Goal: Register for event/course

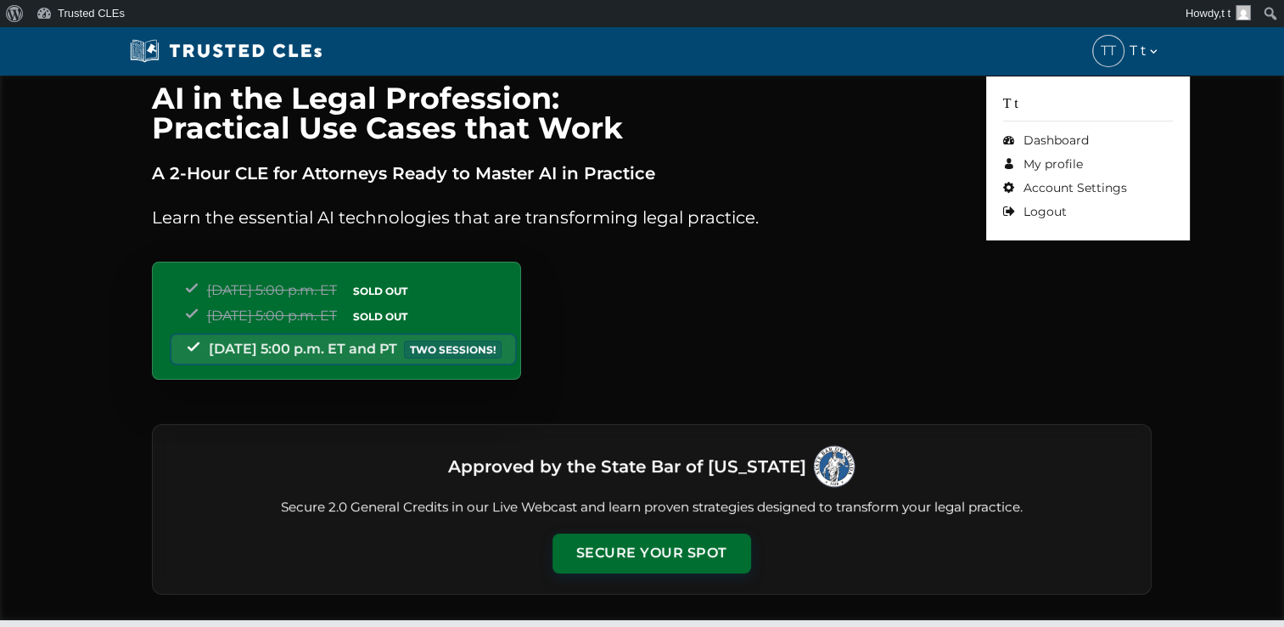
click at [1151, 38] on div "TT T t" at bounding box center [1126, 51] width 67 height 31
click at [1052, 216] on link "Logout" at bounding box center [1088, 212] width 170 height 24
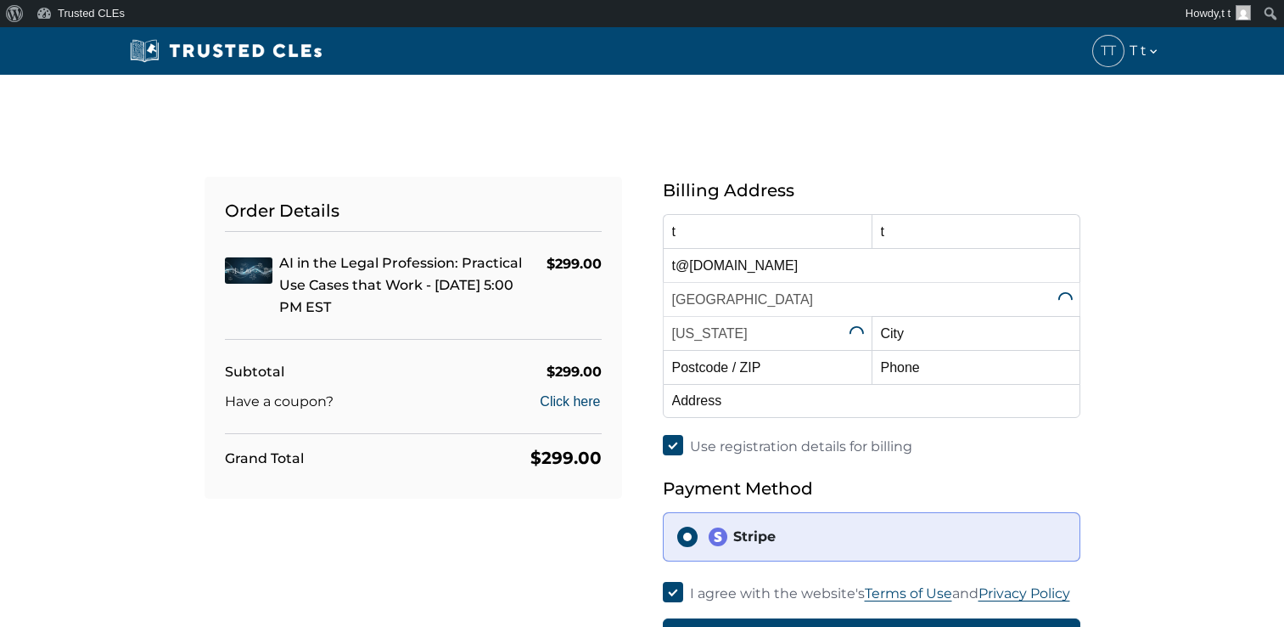
select select "Ohio"
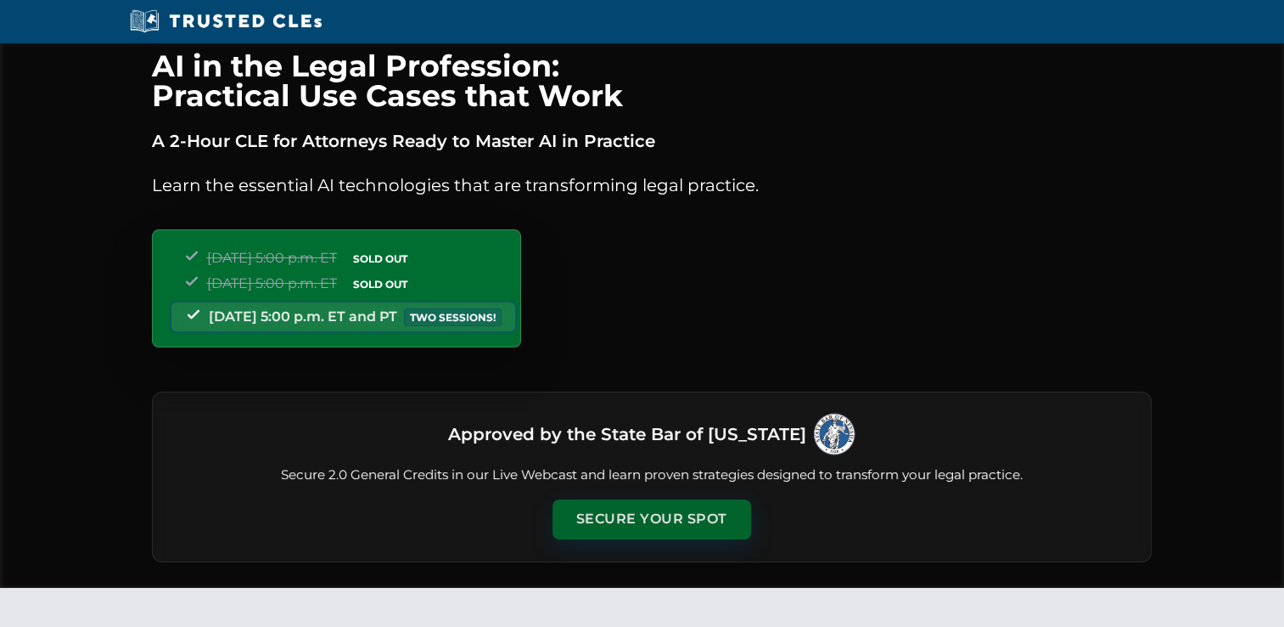
click at [640, 515] on button "Secure Your Spot" at bounding box center [652, 518] width 199 height 39
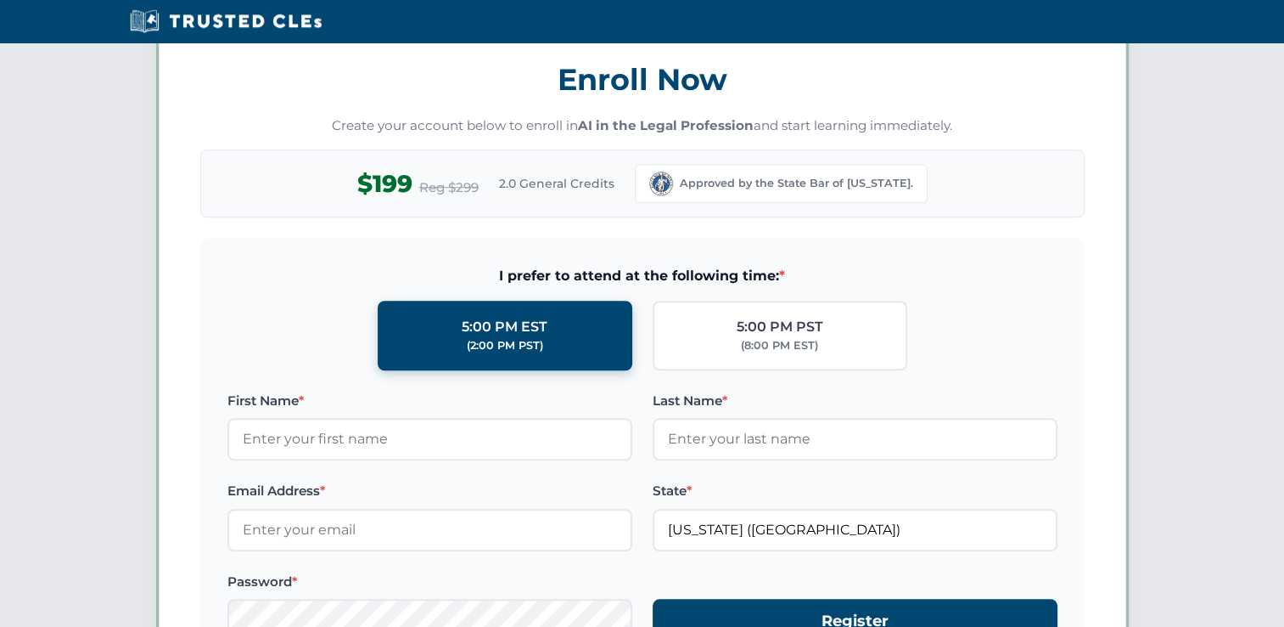
scroll to position [1468, 0]
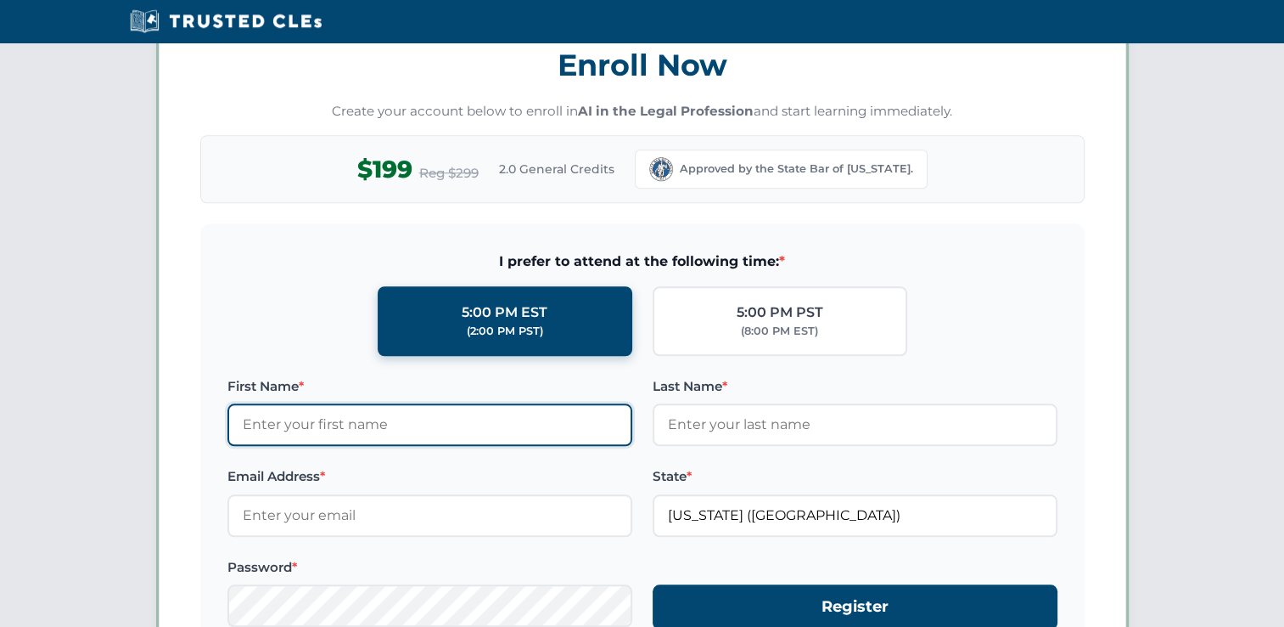
click at [489, 416] on input "First Name *" at bounding box center [430, 424] width 405 height 42
type input "d"
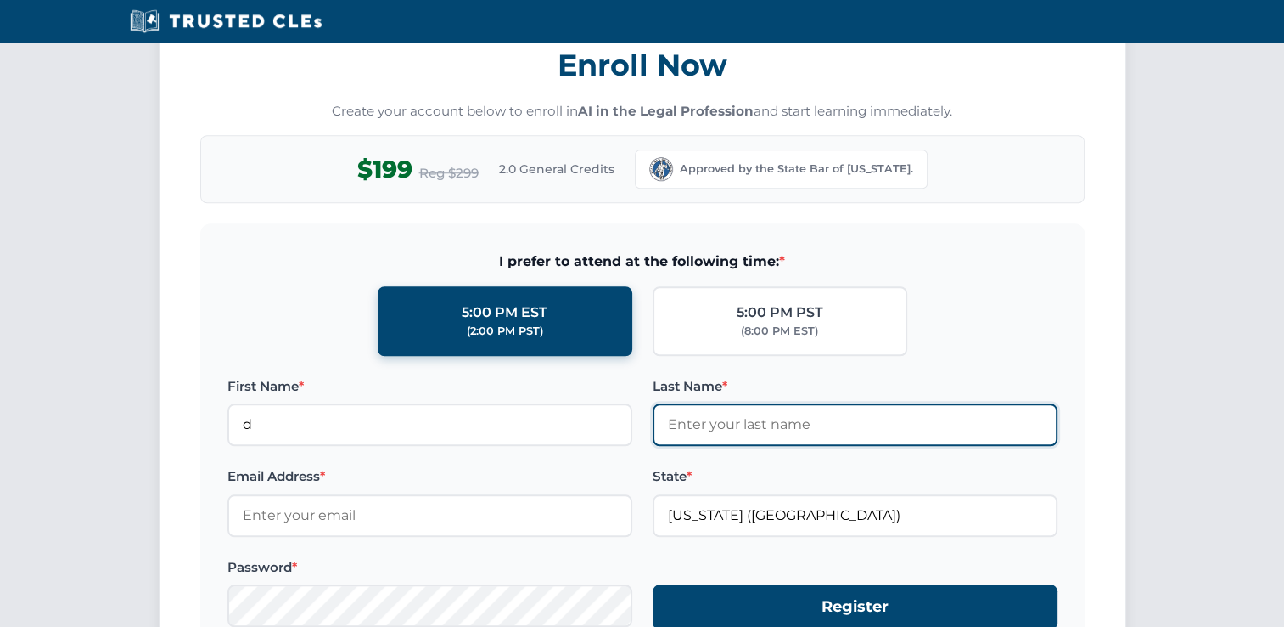
drag, startPoint x: 721, startPoint y: 419, endPoint x: 393, endPoint y: 485, distance: 334.2
click at [721, 419] on input "Last Name *" at bounding box center [855, 424] width 405 height 42
type input "d"
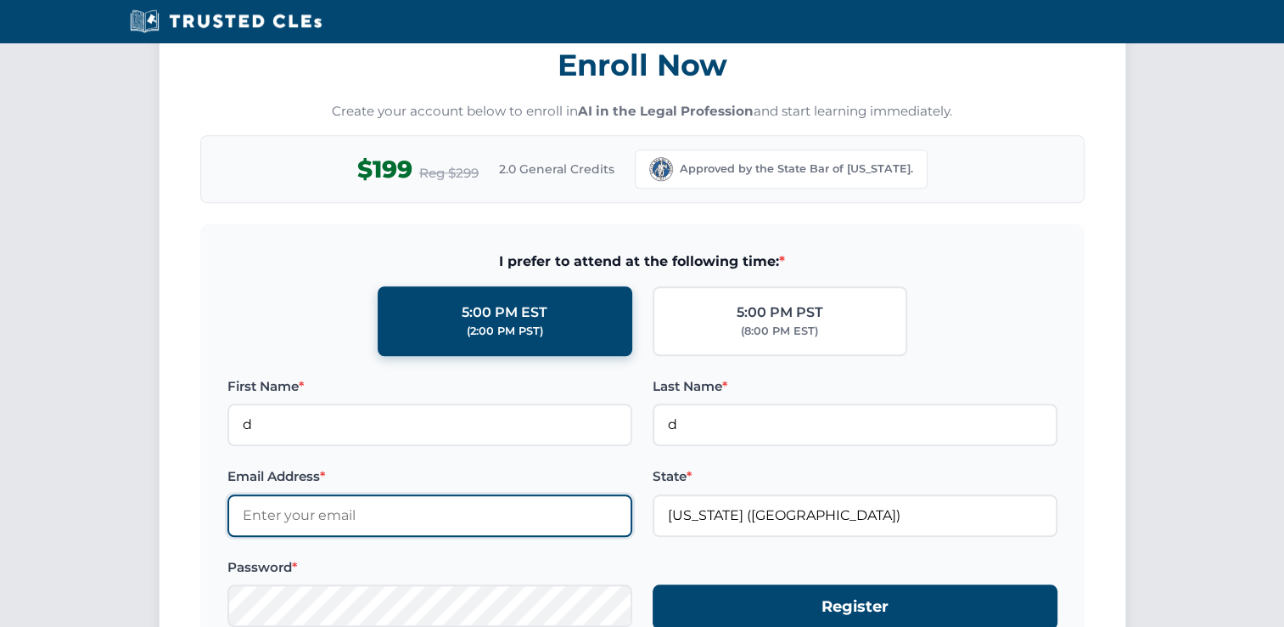
click at [363, 507] on input "Email Address *" at bounding box center [430, 515] width 405 height 42
type input "d@dd.com"
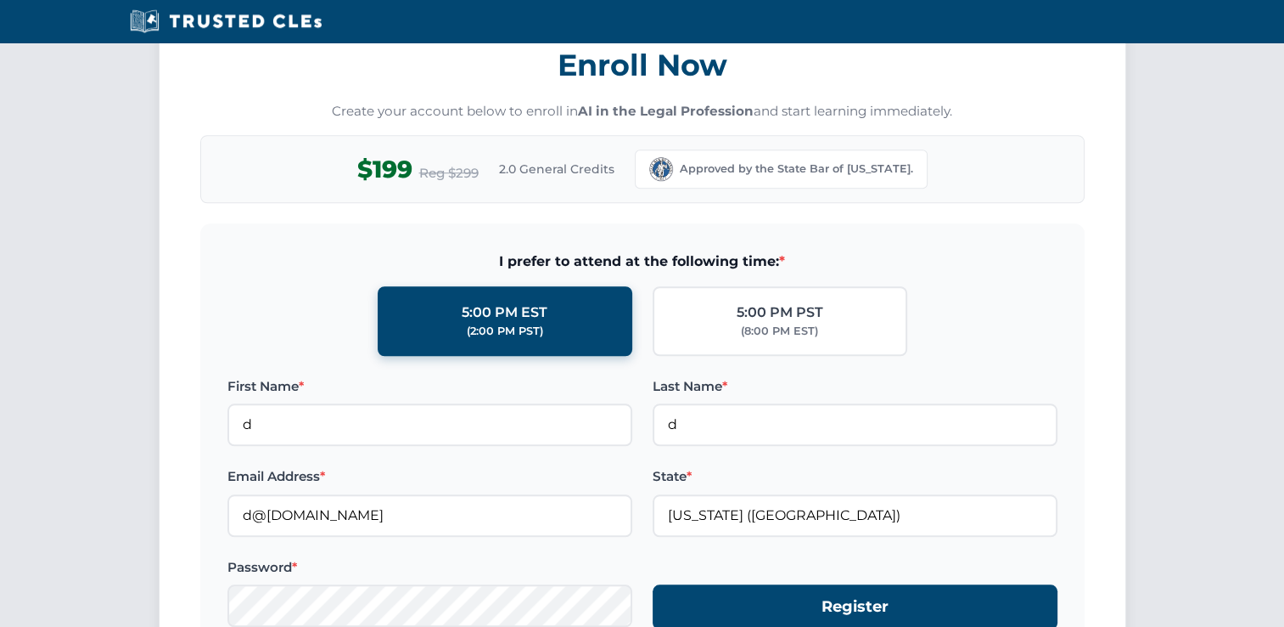
drag, startPoint x: 723, startPoint y: 610, endPoint x: 292, endPoint y: 402, distance: 478.8
click at [295, 402] on form "I prefer to attend at the following time: * 5:00 PM EST (2:00 PM PST) 5:00 PM P…" at bounding box center [642, 449] width 885 height 453
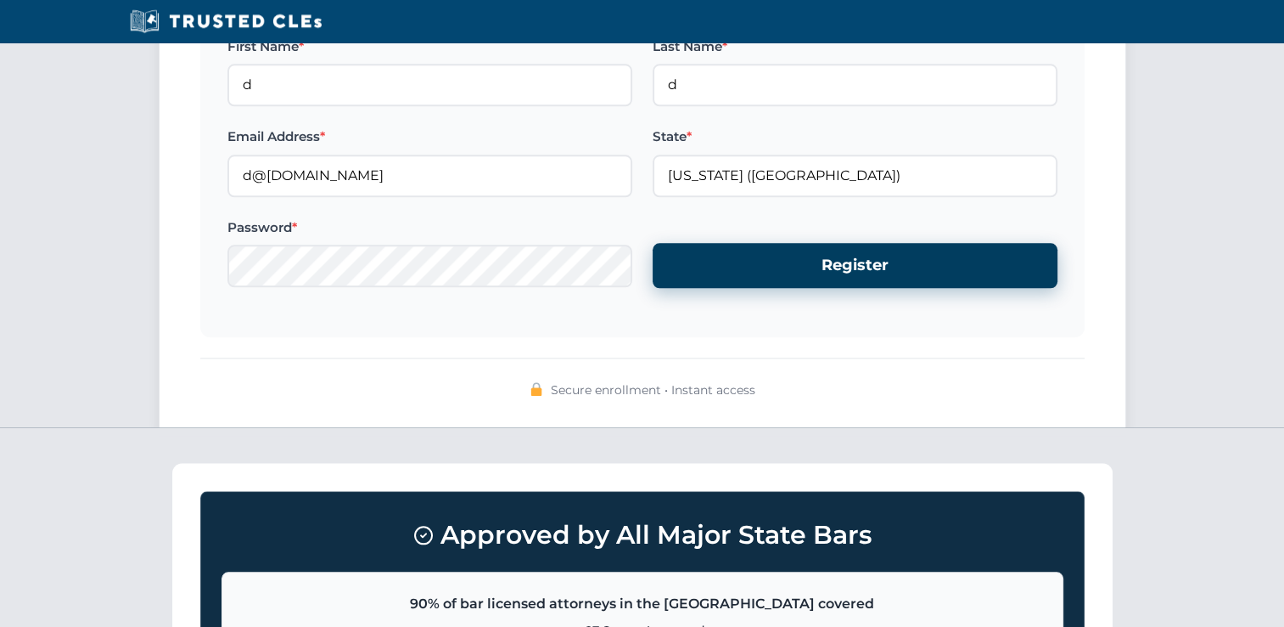
click at [781, 264] on button "Register" at bounding box center [855, 265] width 405 height 45
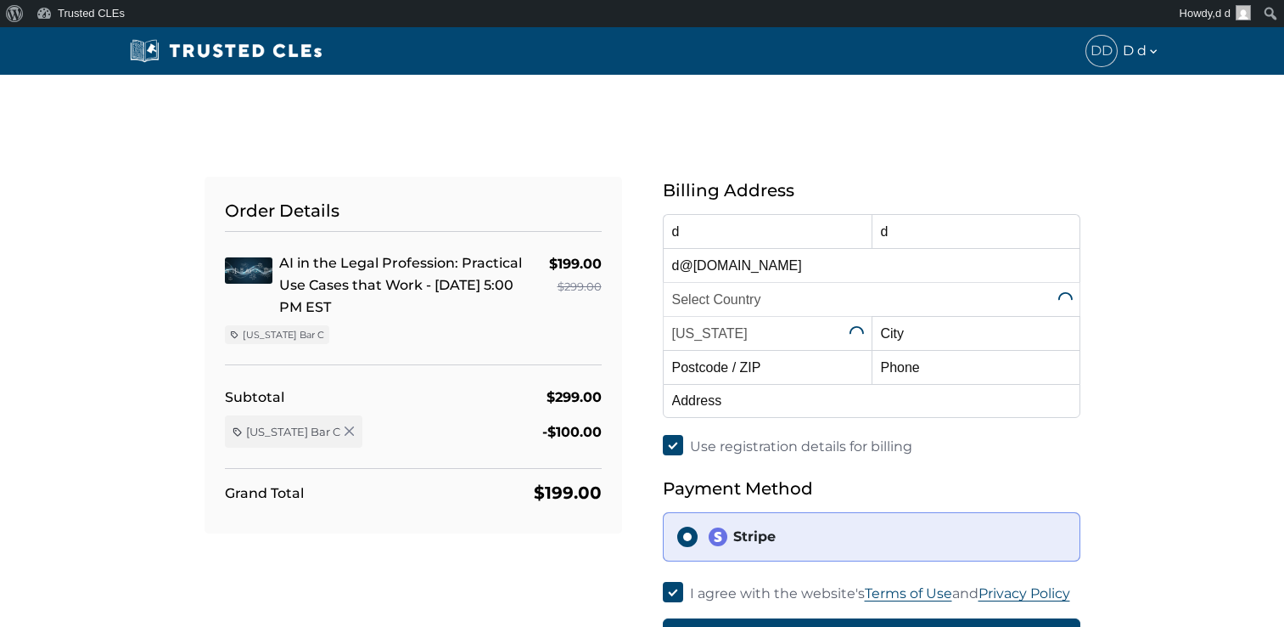
select select "United States"
select select "[US_STATE]"
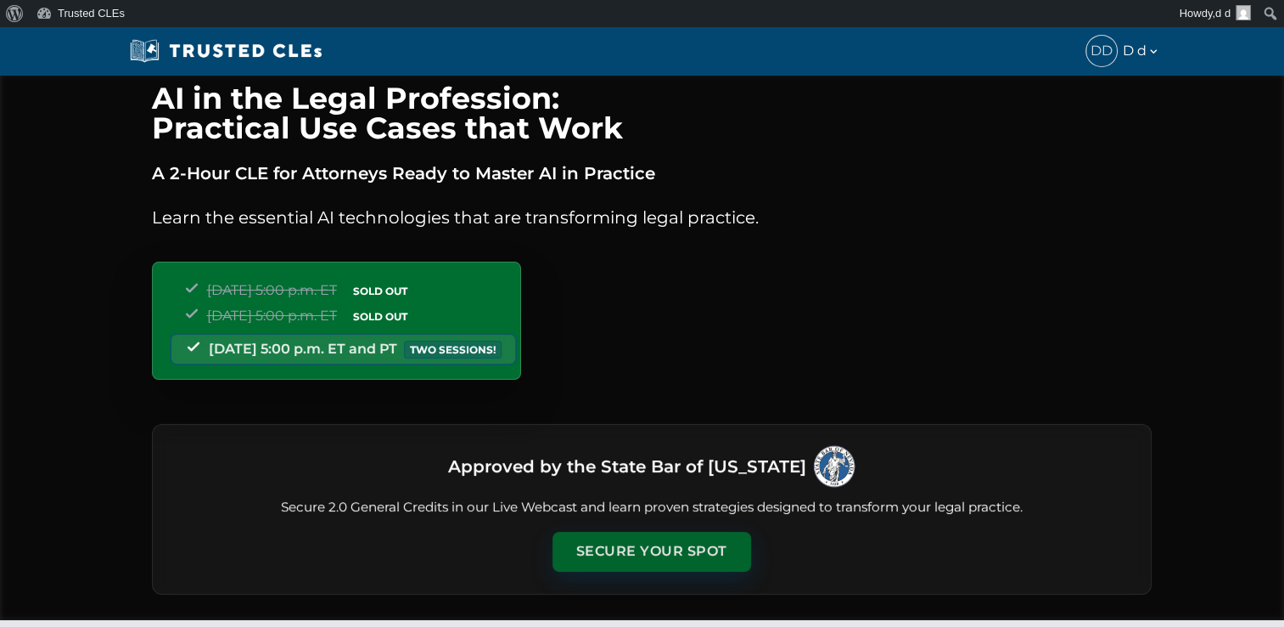
click at [632, 543] on button "Secure Your Spot" at bounding box center [652, 550] width 199 height 39
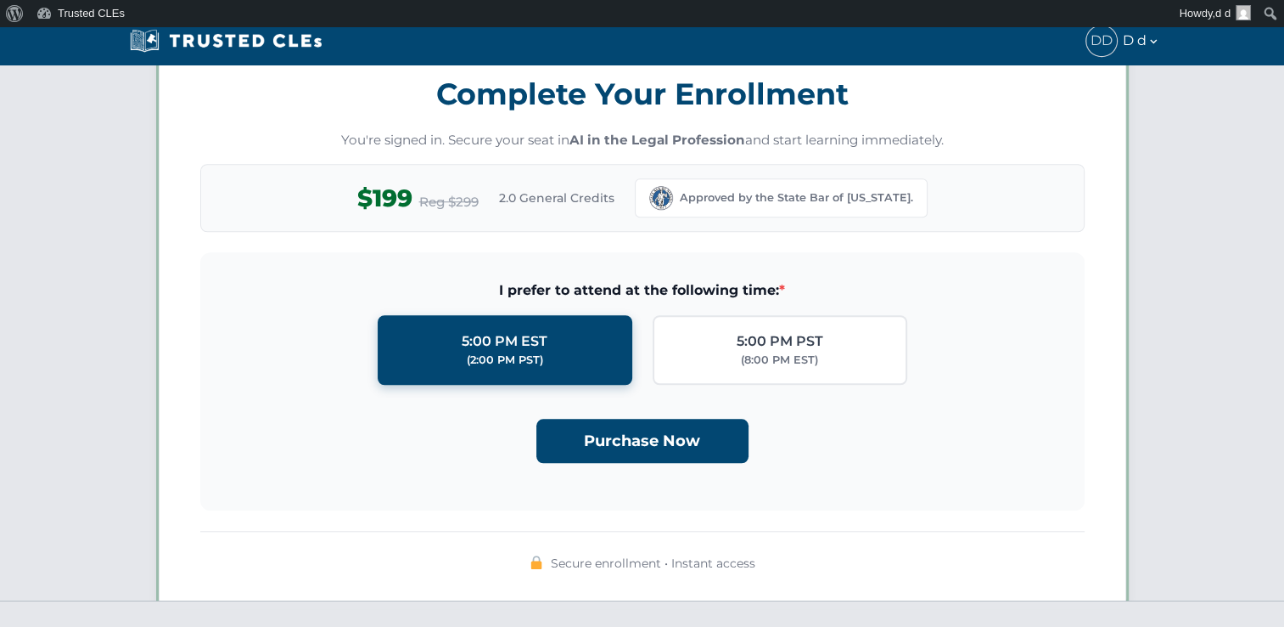
scroll to position [1474, 0]
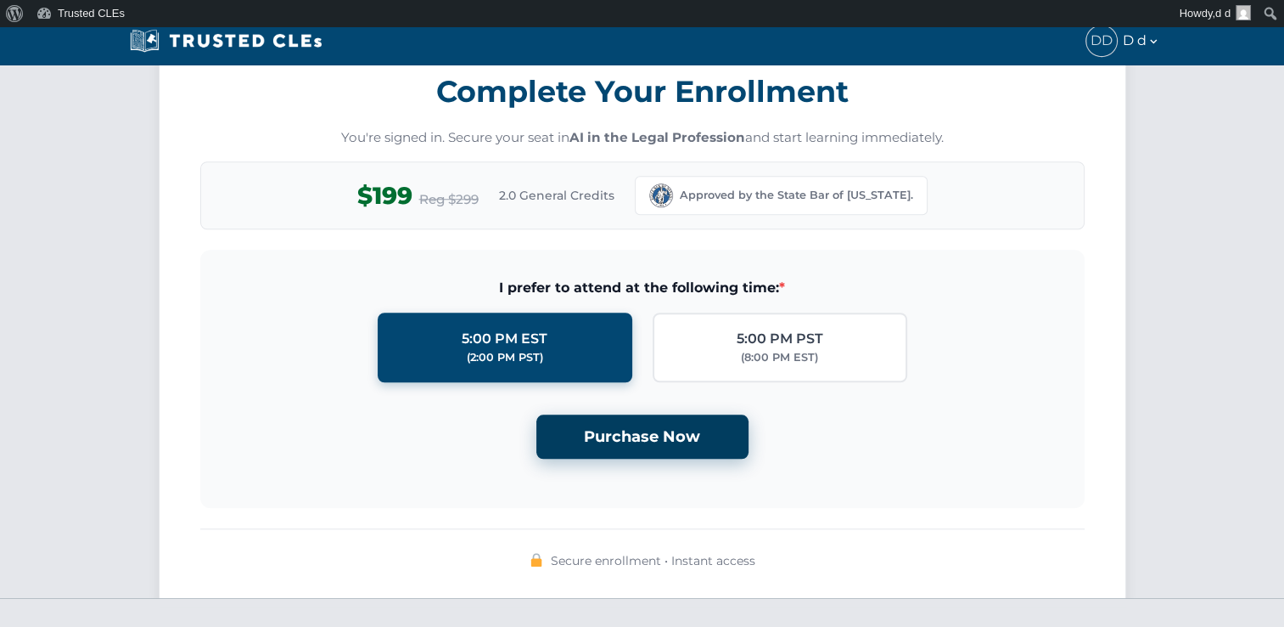
click at [622, 450] on button "Purchase Now" at bounding box center [643, 436] width 212 height 45
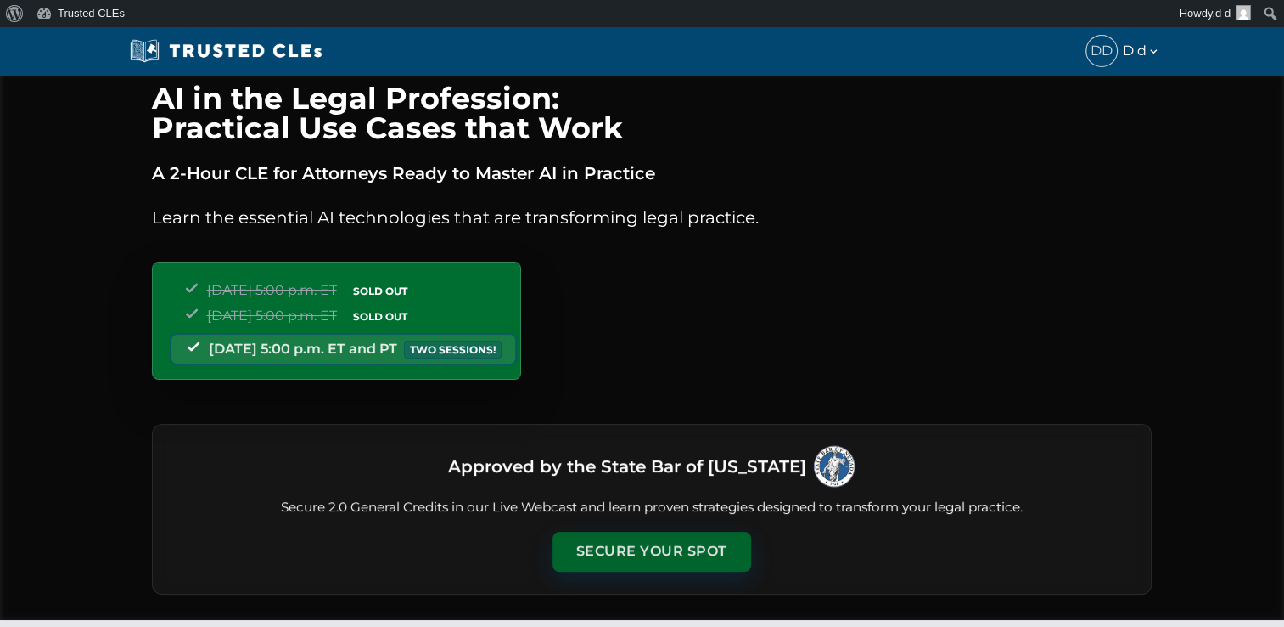
click at [638, 542] on button "Secure Your Spot" at bounding box center [652, 550] width 199 height 39
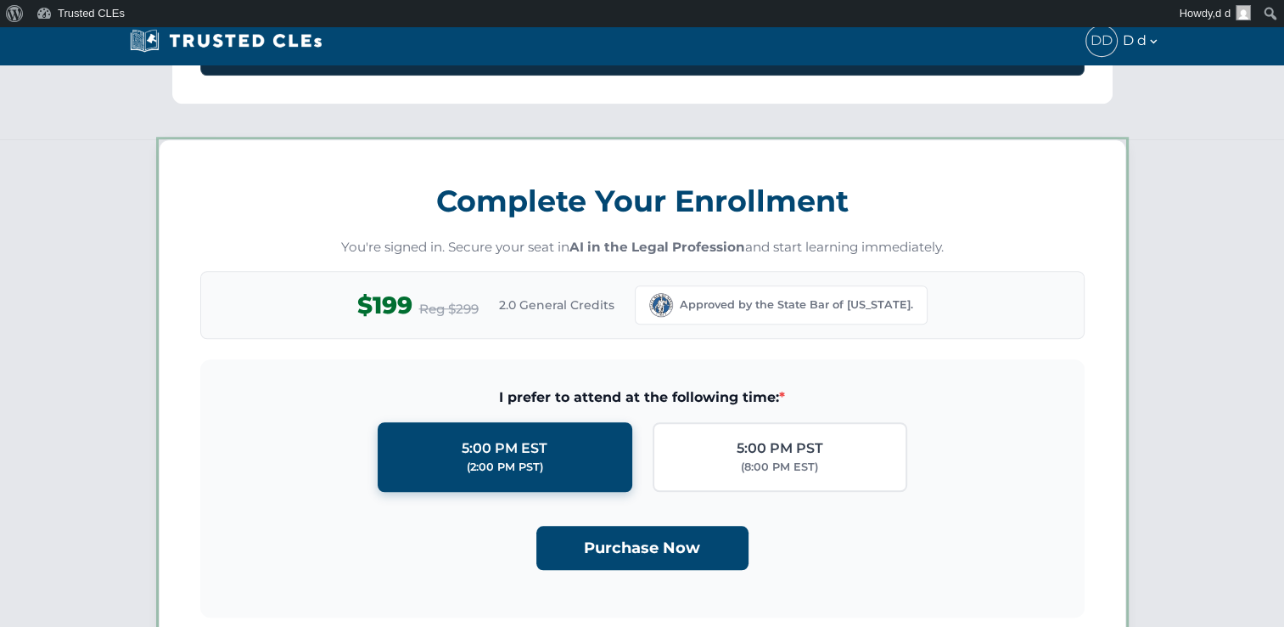
scroll to position [1474, 0]
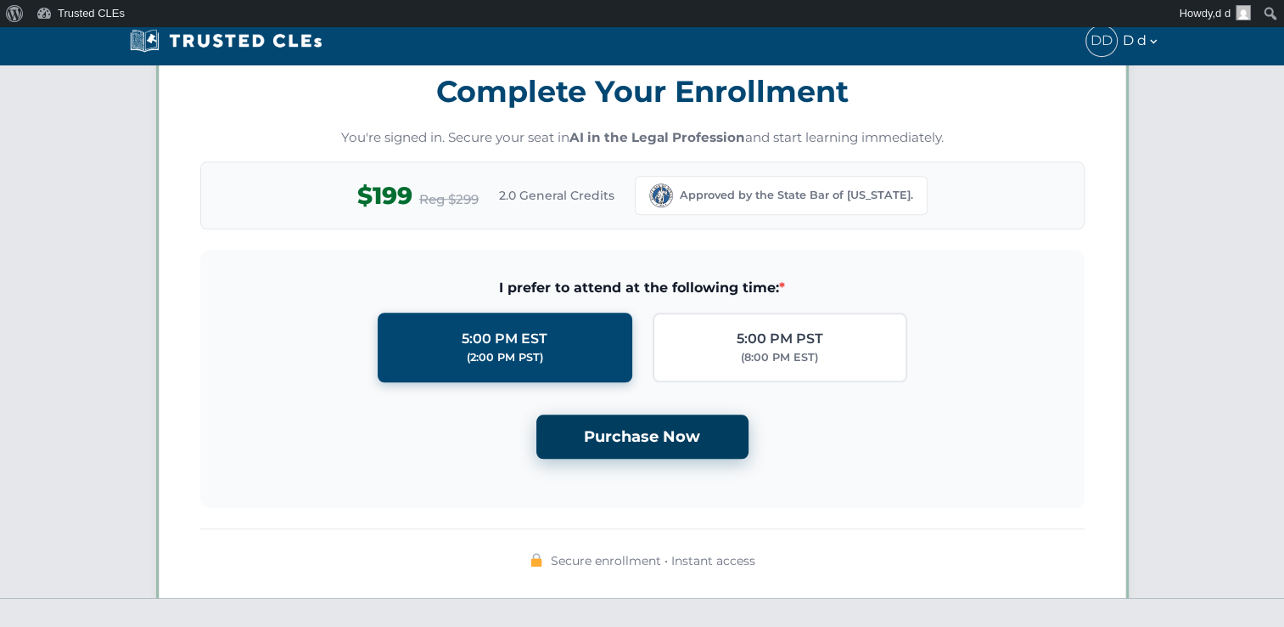
click at [632, 428] on button "Purchase Now" at bounding box center [643, 436] width 212 height 45
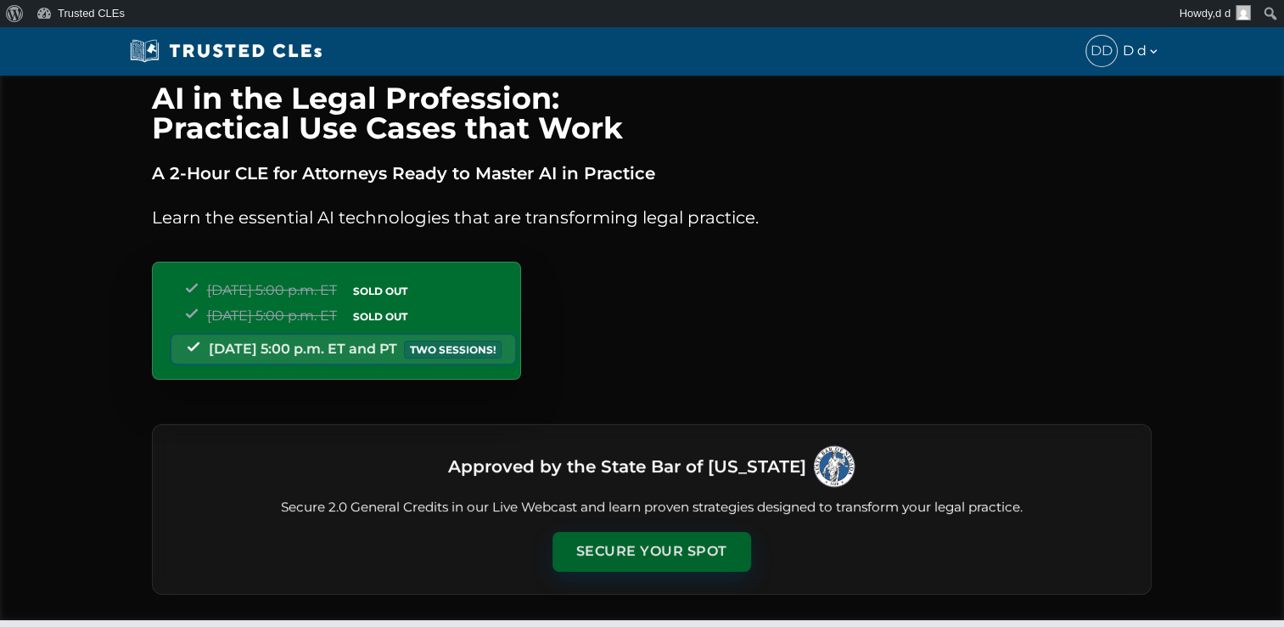
click at [649, 549] on button "Secure Your Spot" at bounding box center [652, 550] width 199 height 39
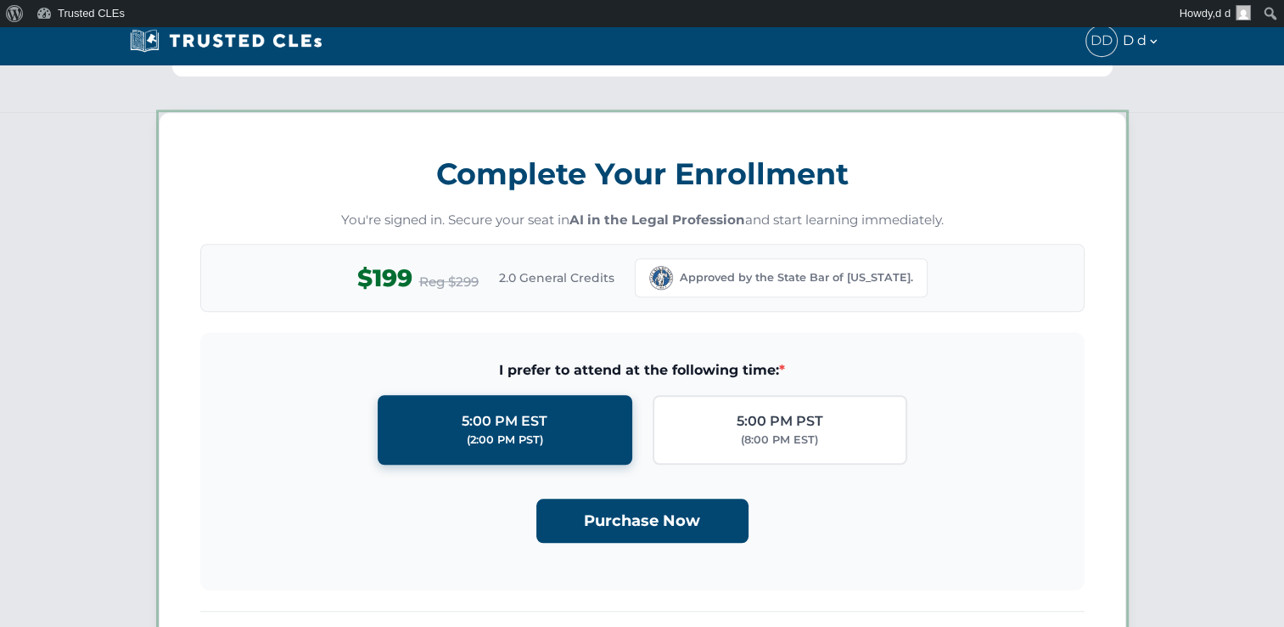
scroll to position [1474, 0]
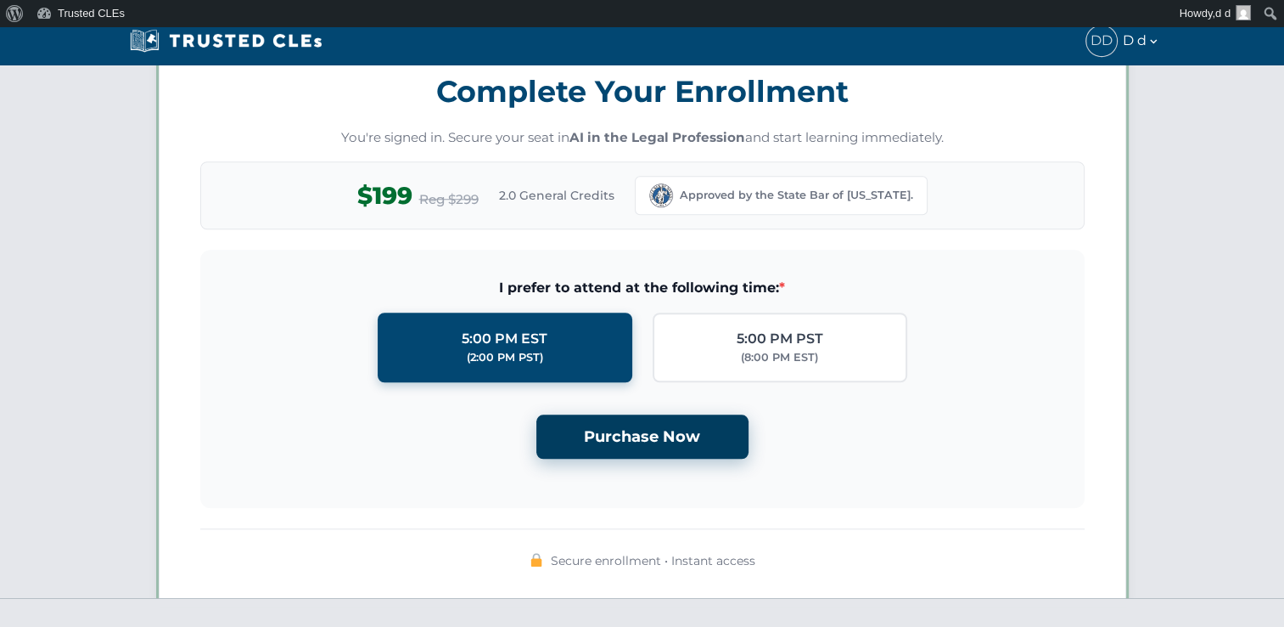
click at [644, 427] on button "Purchase Now" at bounding box center [643, 436] width 212 height 45
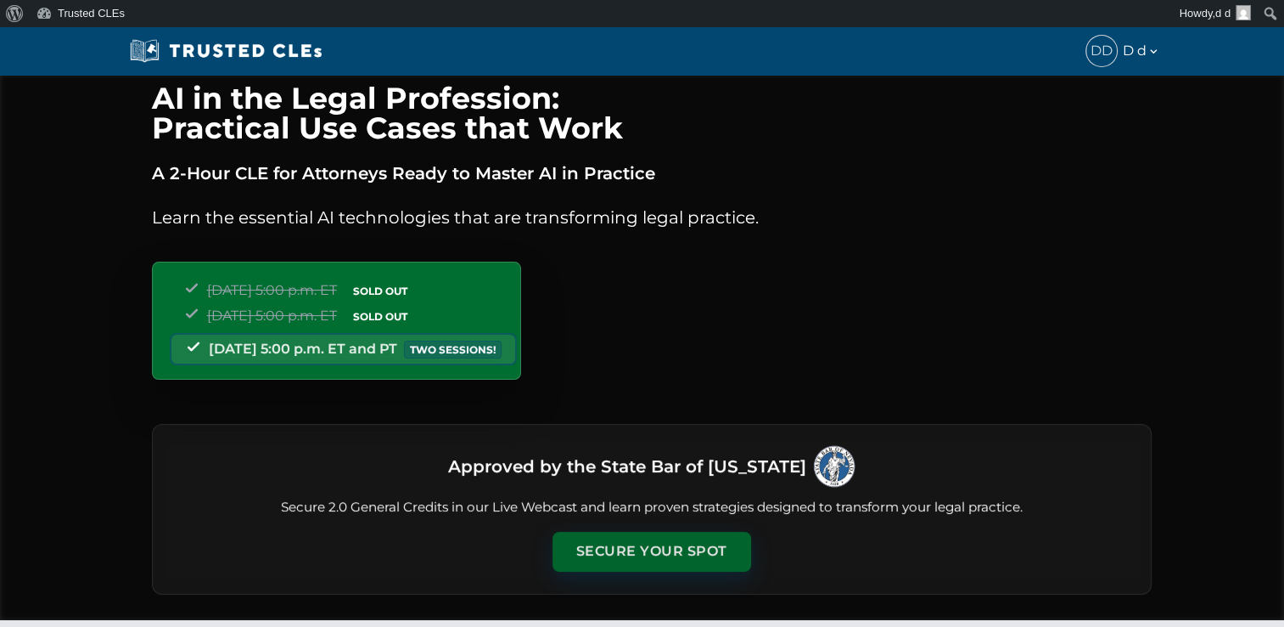
click at [649, 548] on button "Secure Your Spot" at bounding box center [652, 550] width 199 height 39
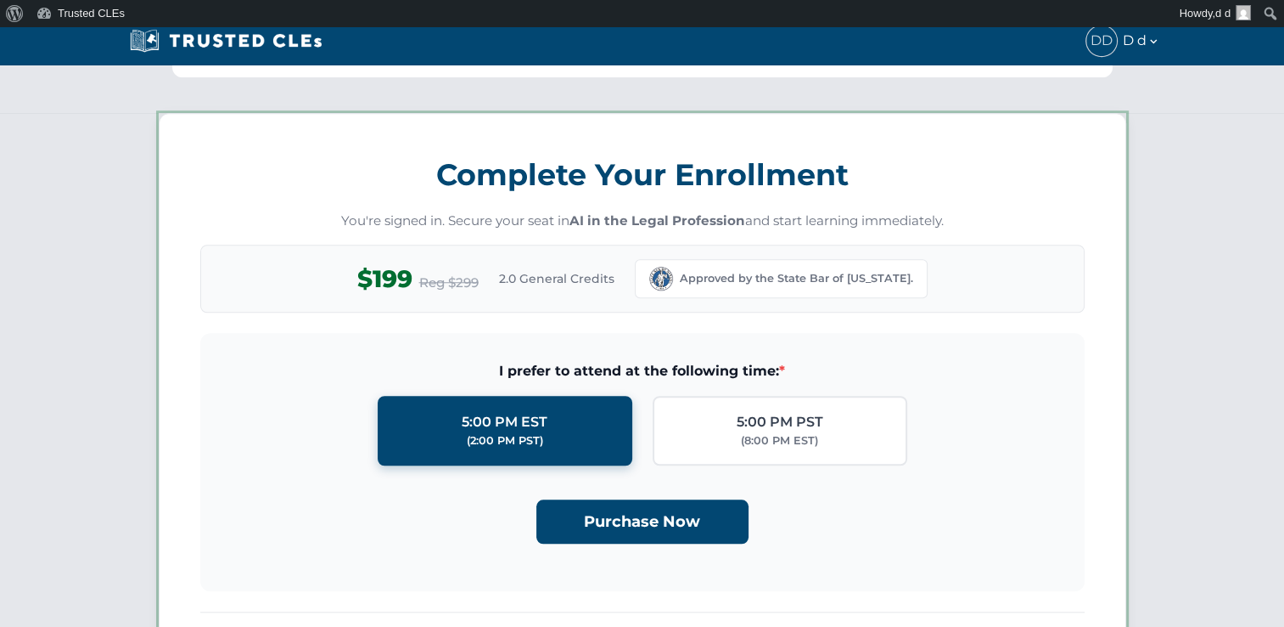
scroll to position [1474, 0]
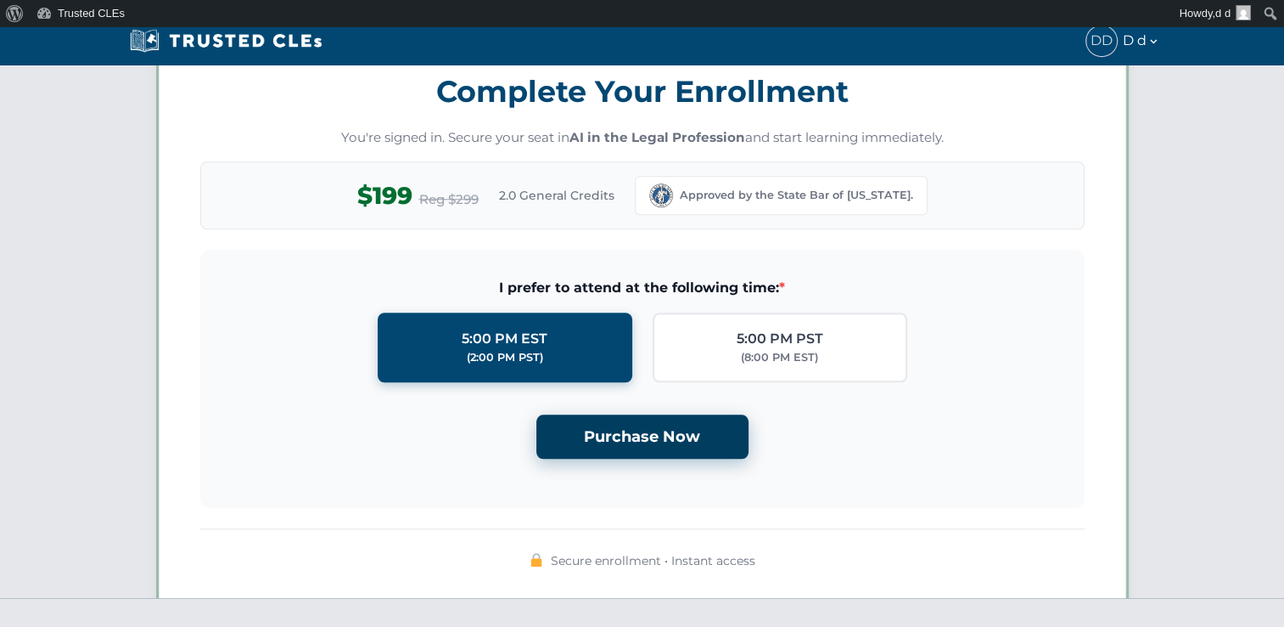
click at [649, 419] on button "Purchase Now" at bounding box center [643, 436] width 212 height 45
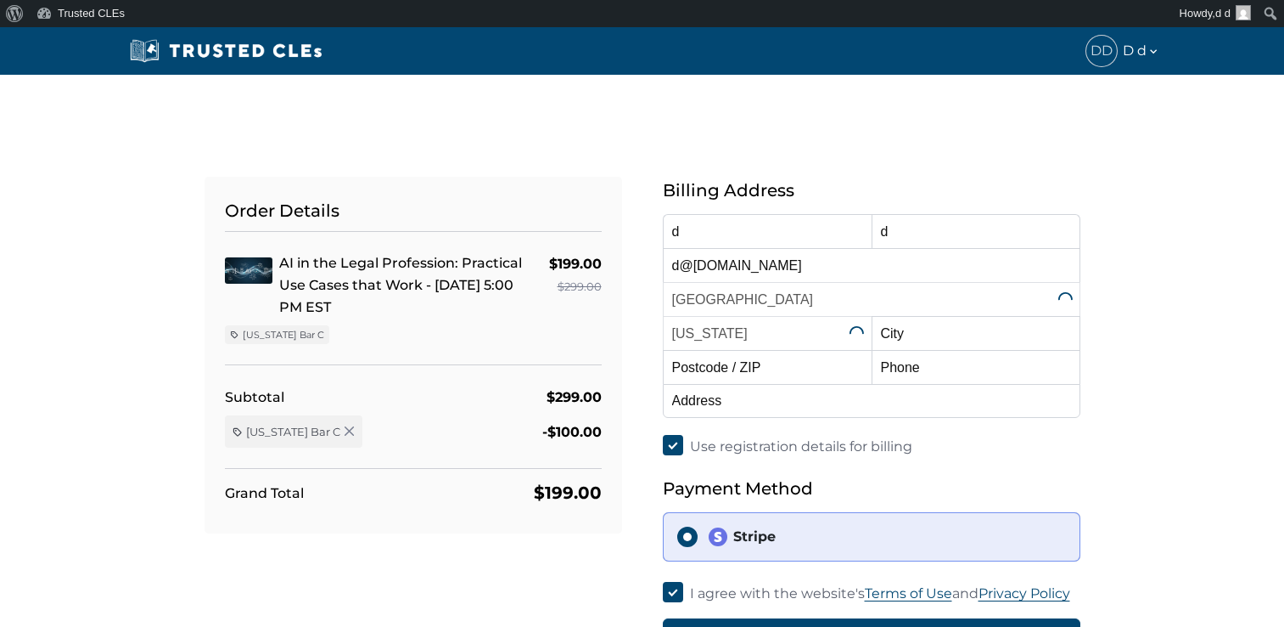
select select "[US_STATE]"
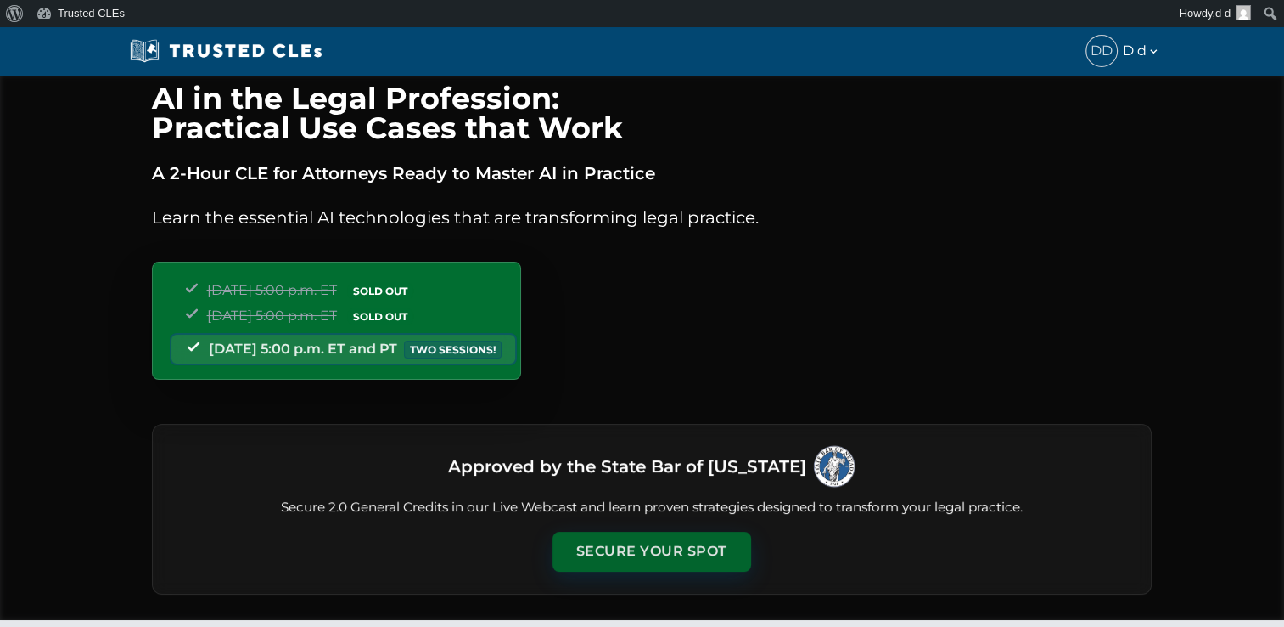
click at [666, 546] on button "Secure Your Spot" at bounding box center [652, 550] width 199 height 39
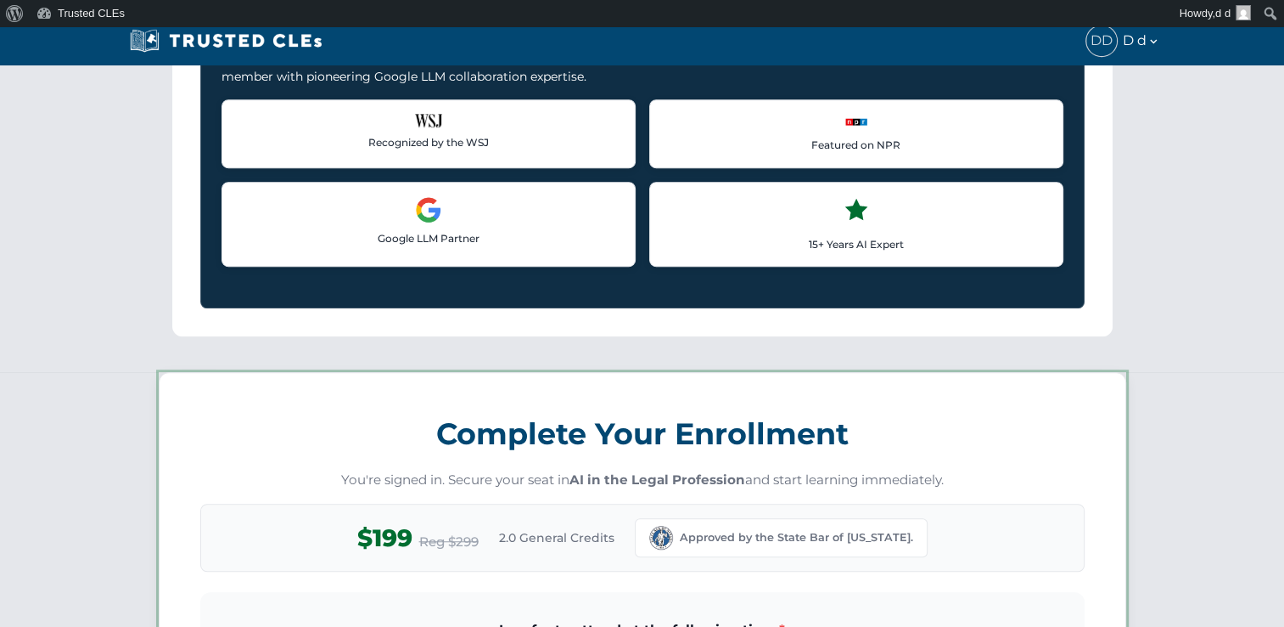
scroll to position [1474, 0]
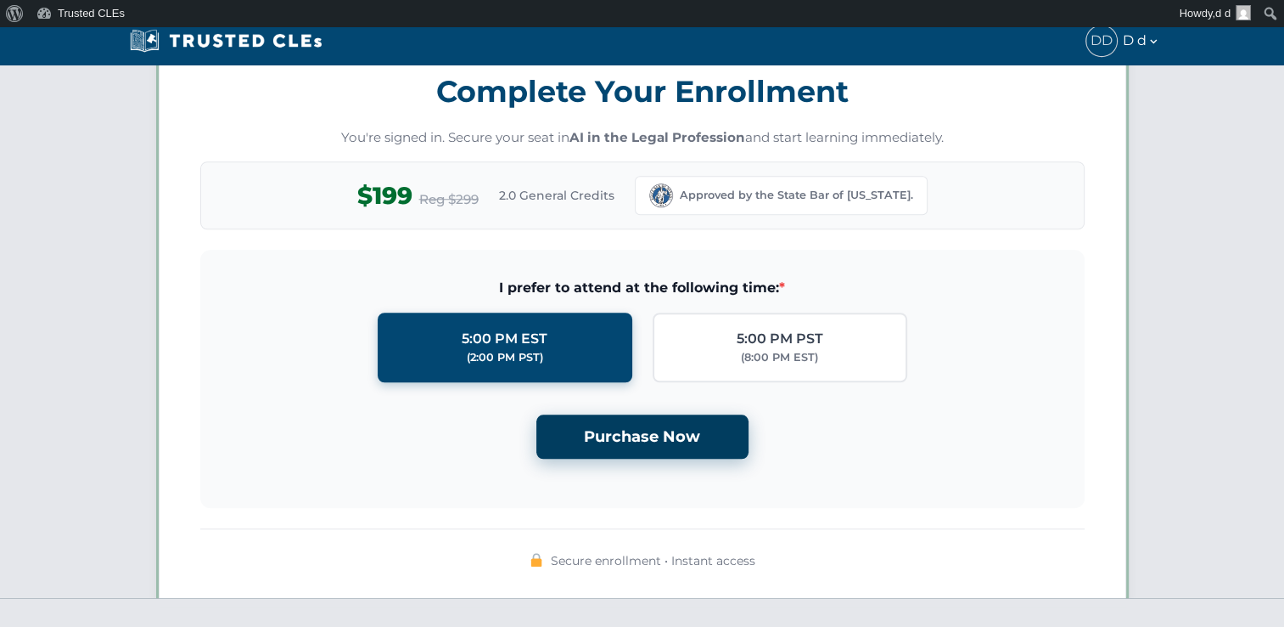
click at [666, 432] on button "Purchase Now" at bounding box center [643, 436] width 212 height 45
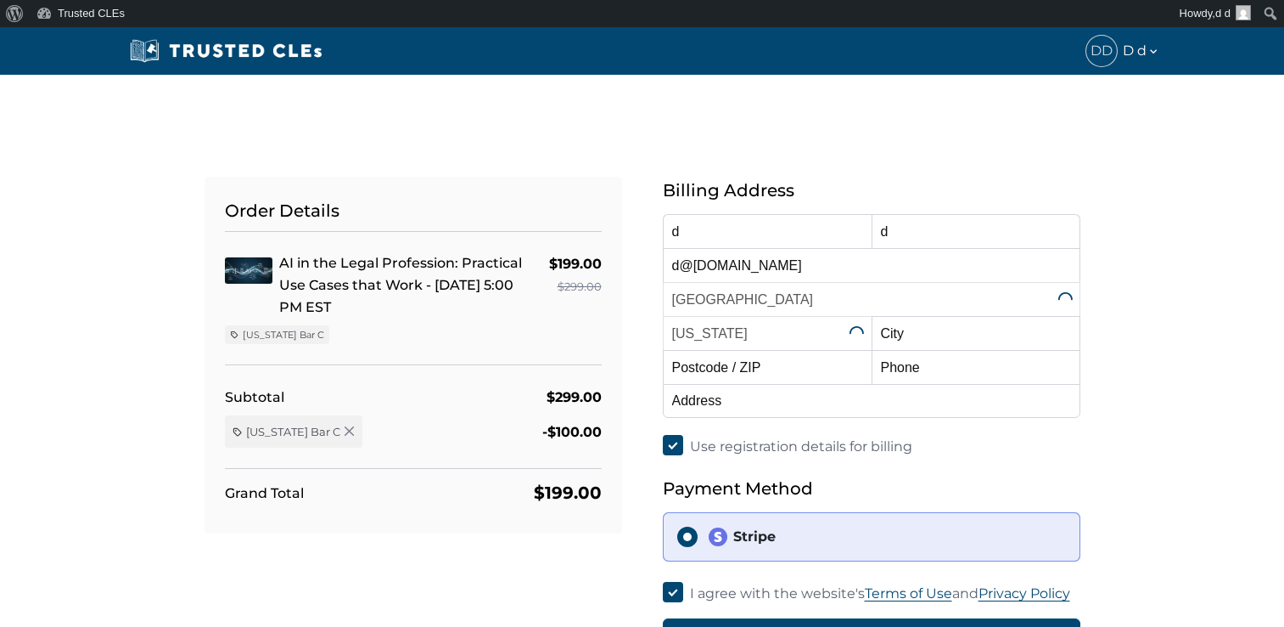
select select "[US_STATE]"
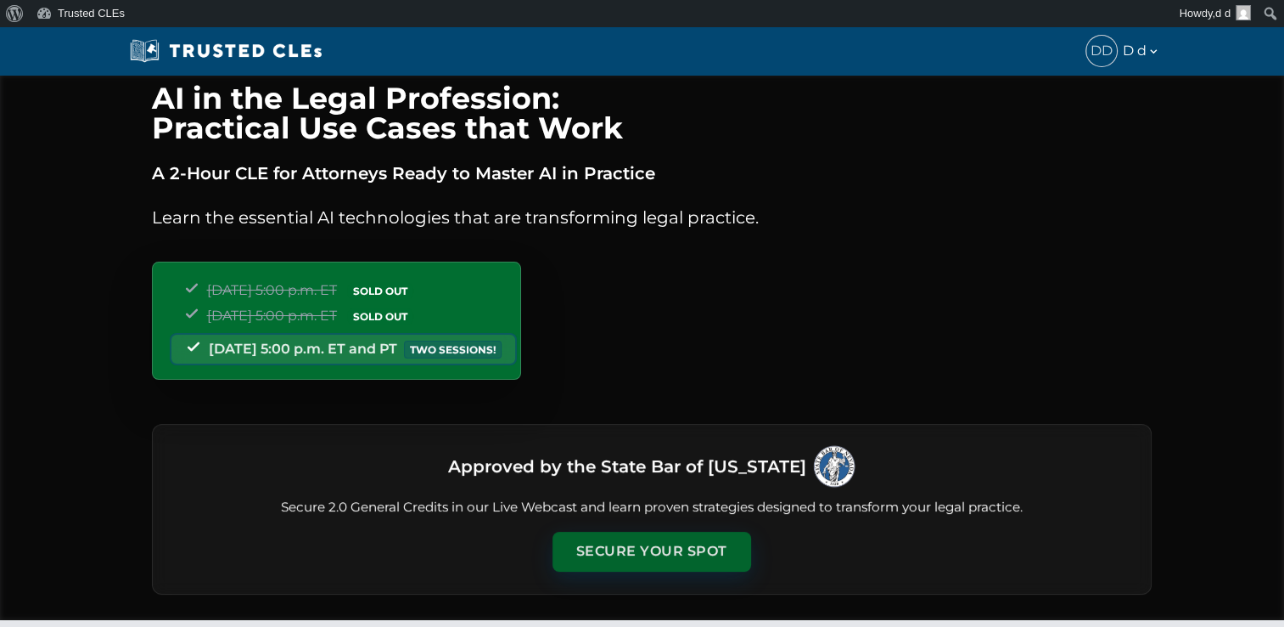
click at [665, 535] on button "Secure Your Spot" at bounding box center [652, 550] width 199 height 39
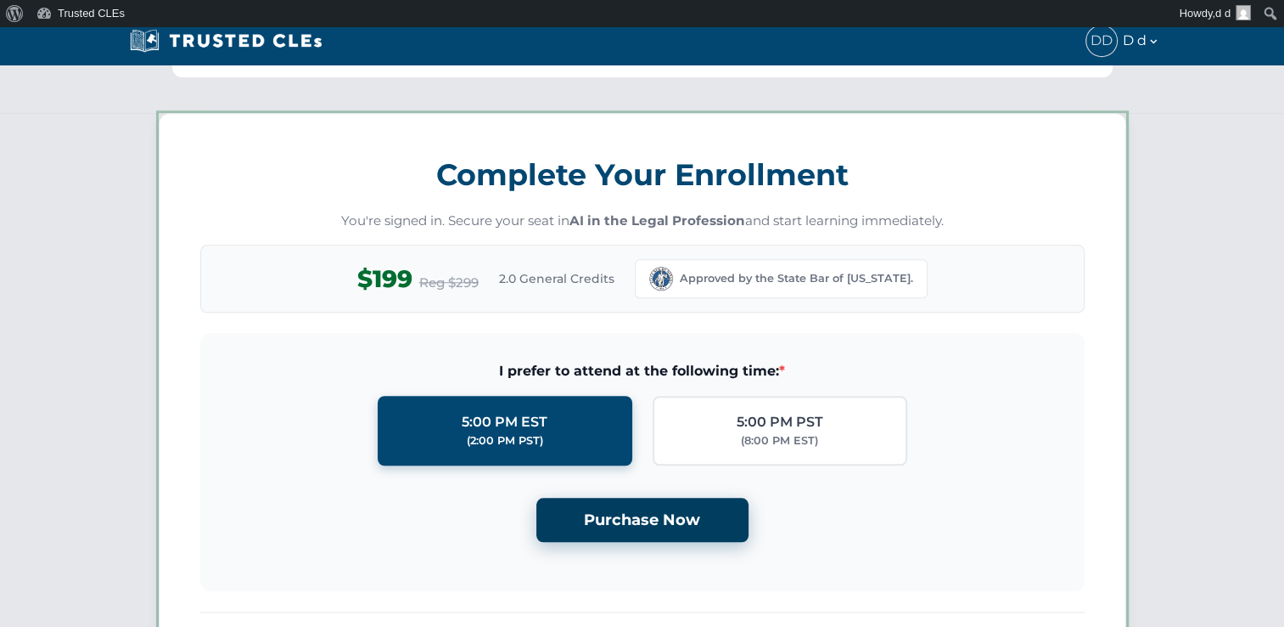
scroll to position [1474, 0]
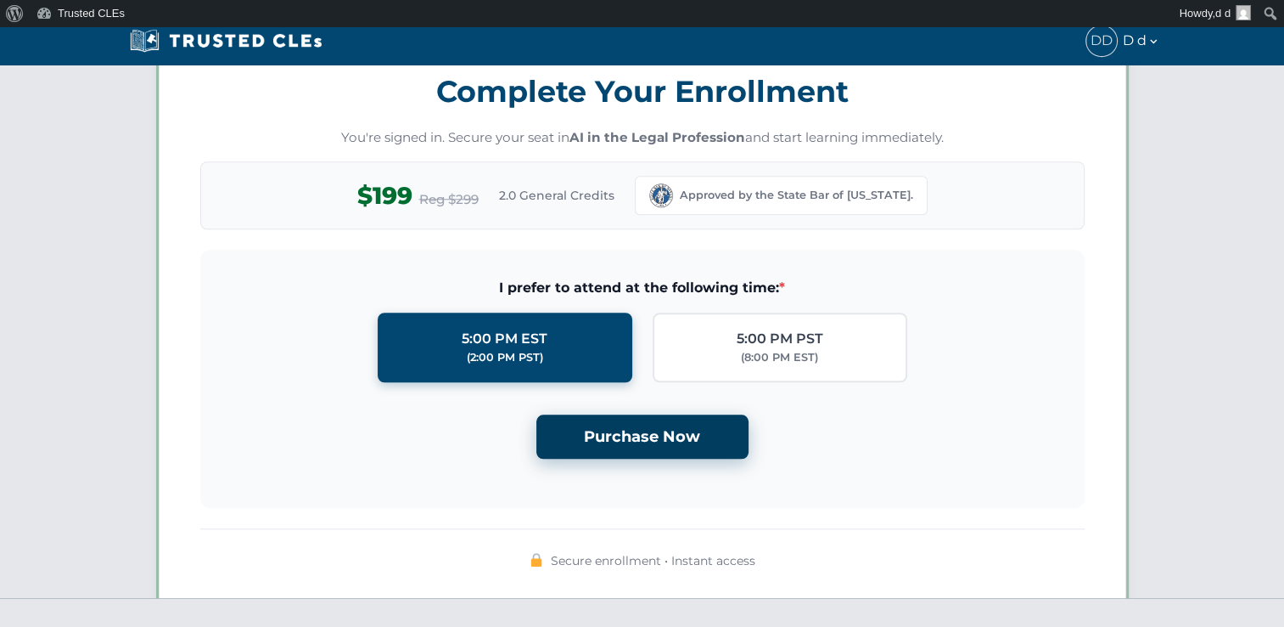
click at [660, 430] on button "Purchase Now" at bounding box center [643, 436] width 212 height 45
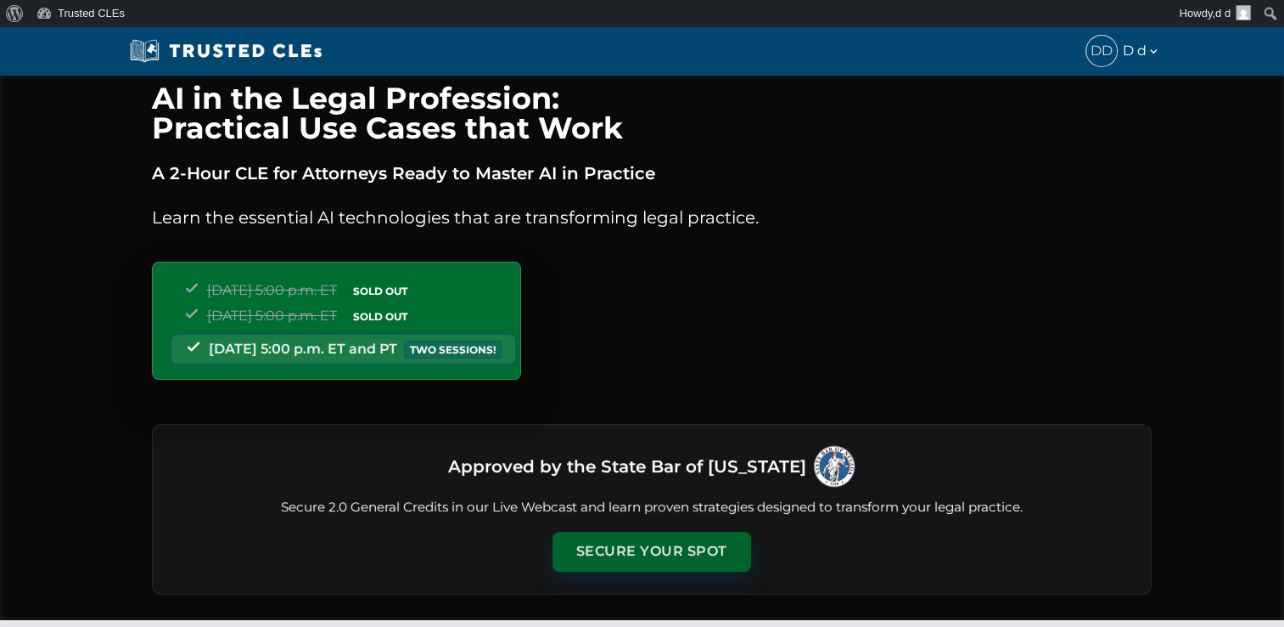
click at [660, 544] on button "Secure Your Spot" at bounding box center [652, 550] width 199 height 39
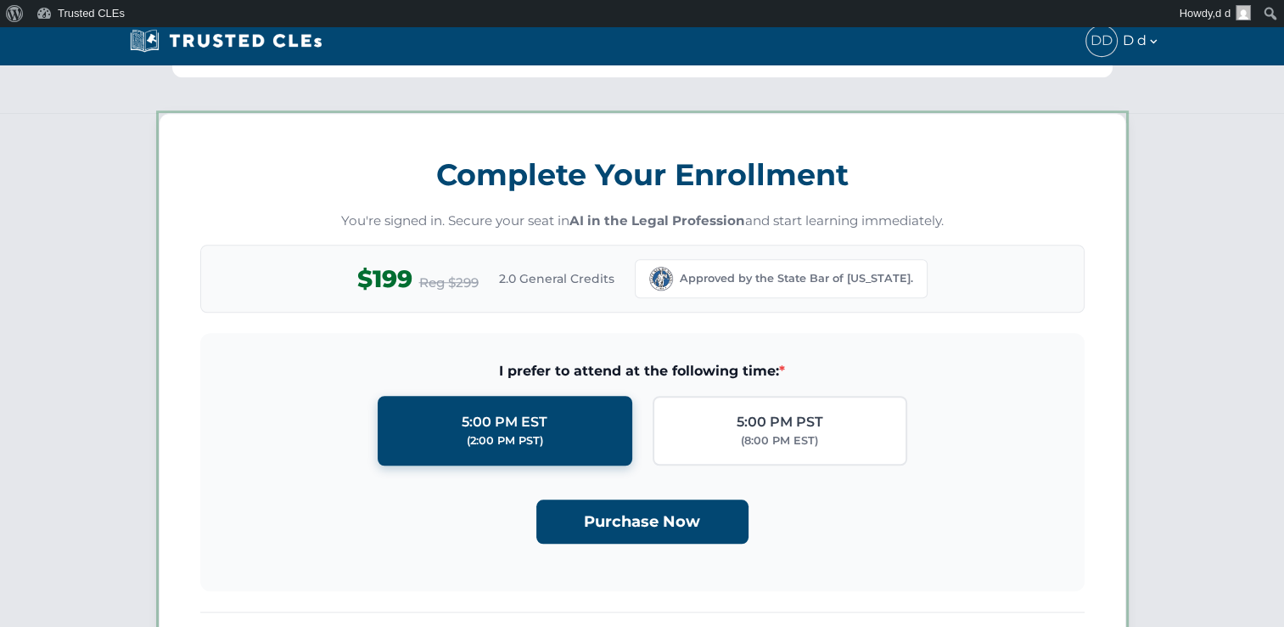
scroll to position [1474, 0]
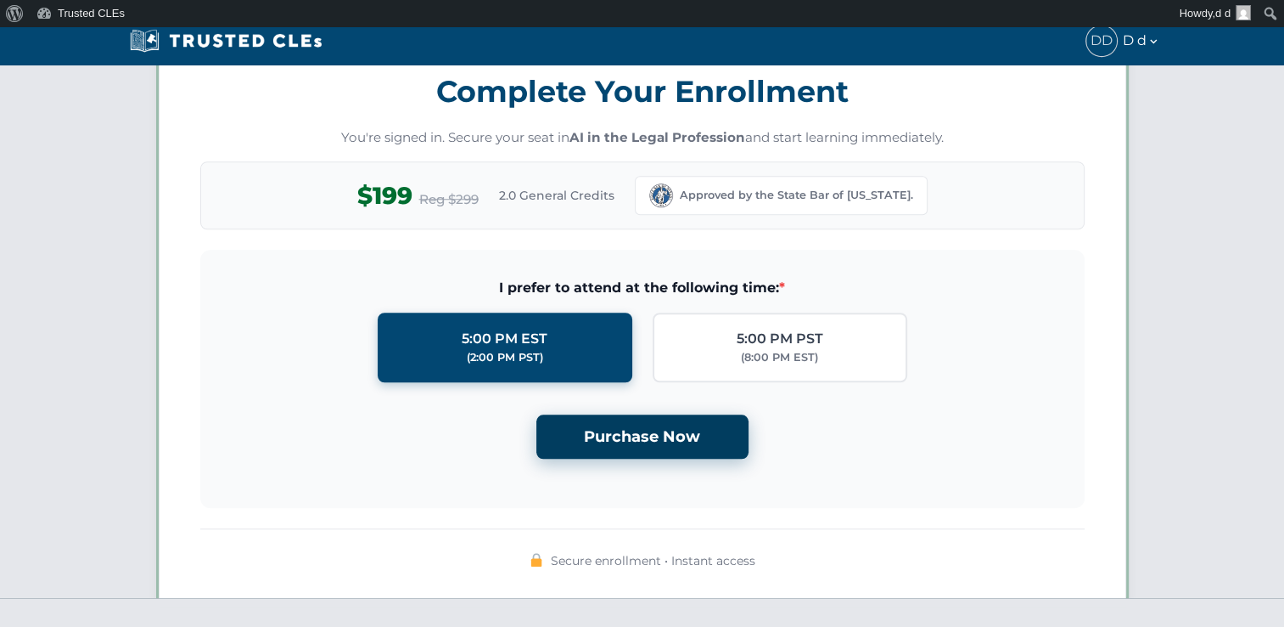
click at [650, 436] on button "Purchase Now" at bounding box center [643, 436] width 212 height 45
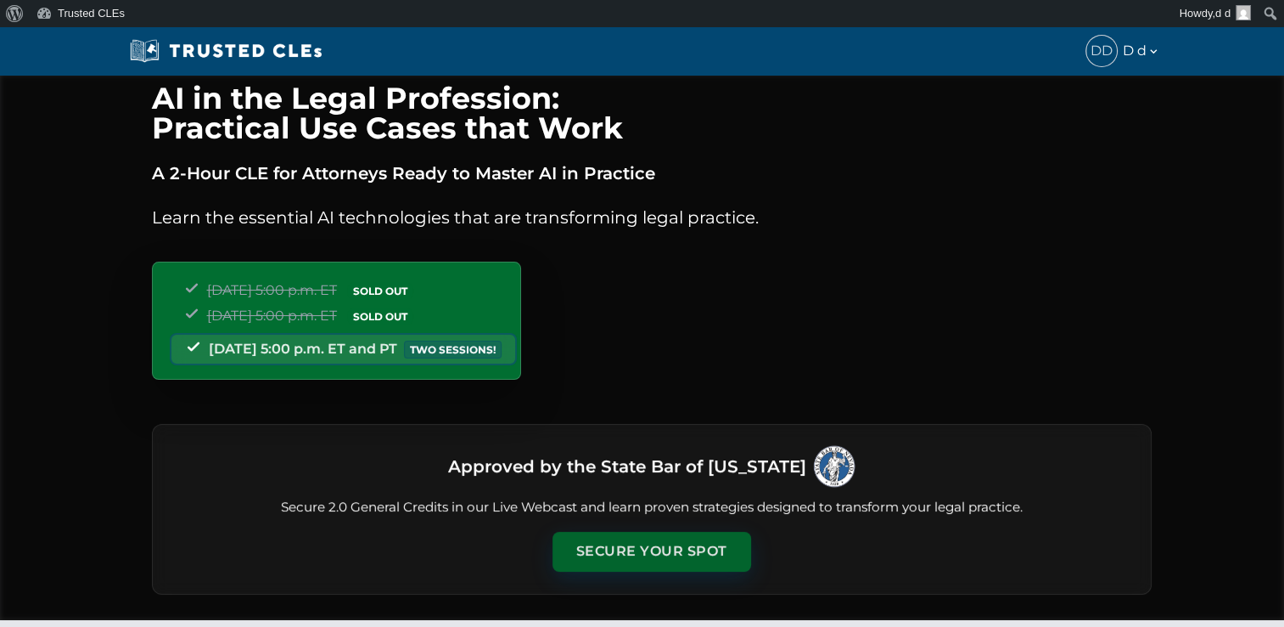
click at [665, 543] on button "Secure Your Spot" at bounding box center [652, 550] width 199 height 39
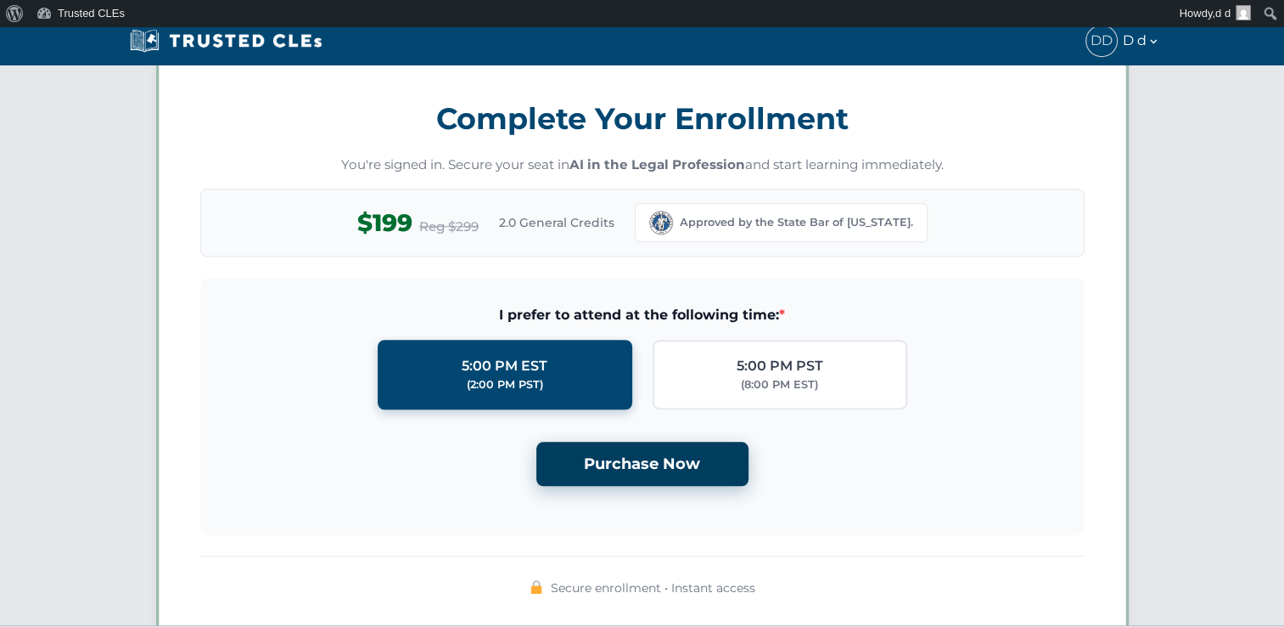
scroll to position [1474, 0]
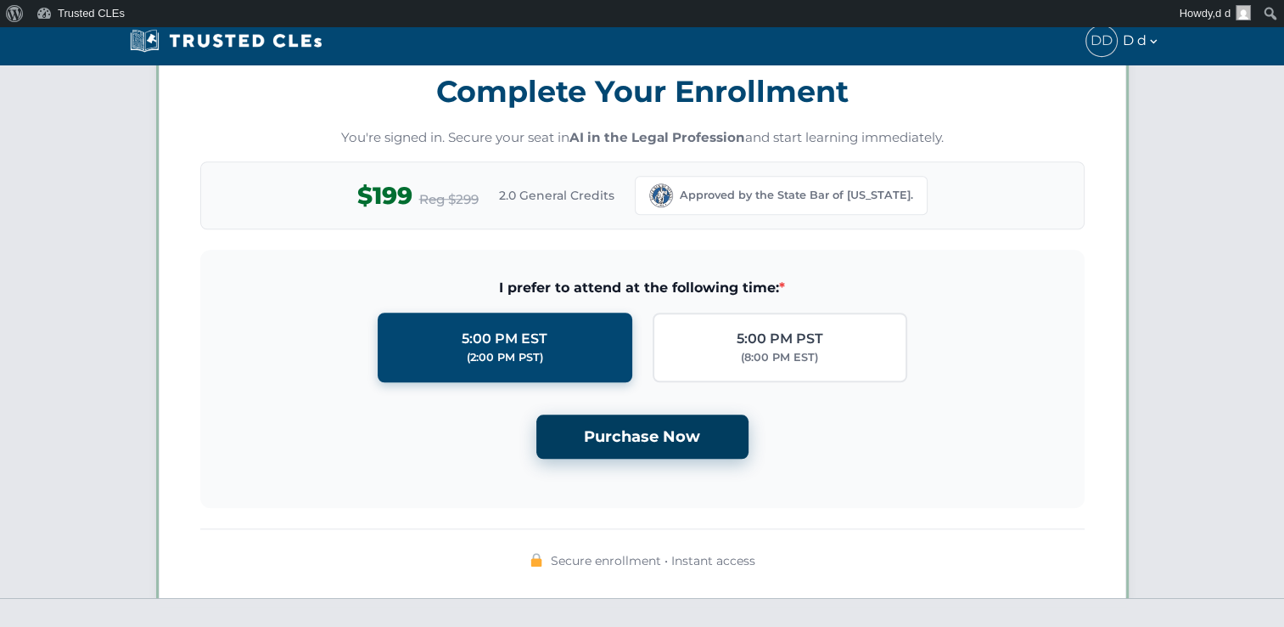
click at [678, 416] on button "Purchase Now" at bounding box center [643, 436] width 212 height 45
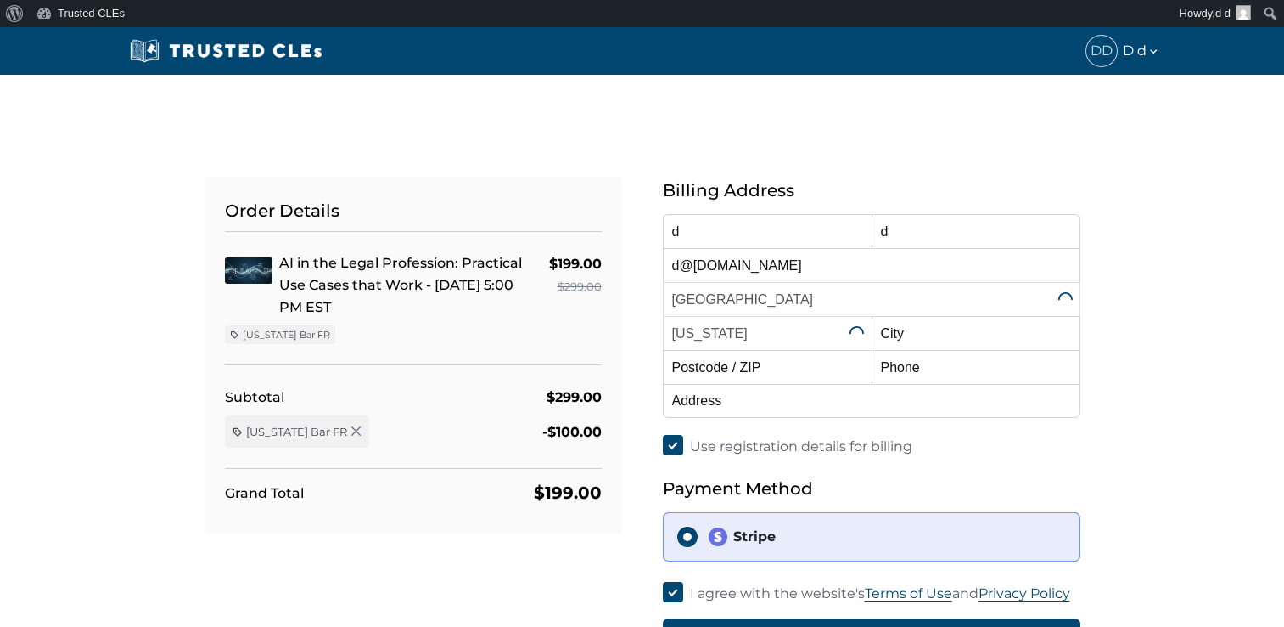
select select "[US_STATE]"
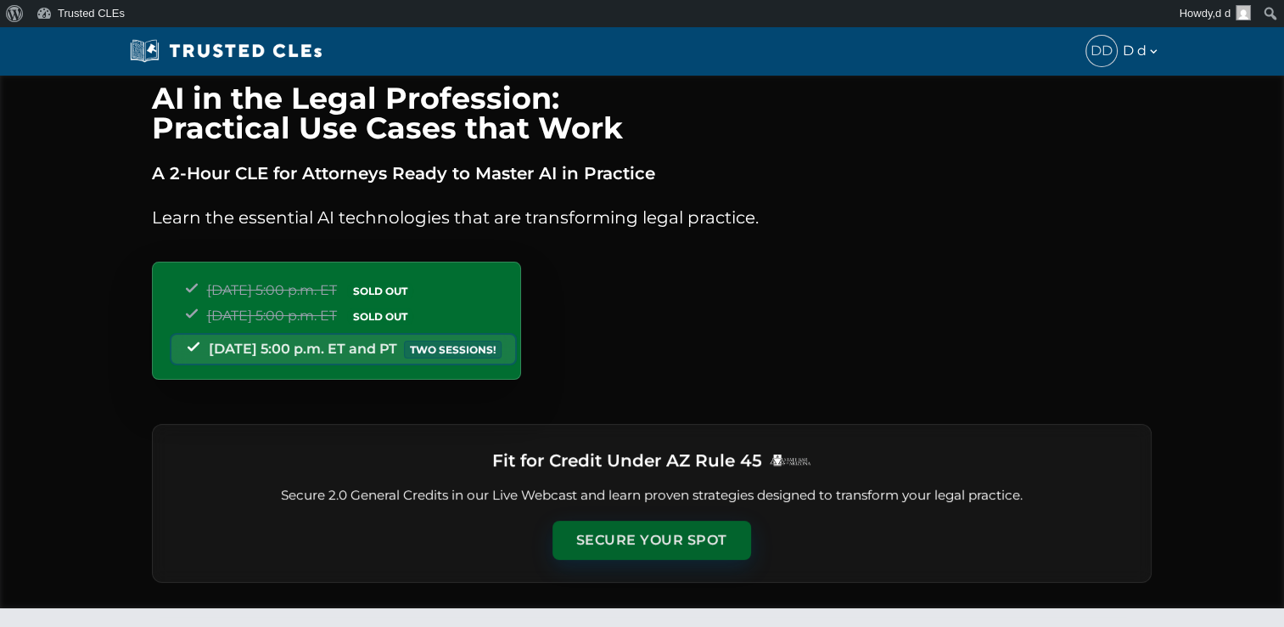
click at [660, 535] on button "Secure Your Spot" at bounding box center [652, 539] width 199 height 39
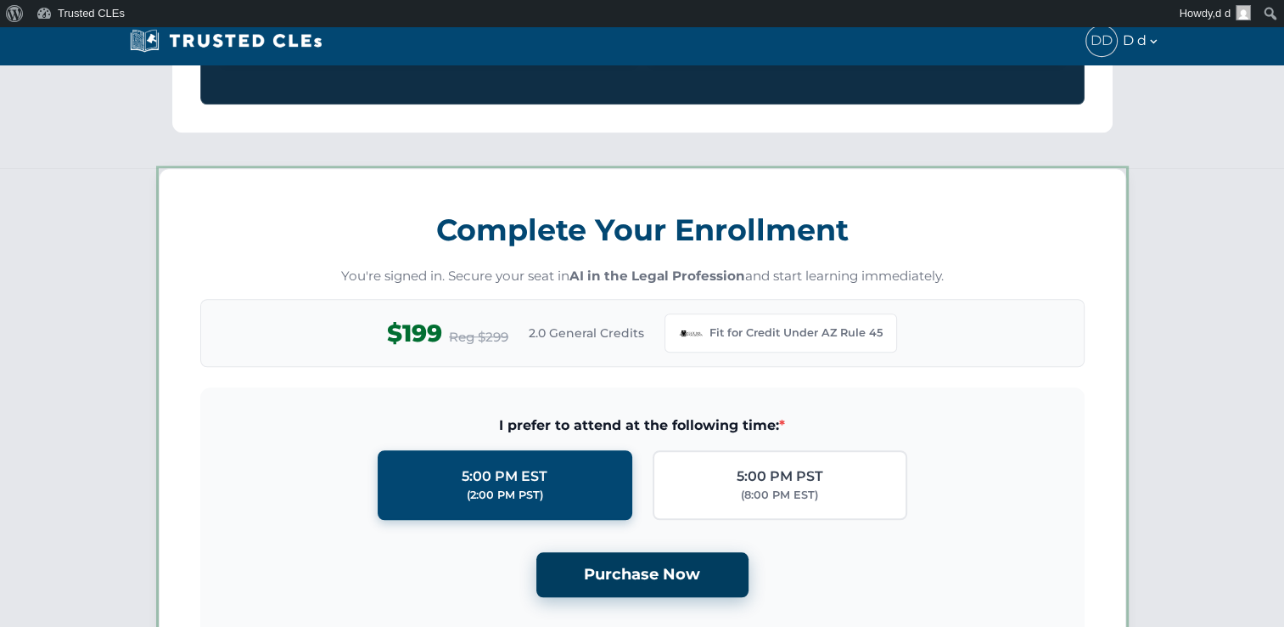
scroll to position [1462, 0]
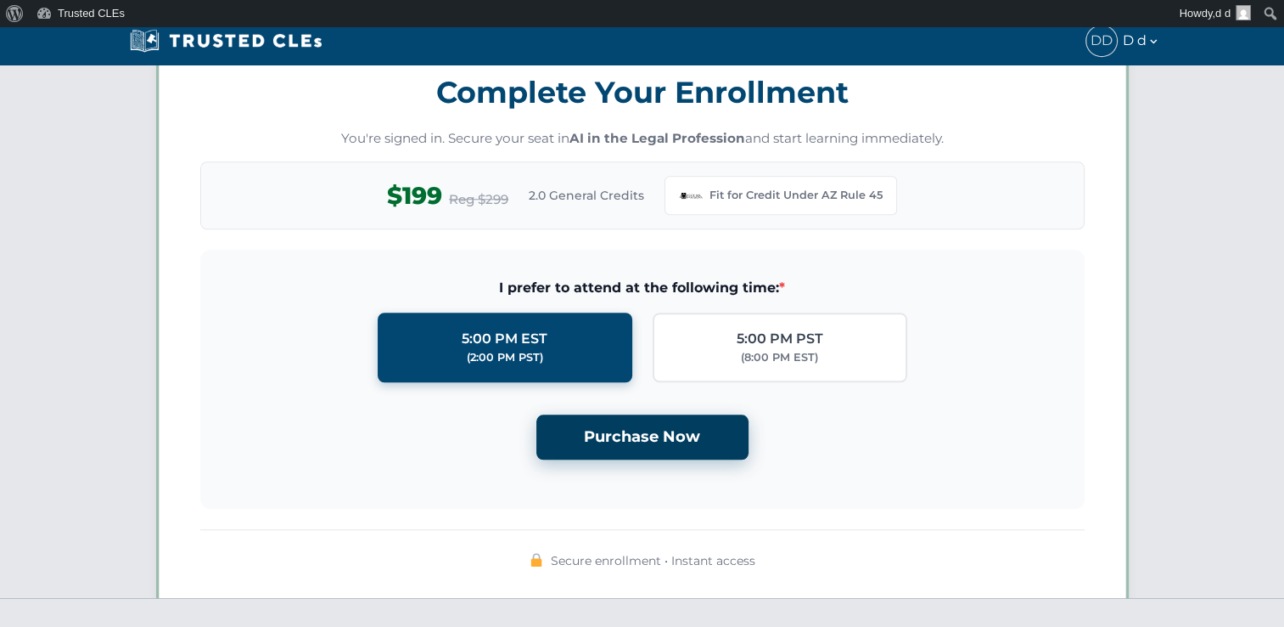
click at [655, 435] on button "Purchase Now" at bounding box center [643, 436] width 212 height 45
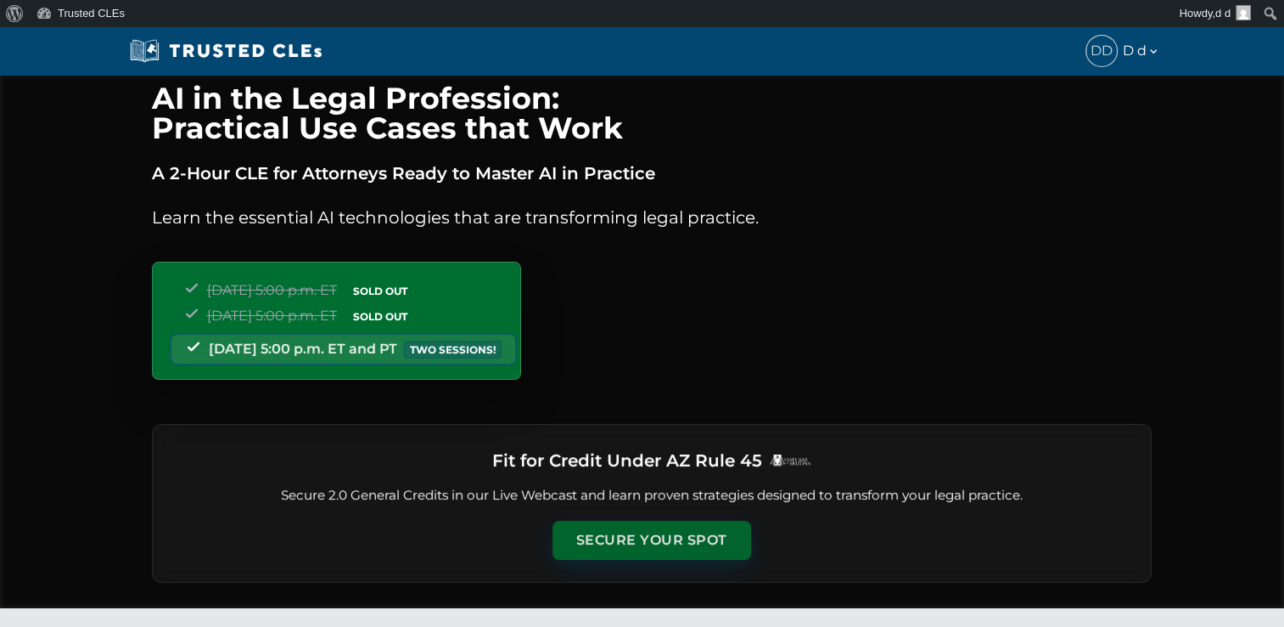
click at [674, 531] on button "Secure Your Spot" at bounding box center [652, 539] width 199 height 39
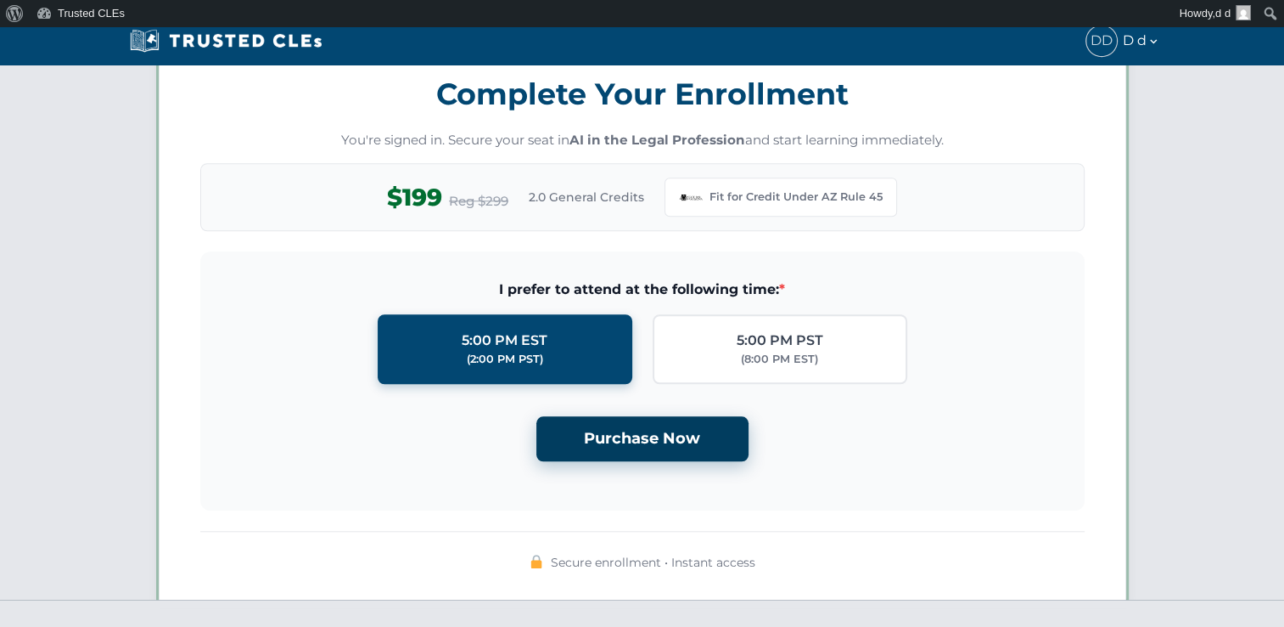
scroll to position [1462, 0]
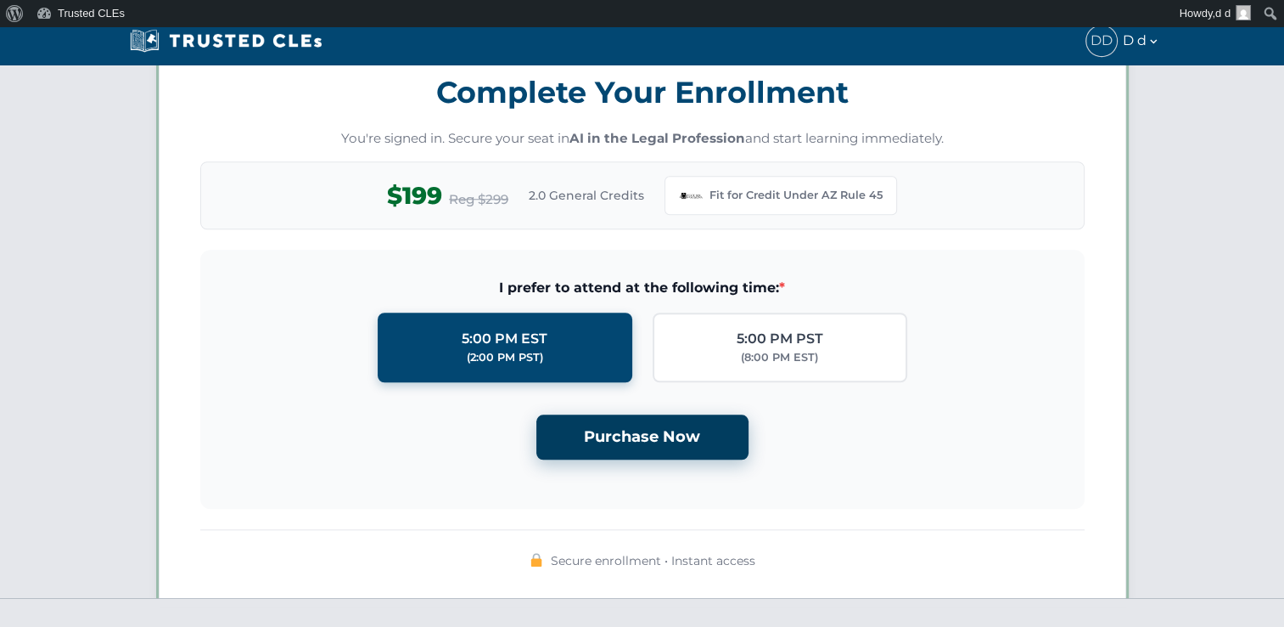
click at [634, 419] on button "Purchase Now" at bounding box center [643, 436] width 212 height 45
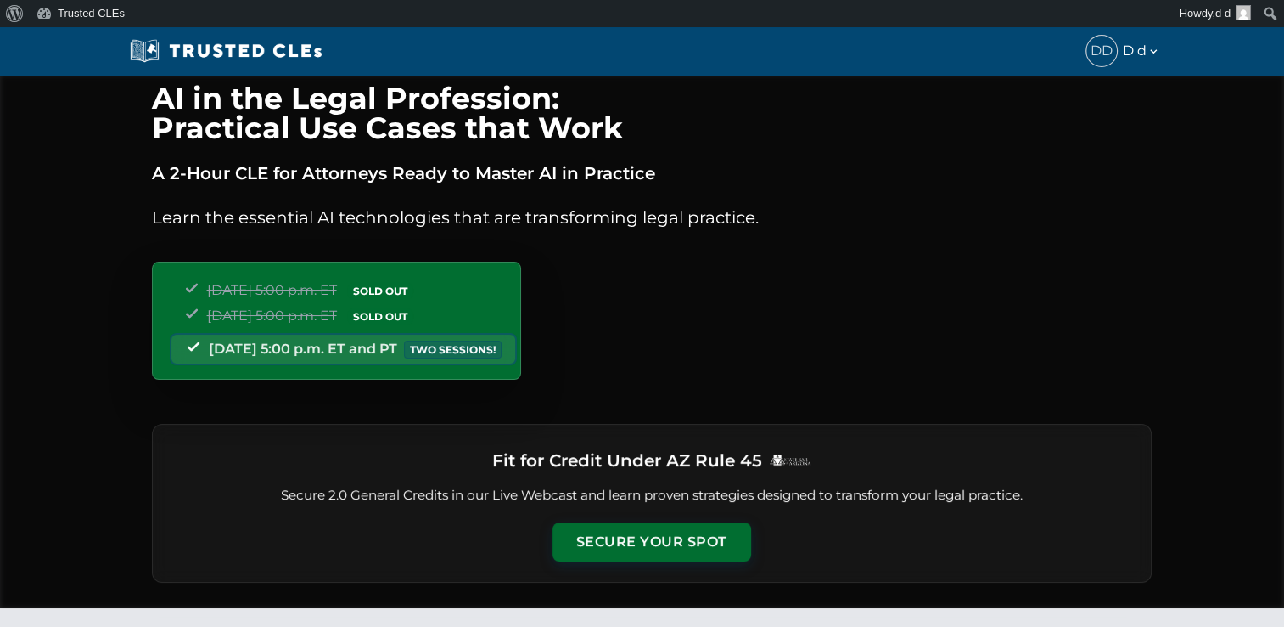
click at [686, 519] on div "Fit for Credit Under AZ Rule 45 Secure 2.0 General Credits in our Live Webcast …" at bounding box center [652, 503] width 1000 height 159
click at [685, 523] on button "Secure Your Spot" at bounding box center [652, 539] width 199 height 39
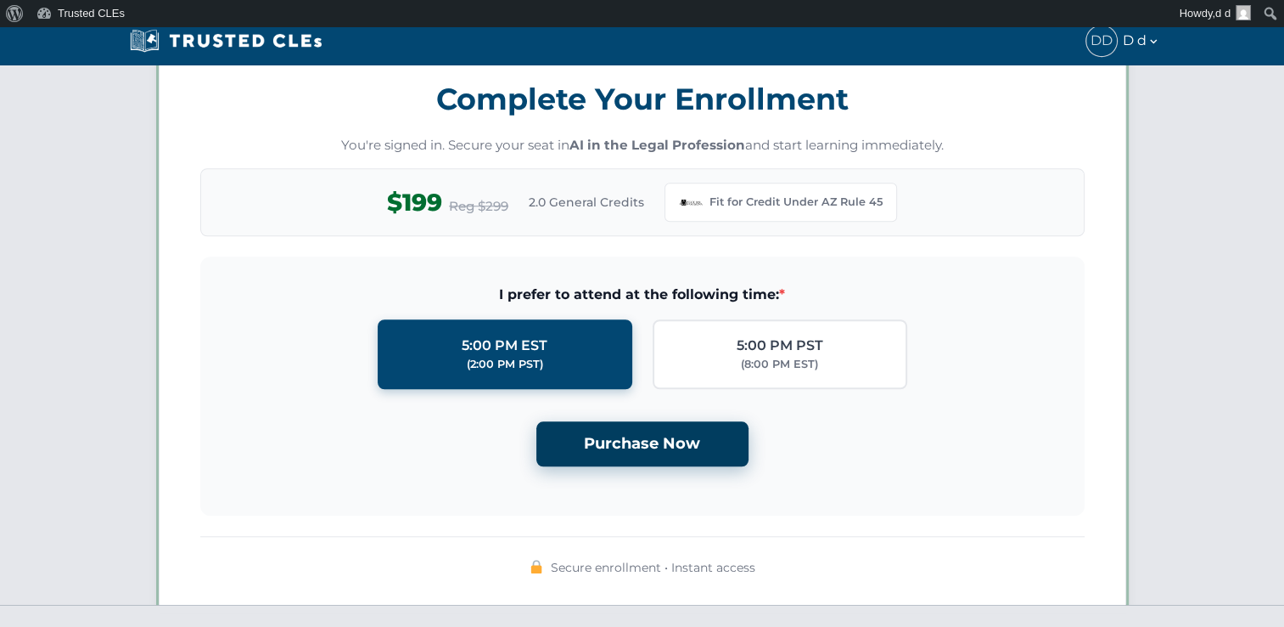
scroll to position [1462, 0]
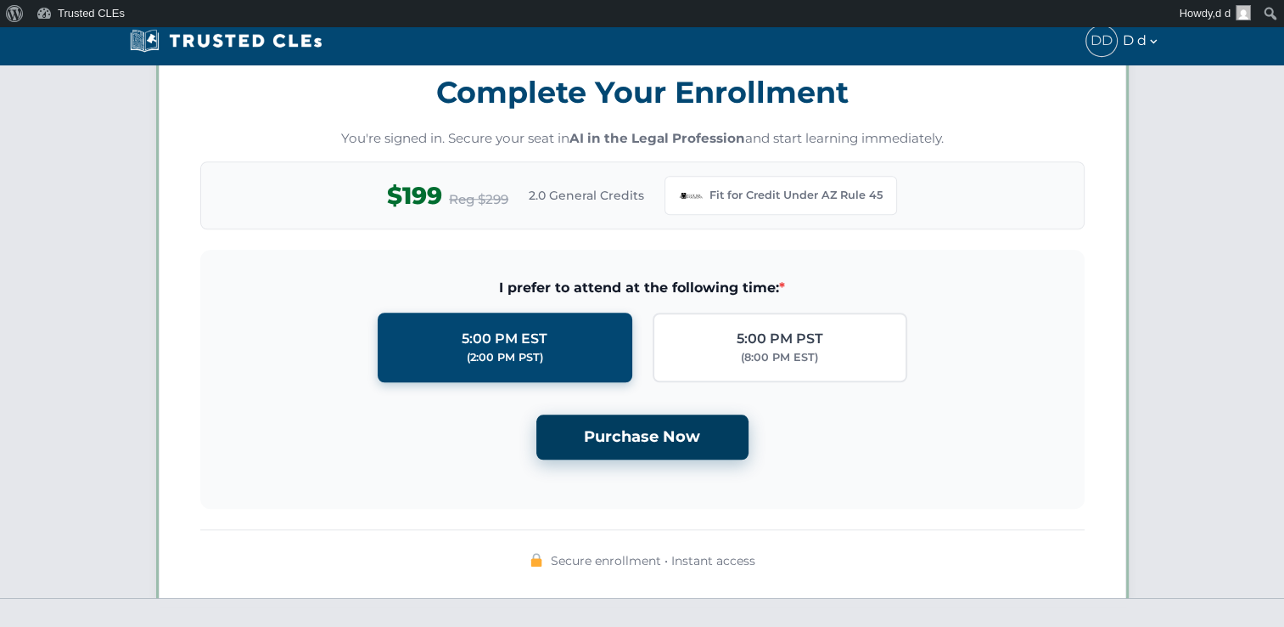
click at [670, 428] on button "Purchase Now" at bounding box center [643, 436] width 212 height 45
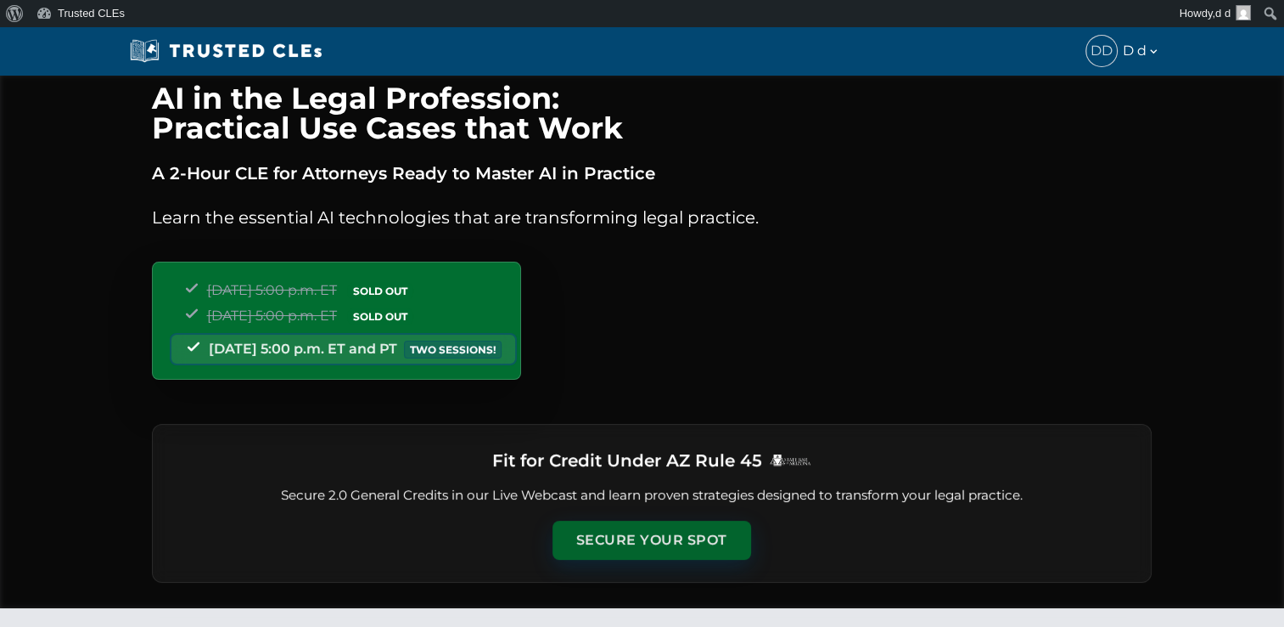
click at [663, 545] on button "Secure Your Spot" at bounding box center [652, 539] width 199 height 39
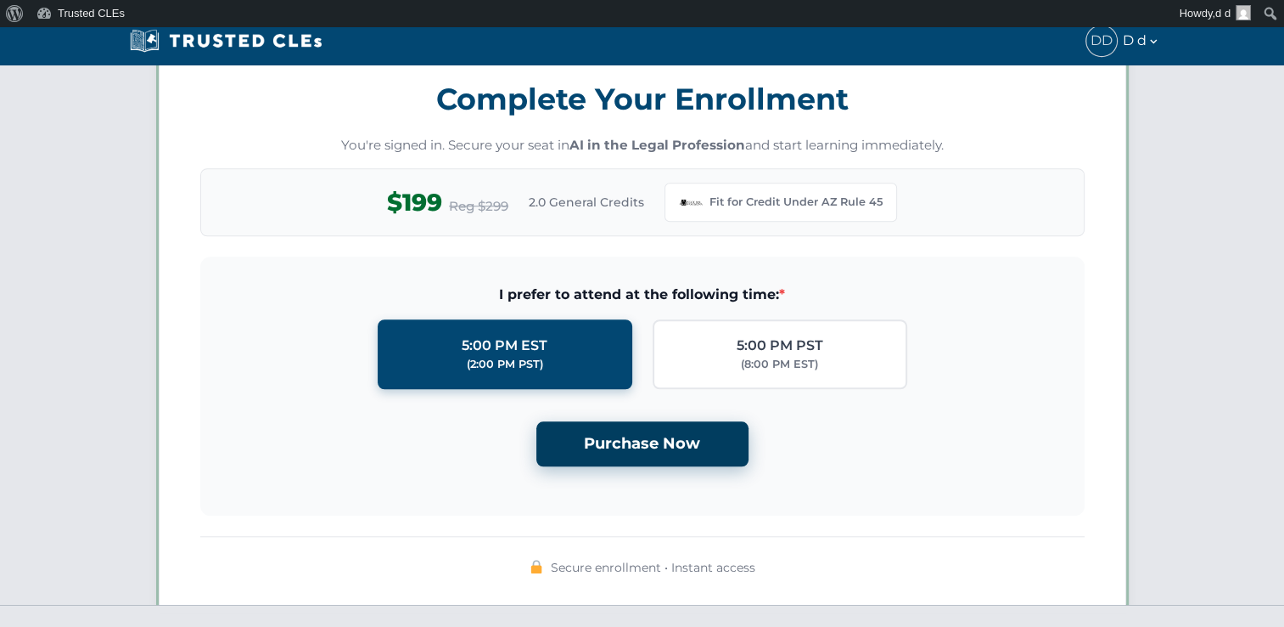
scroll to position [1462, 0]
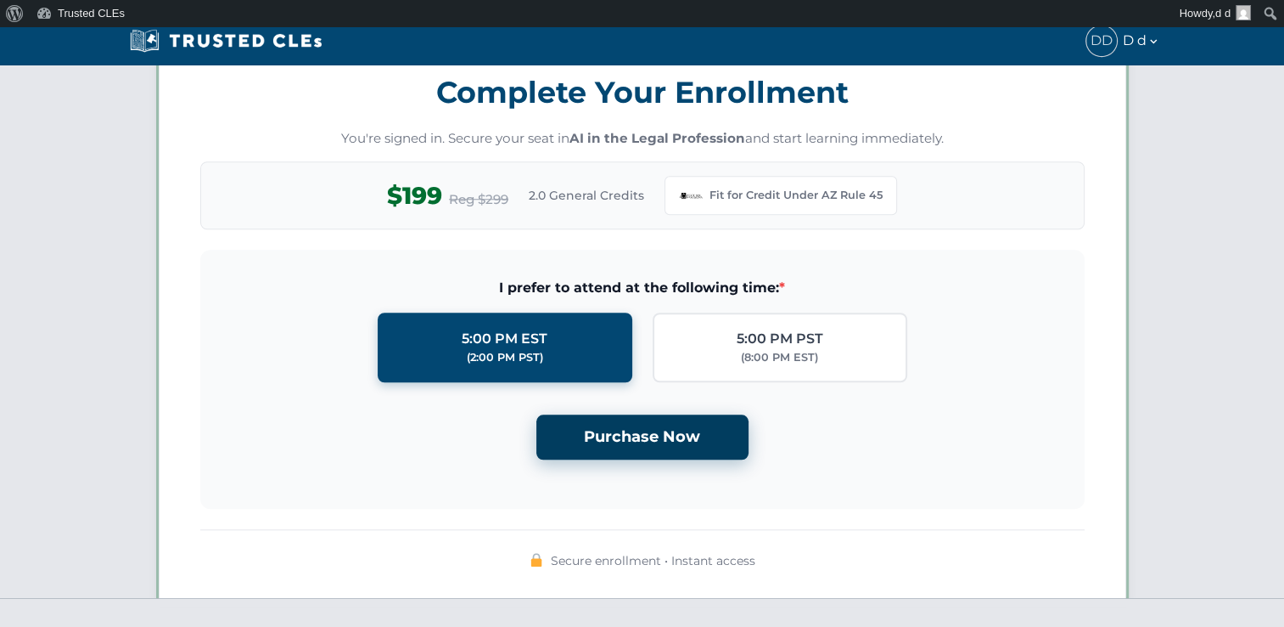
click at [670, 426] on button "Purchase Now" at bounding box center [643, 436] width 212 height 45
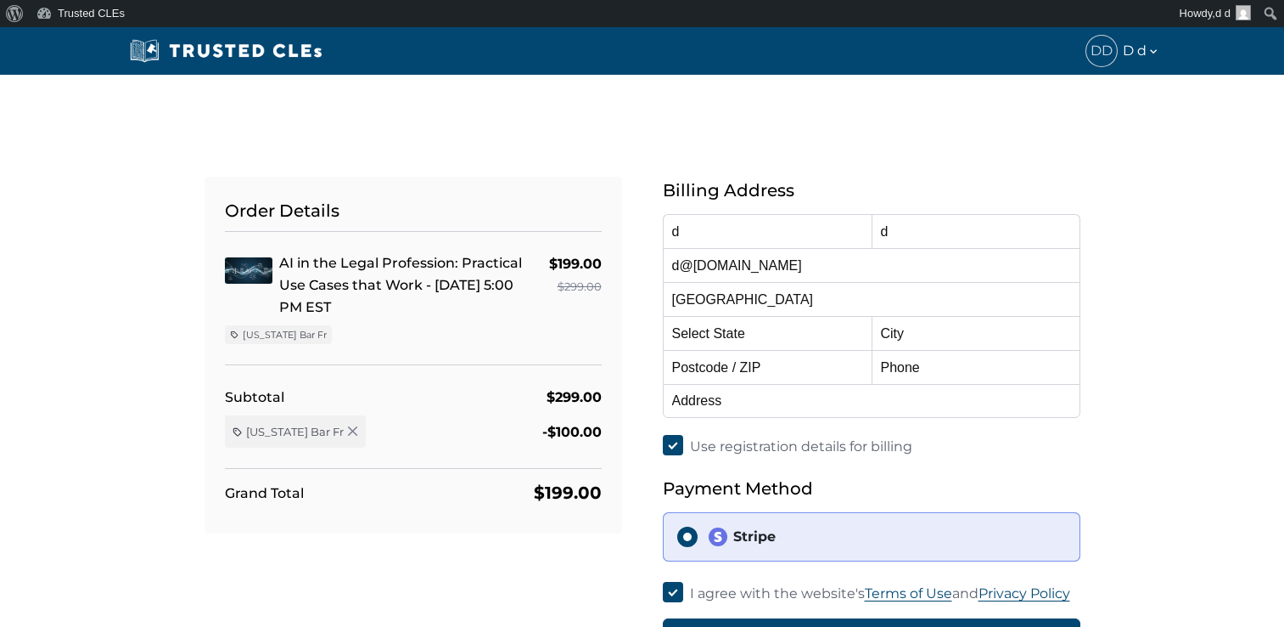
select select "[US_STATE]"
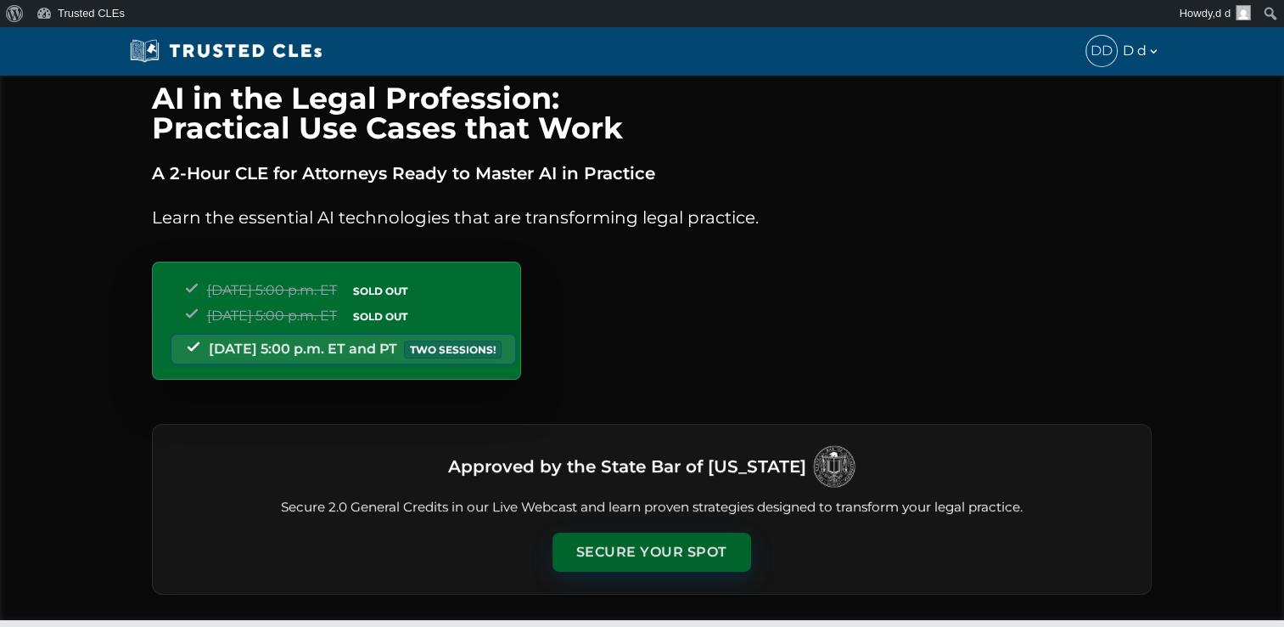
click at [649, 533] on button "Secure Your Spot" at bounding box center [652, 551] width 199 height 39
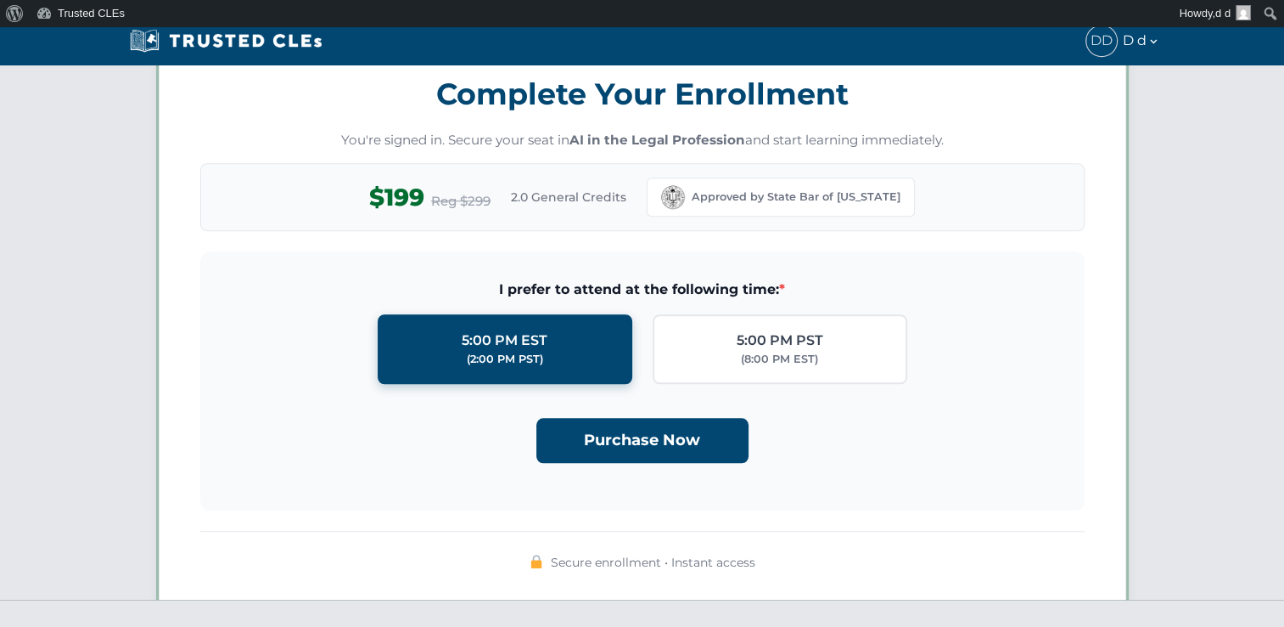
scroll to position [1474, 0]
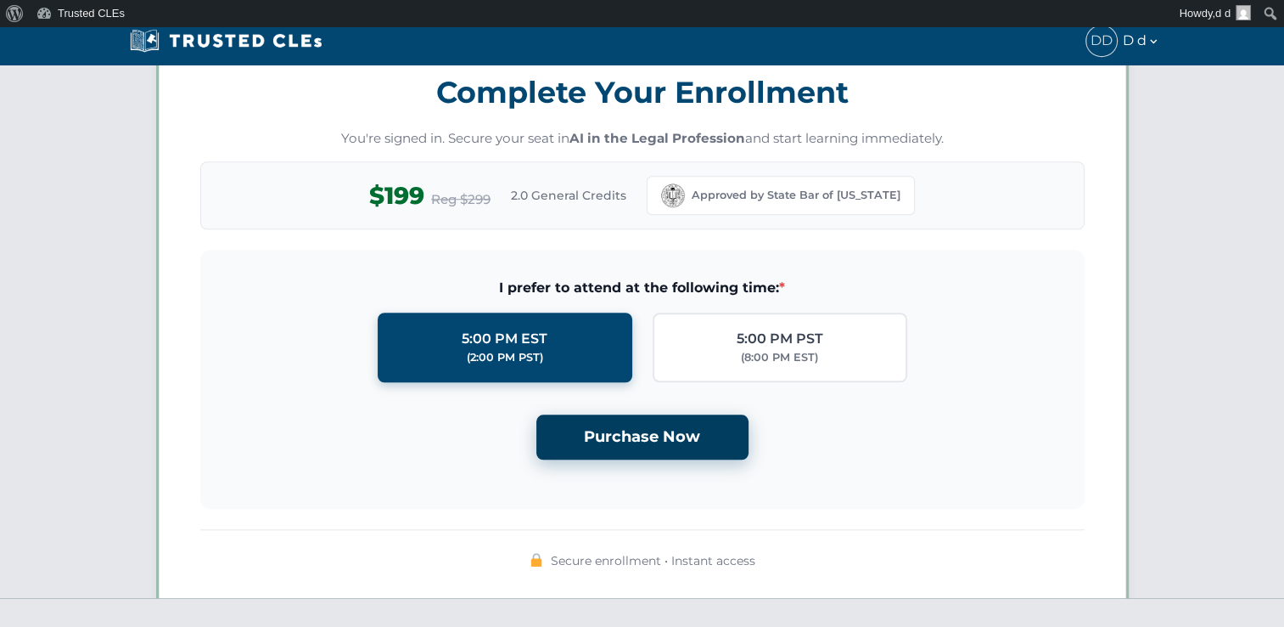
click at [638, 439] on button "Purchase Now" at bounding box center [643, 436] width 212 height 45
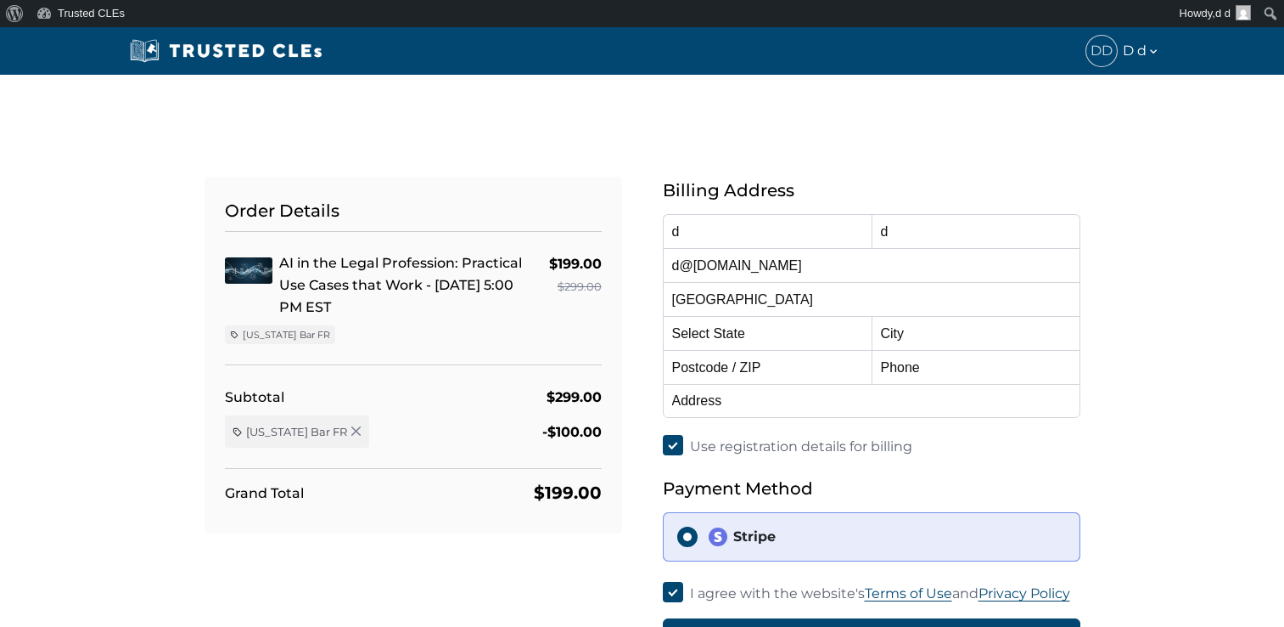
select select "[US_STATE]"
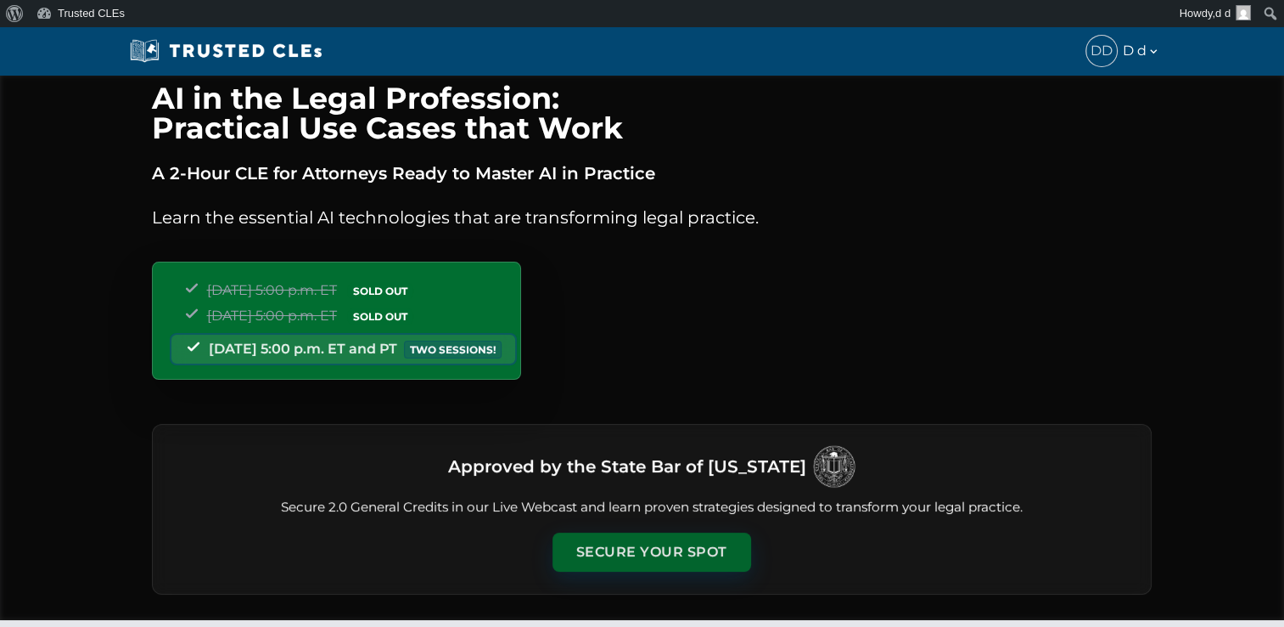
click at [634, 548] on button "Secure Your Spot" at bounding box center [652, 551] width 199 height 39
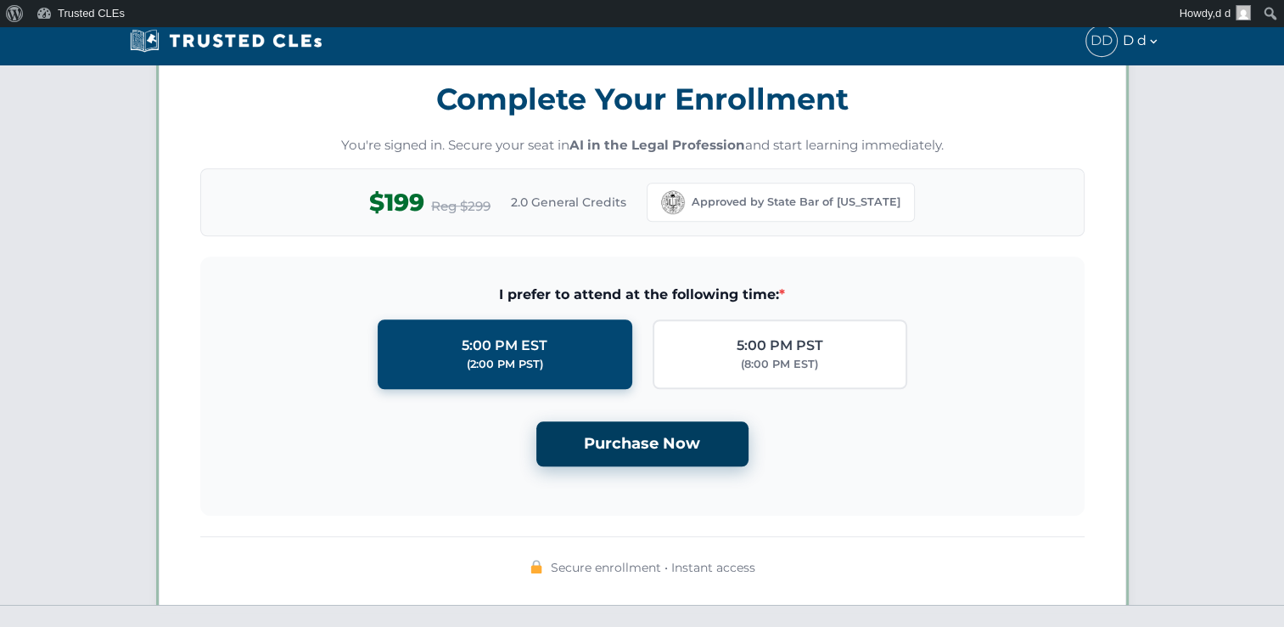
scroll to position [1474, 0]
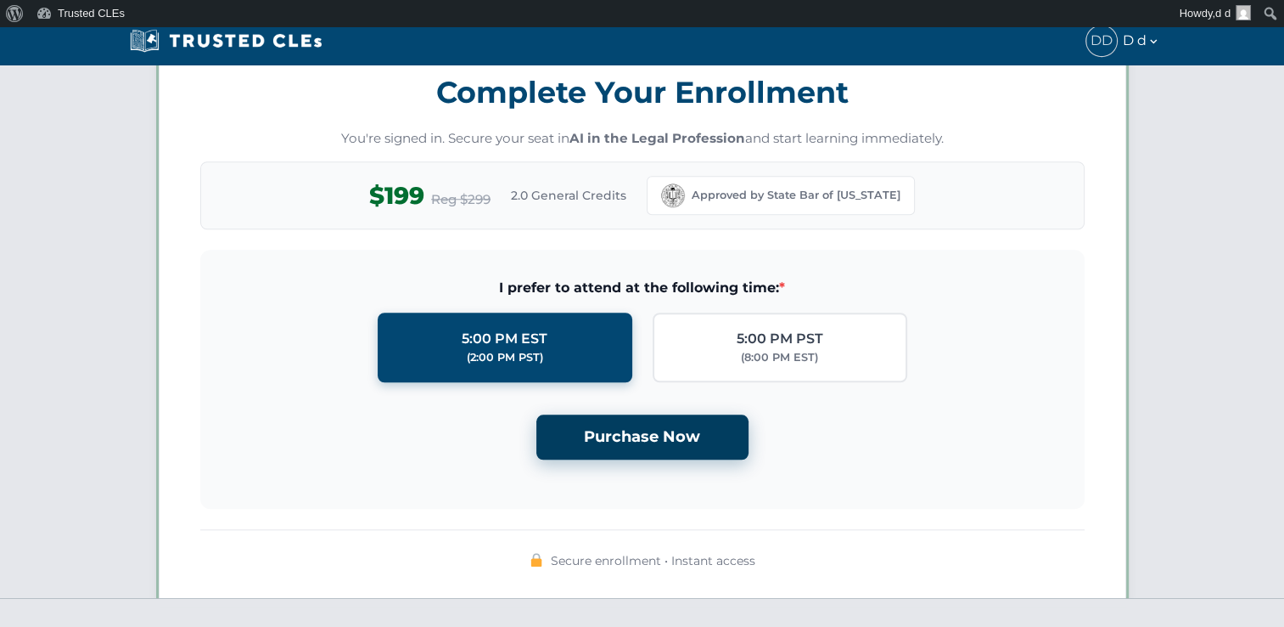
click at [655, 436] on button "Purchase Now" at bounding box center [643, 436] width 212 height 45
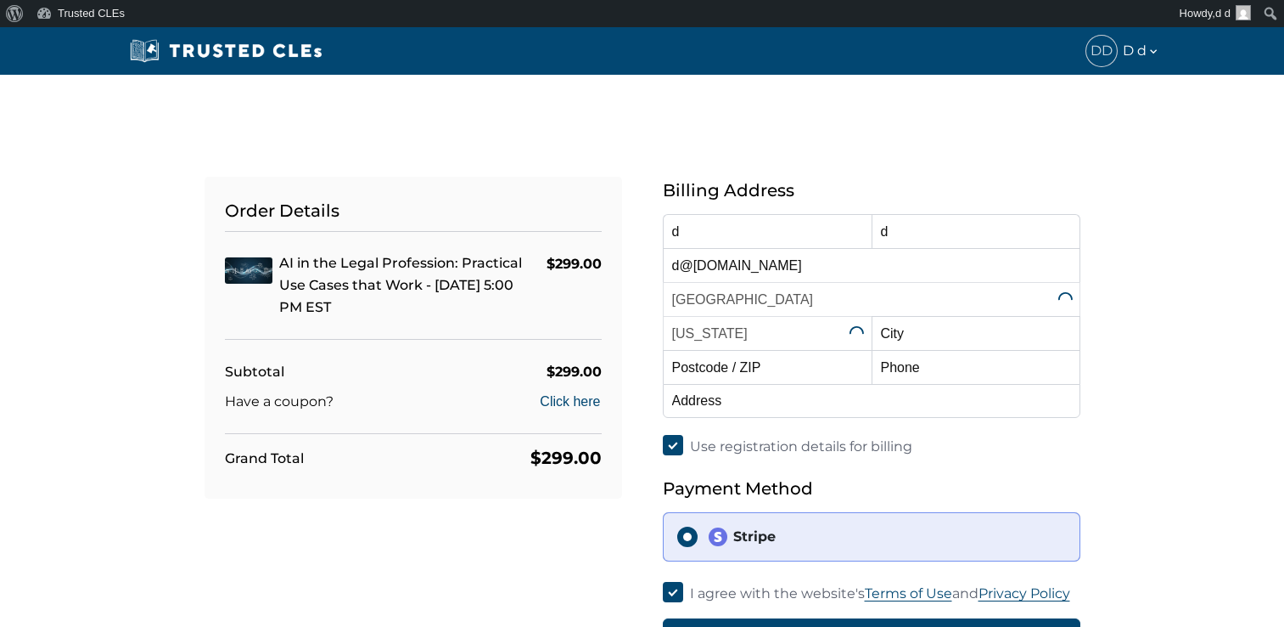
select select "[US_STATE]"
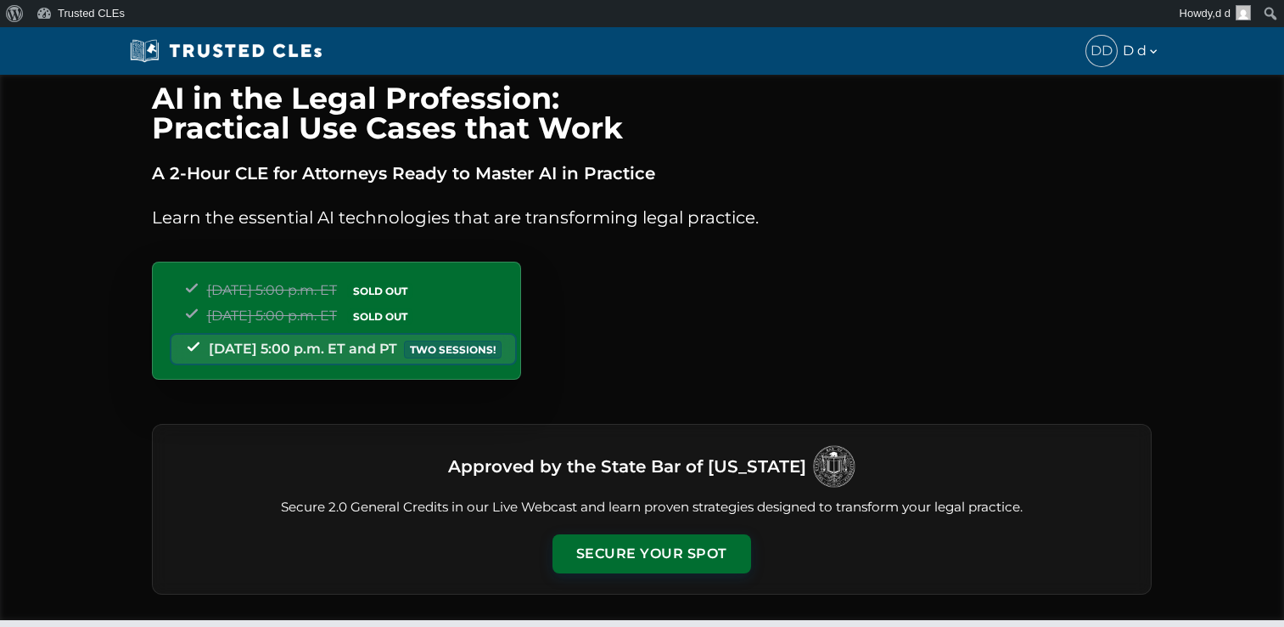
click at [1158, 52] on icon at bounding box center [1154, 51] width 14 height 14
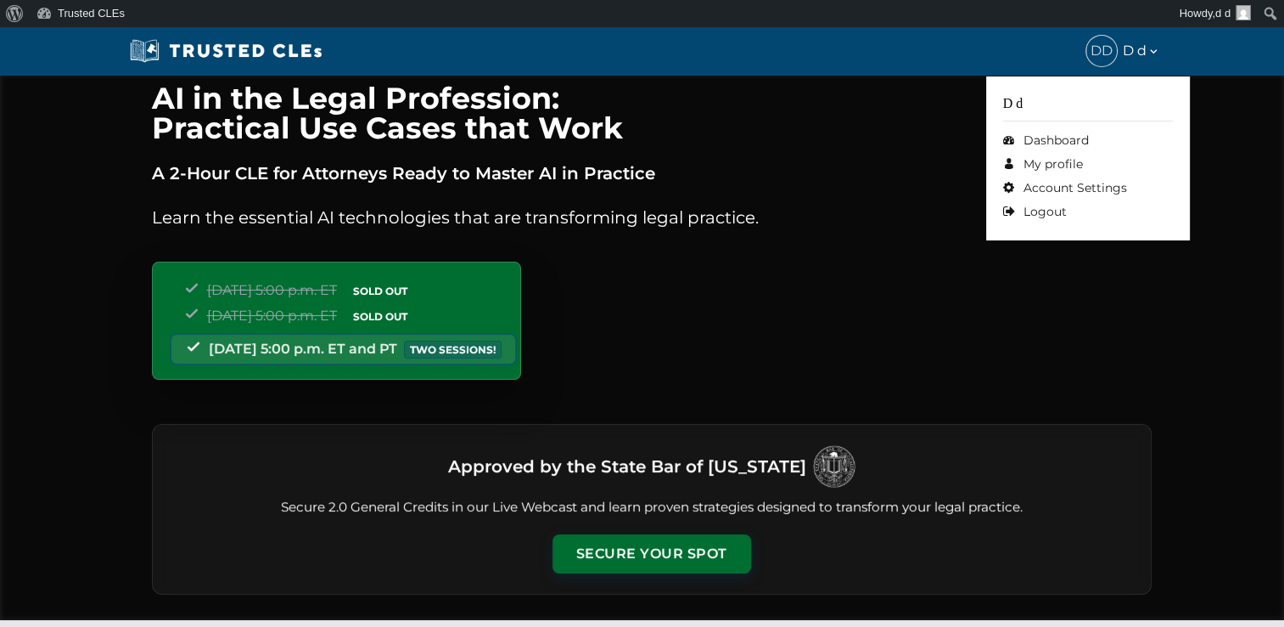
click at [1056, 224] on div "D d Dashboard My profile Account Settings Logout" at bounding box center [1088, 158] width 204 height 164
click at [1054, 211] on link "Logout" at bounding box center [1088, 212] width 170 height 24
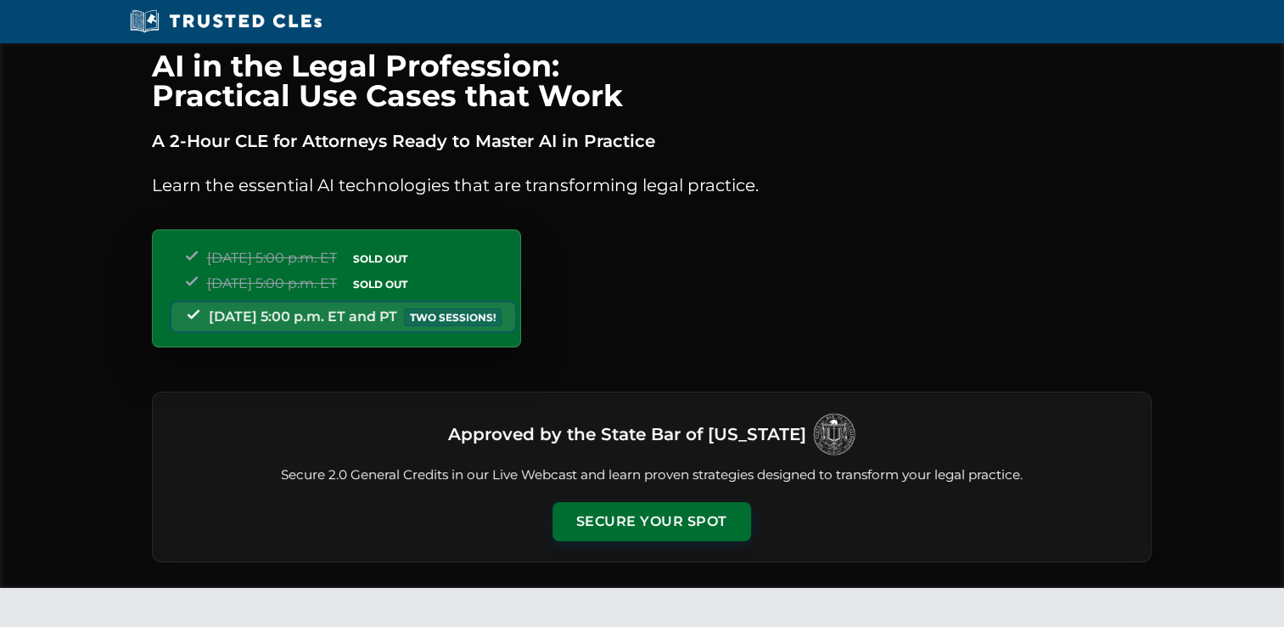
click at [637, 518] on button "Secure Your Spot" at bounding box center [652, 521] width 199 height 39
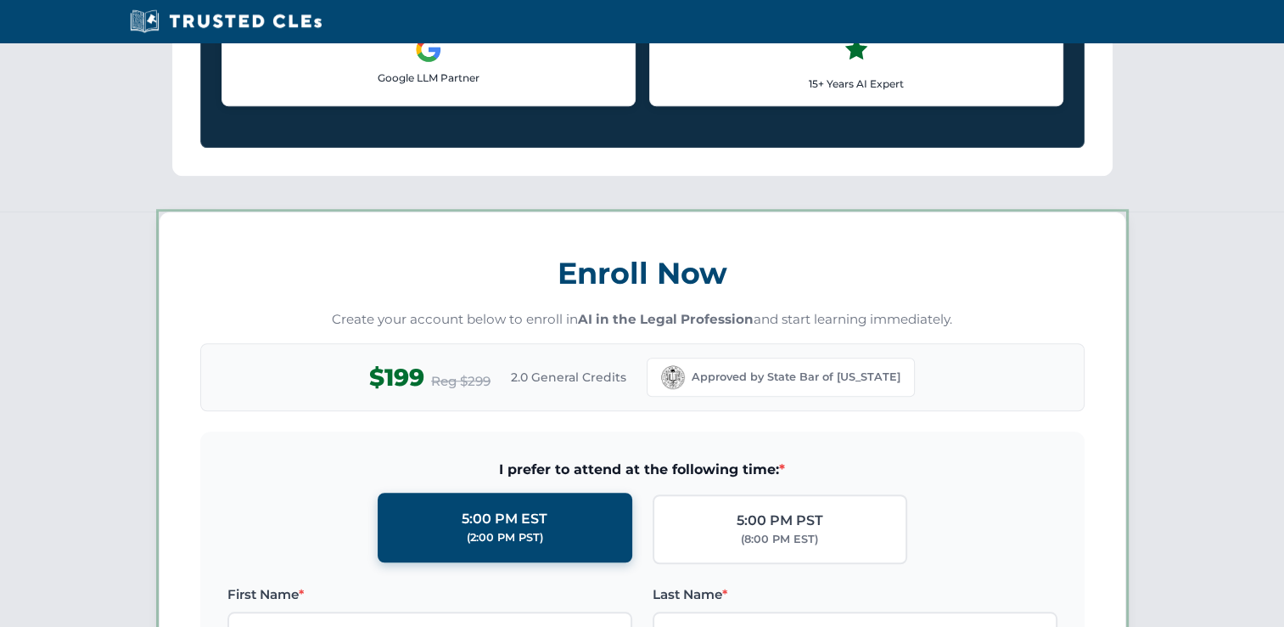
scroll to position [1468, 0]
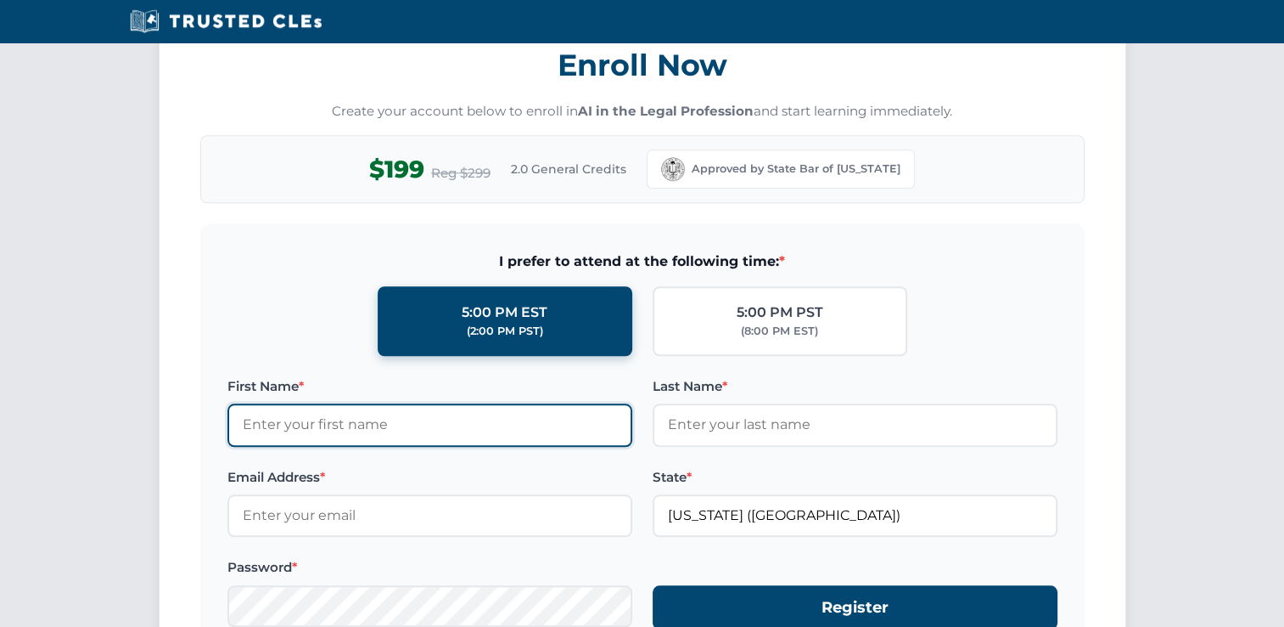
click at [354, 415] on input "First Name *" at bounding box center [430, 424] width 405 height 42
type input "[PERSON_NAME]"
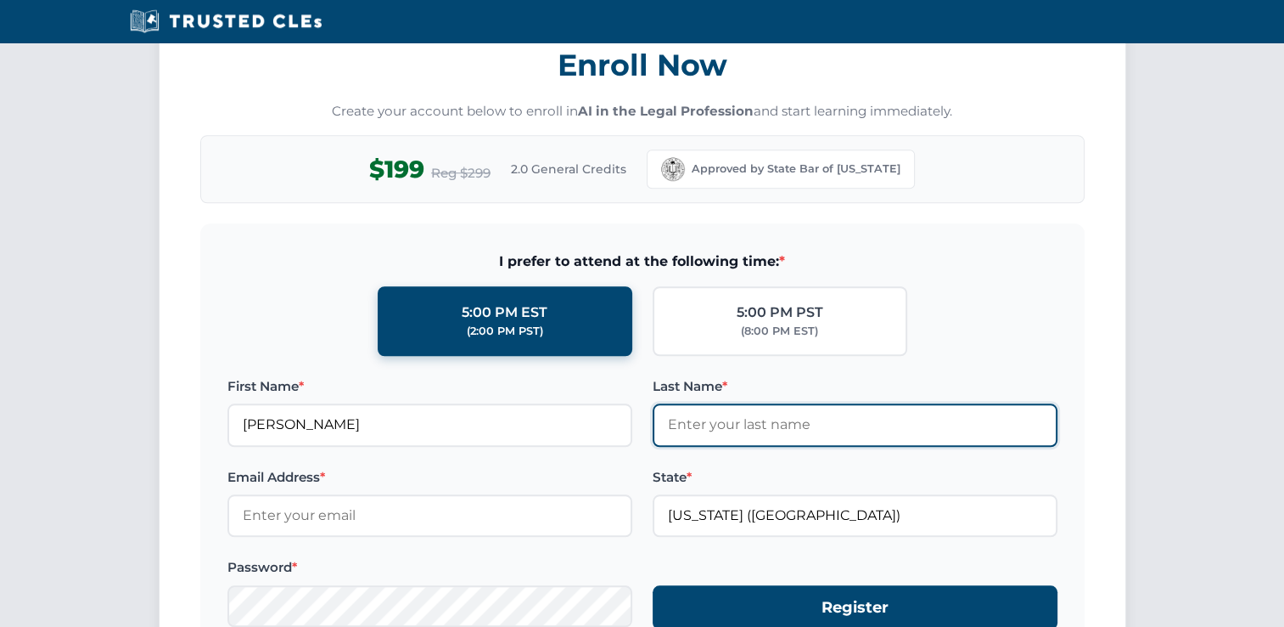
click at [700, 419] on input "Last Name *" at bounding box center [855, 424] width 405 height 42
type input "test"
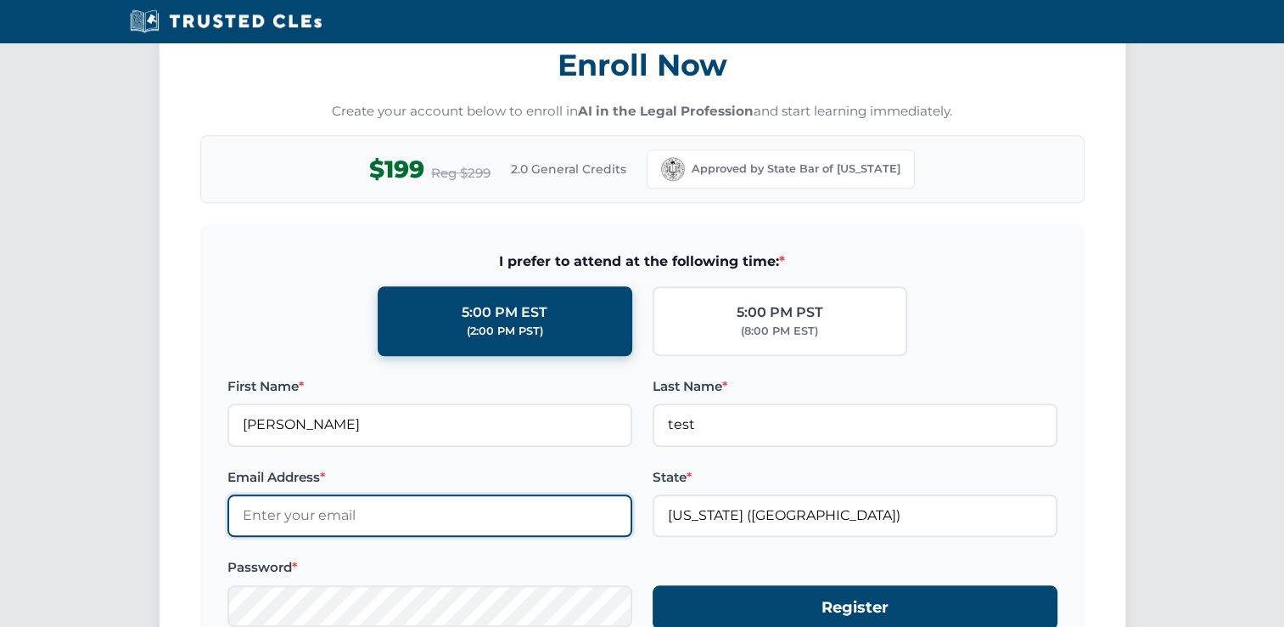
click at [598, 510] on input "Email Address *" at bounding box center [430, 515] width 405 height 42
type input "[EMAIL_ADDRESS][DOMAIN_NAME]"
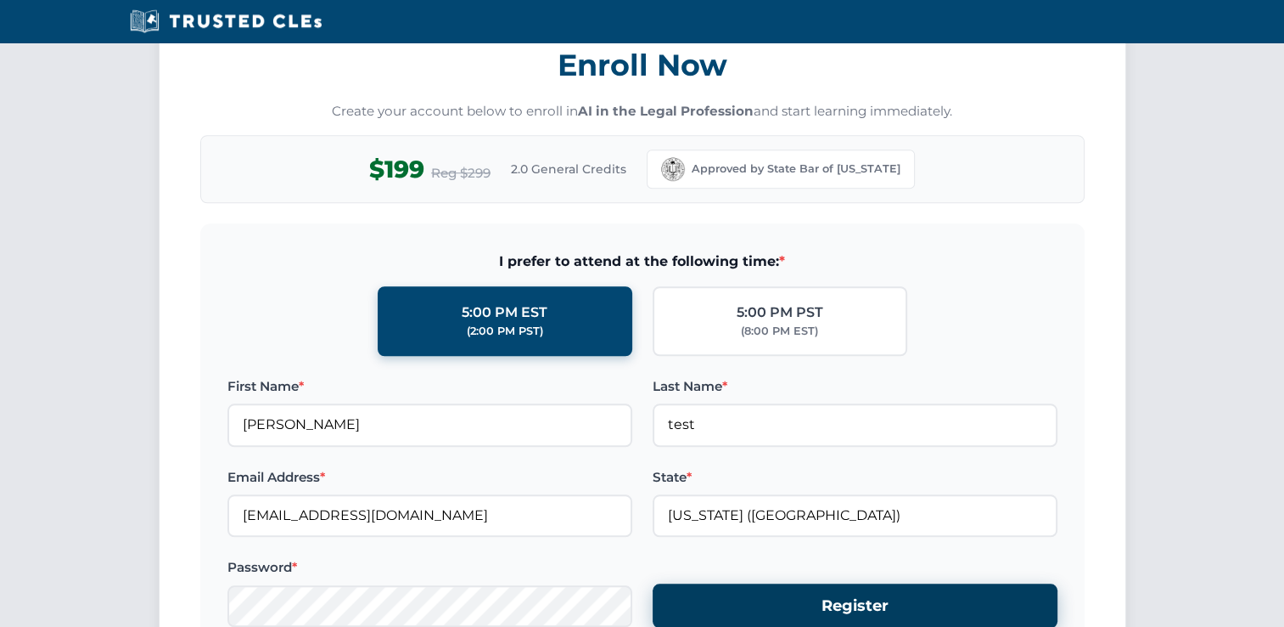
click at [677, 589] on button "Register" at bounding box center [855, 605] width 405 height 45
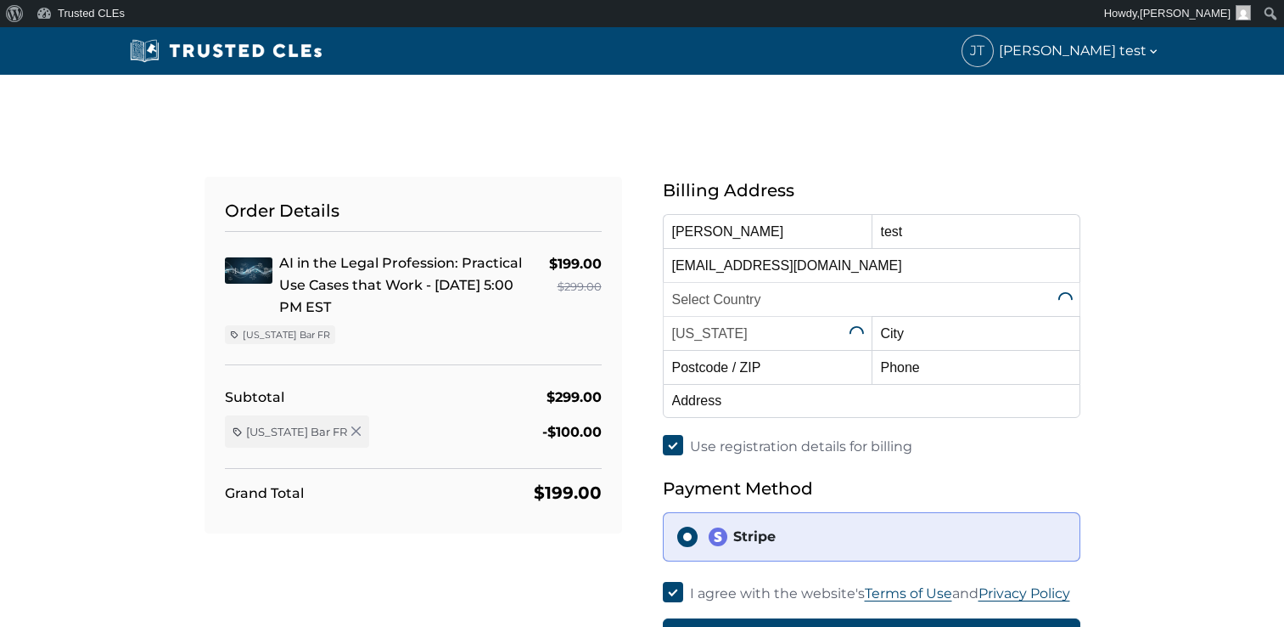
select select "[GEOGRAPHIC_DATA]"
select select "[US_STATE]"
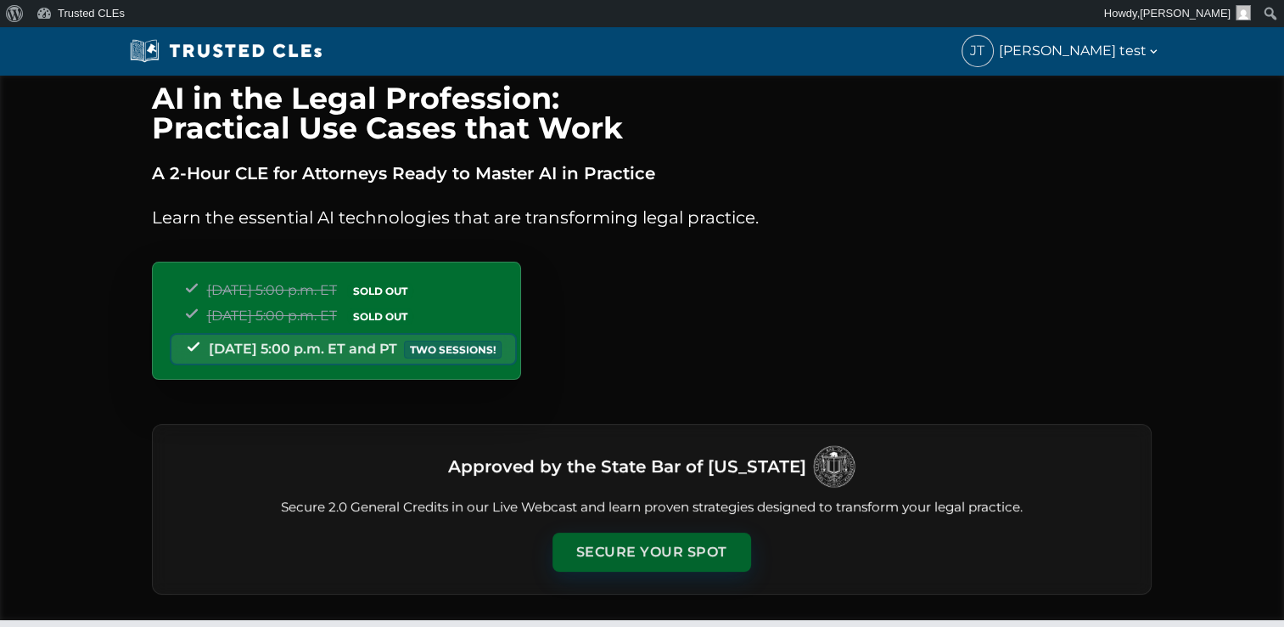
click at [639, 537] on button "Secure Your Spot" at bounding box center [652, 551] width 199 height 39
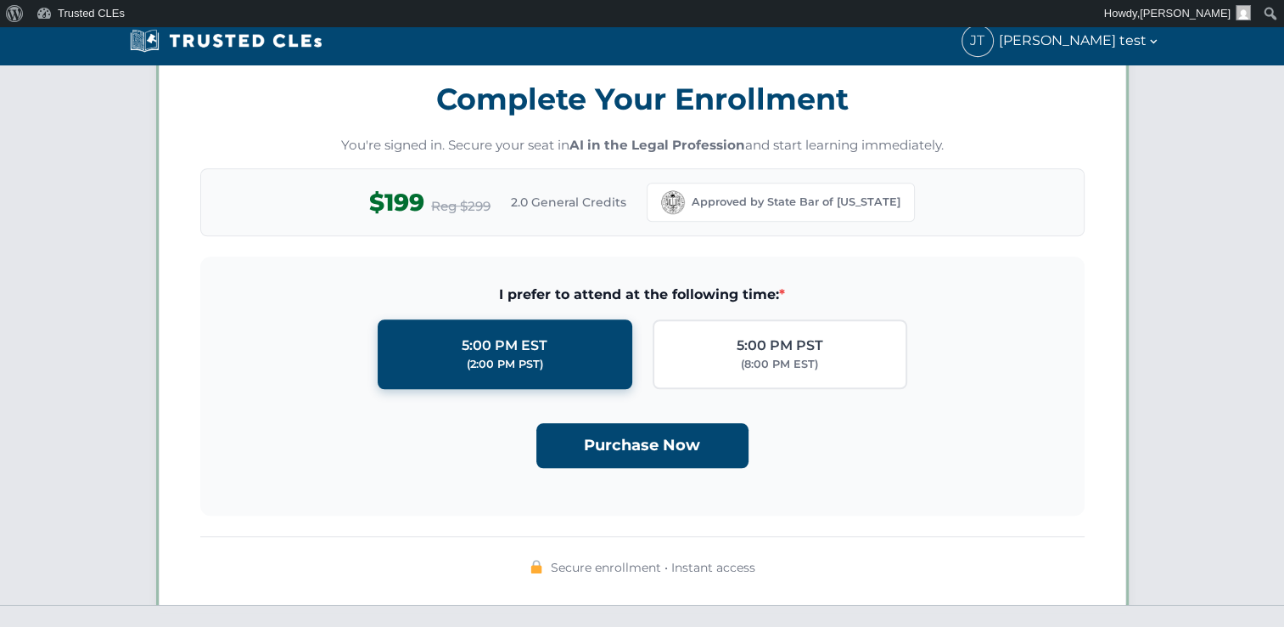
scroll to position [1474, 0]
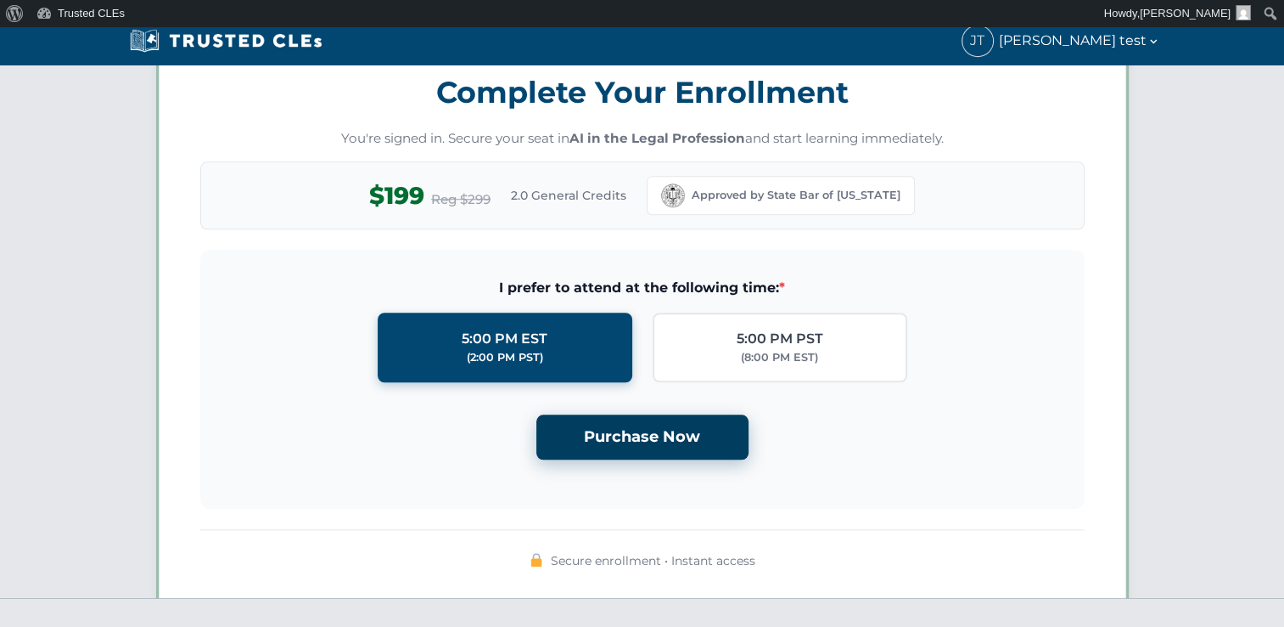
click at [647, 441] on button "Purchase Now" at bounding box center [643, 436] width 212 height 45
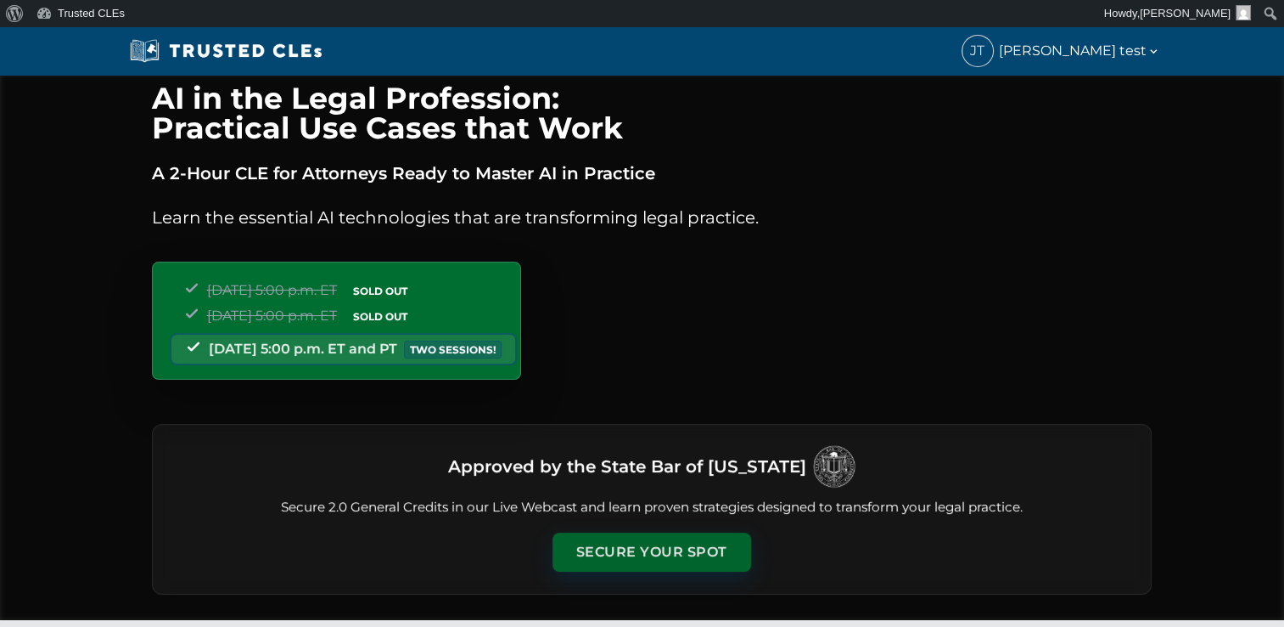
click at [625, 552] on button "Secure Your Spot" at bounding box center [652, 551] width 199 height 39
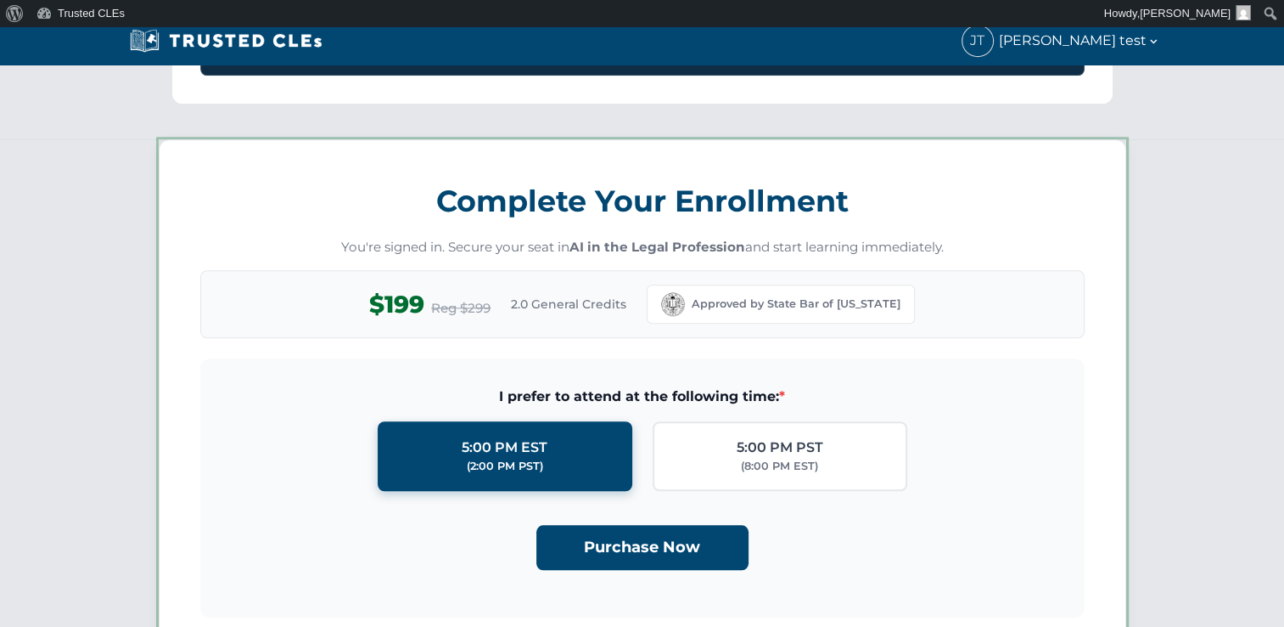
scroll to position [1474, 0]
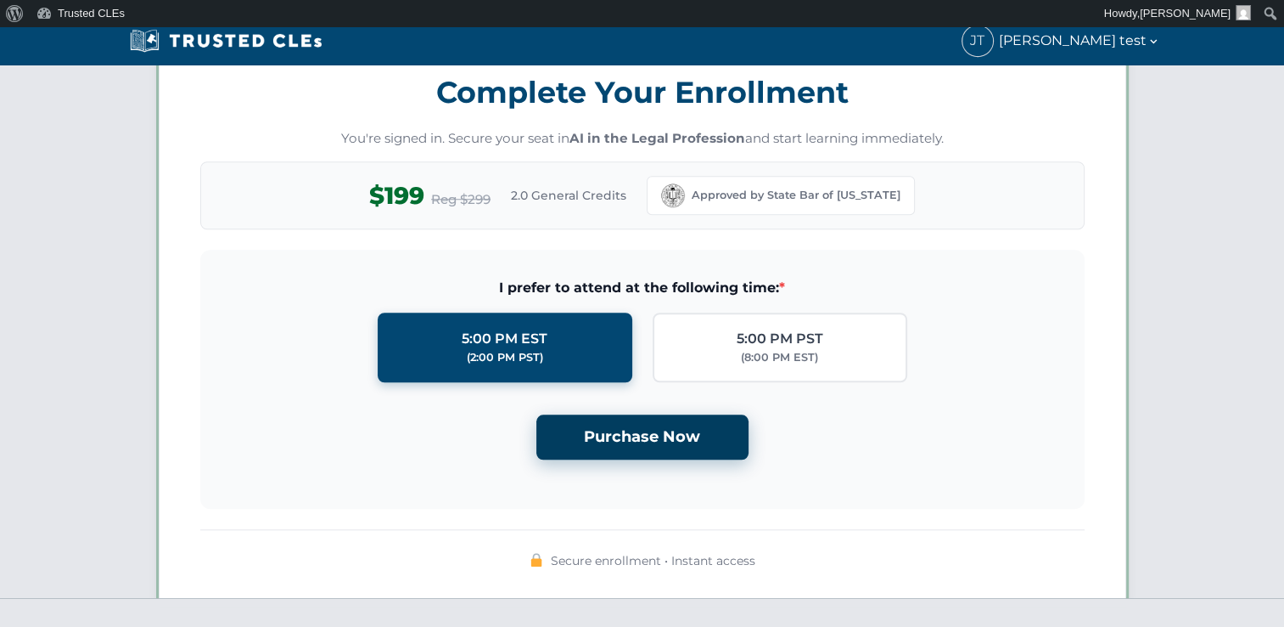
click at [652, 437] on button "Purchase Now" at bounding box center [643, 436] width 212 height 45
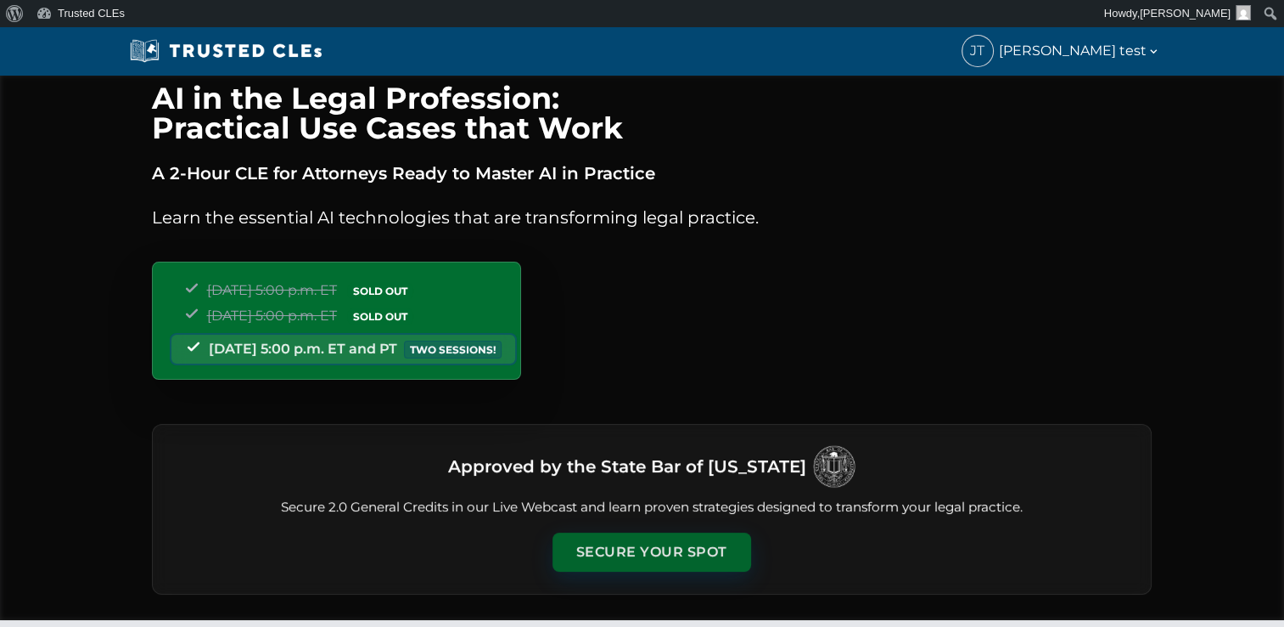
click at [615, 543] on button "Secure Your Spot" at bounding box center [652, 551] width 199 height 39
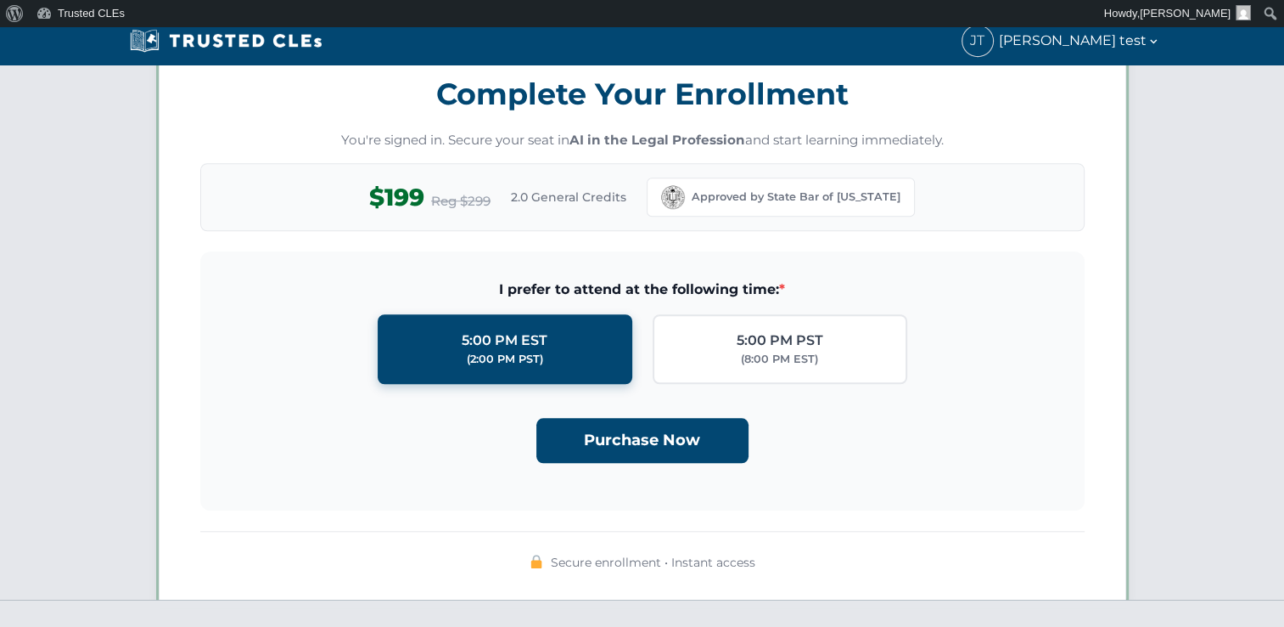
scroll to position [1474, 0]
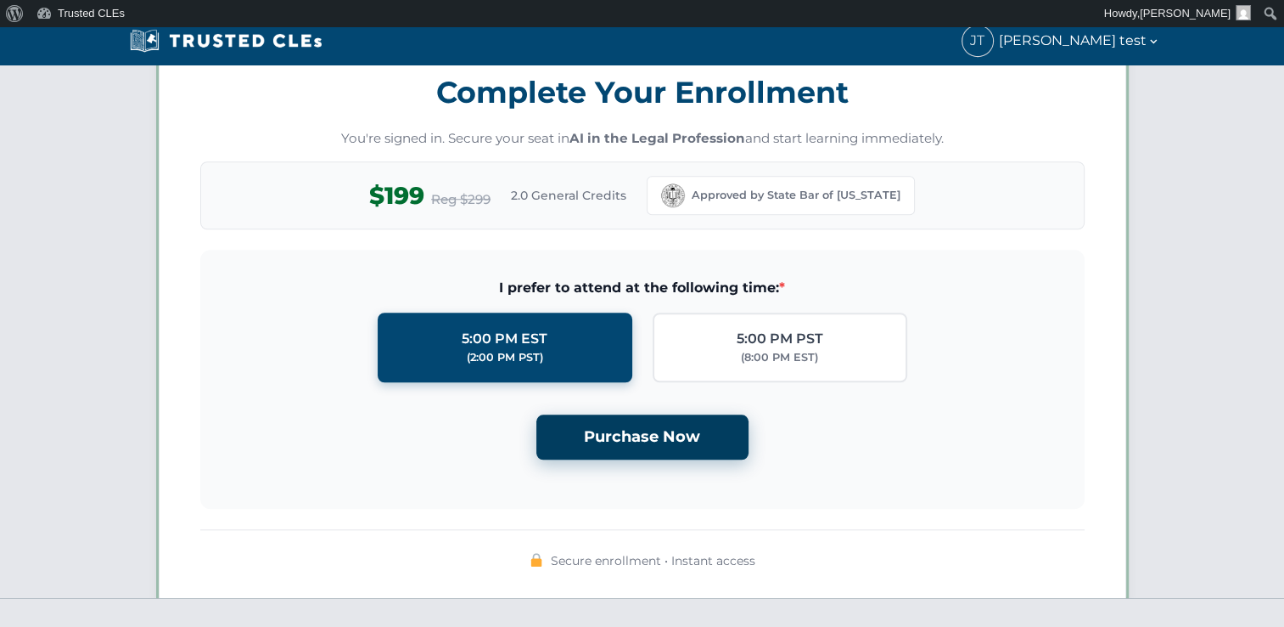
click at [675, 428] on button "Purchase Now" at bounding box center [643, 436] width 212 height 45
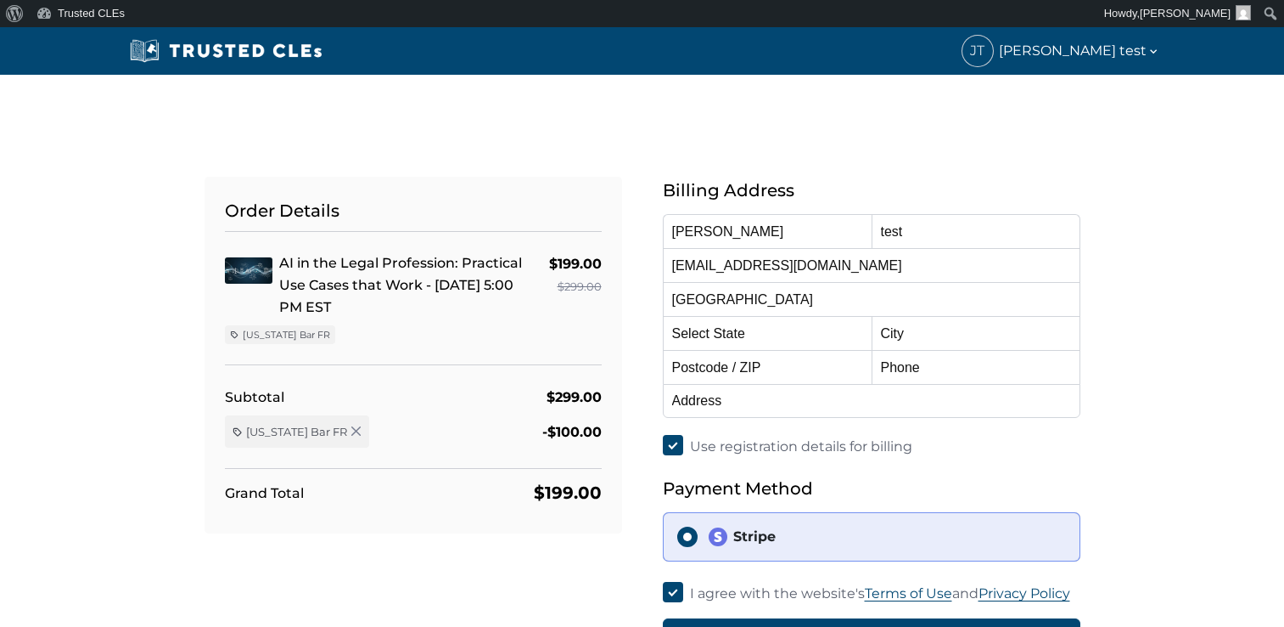
select select "[US_STATE]"
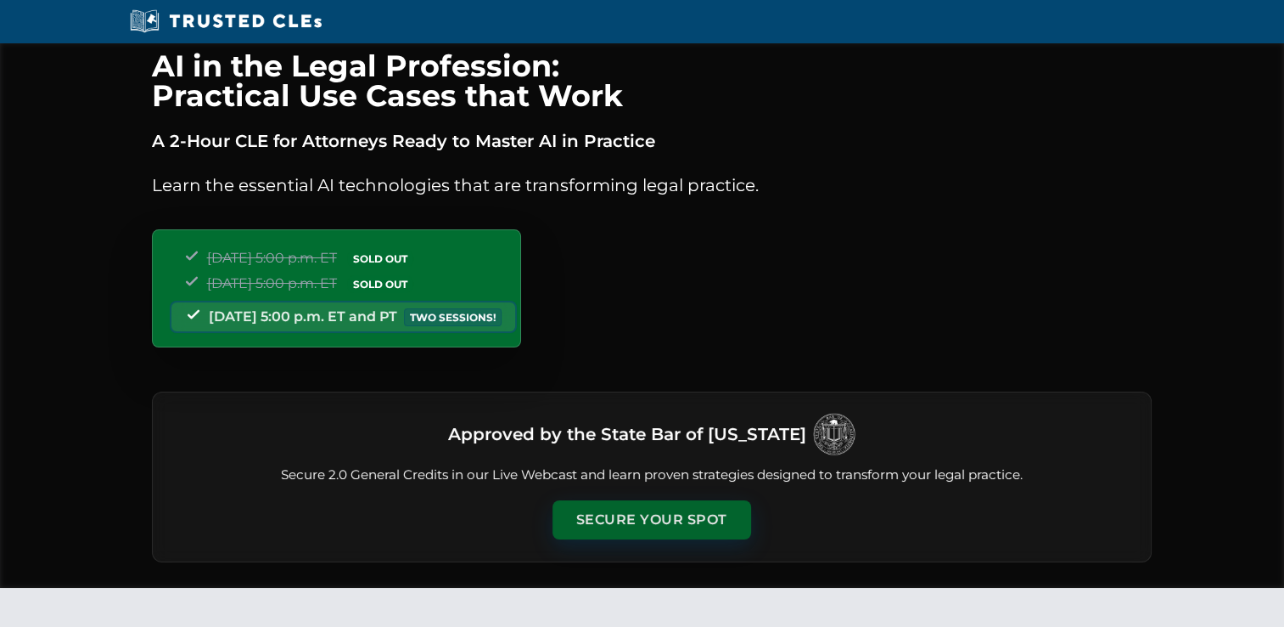
click at [679, 510] on button "Secure Your Spot" at bounding box center [652, 519] width 199 height 39
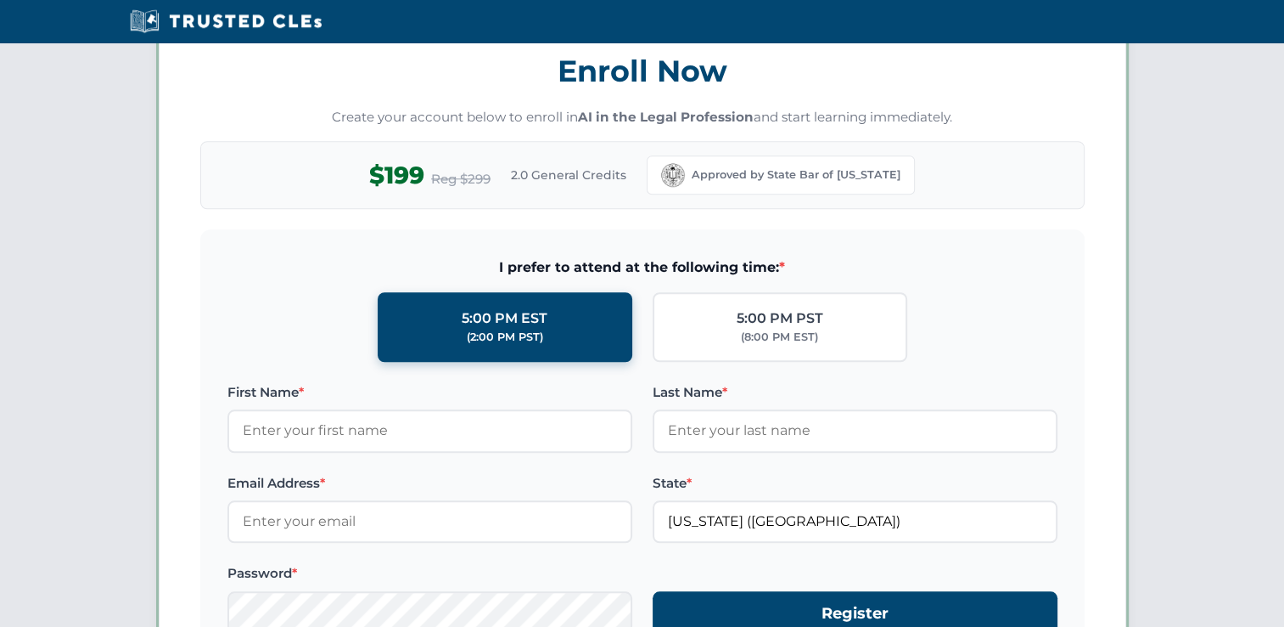
scroll to position [1468, 0]
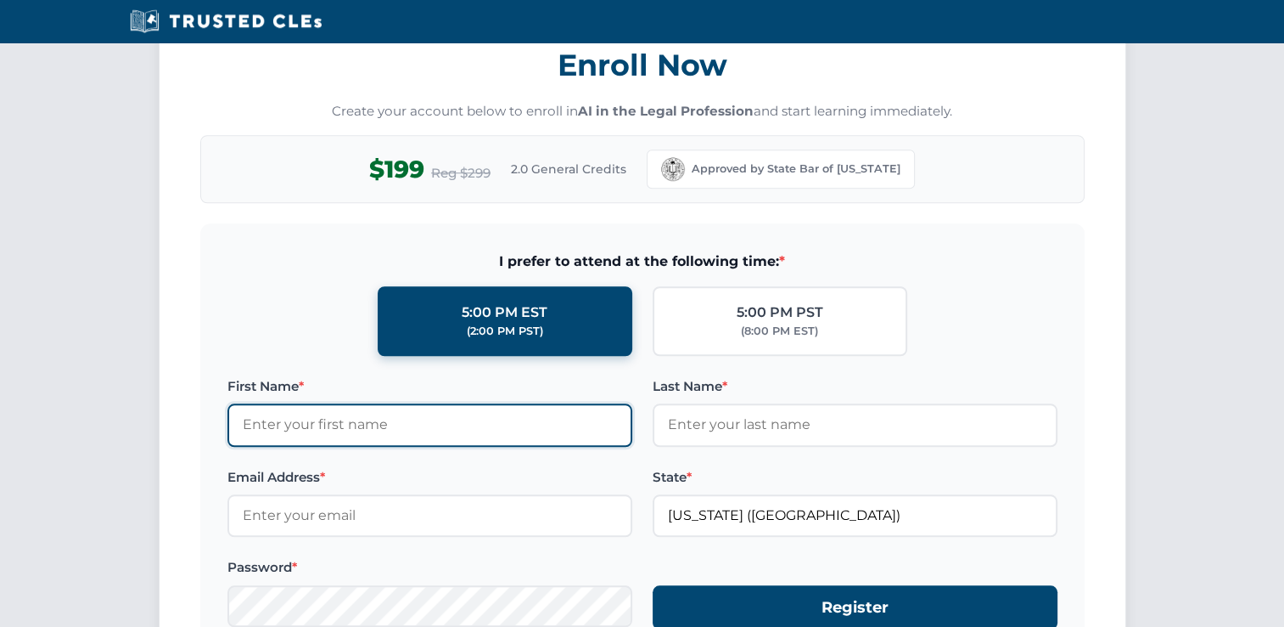
click at [513, 425] on input "First Name *" at bounding box center [430, 424] width 405 height 42
type input "TTTT"
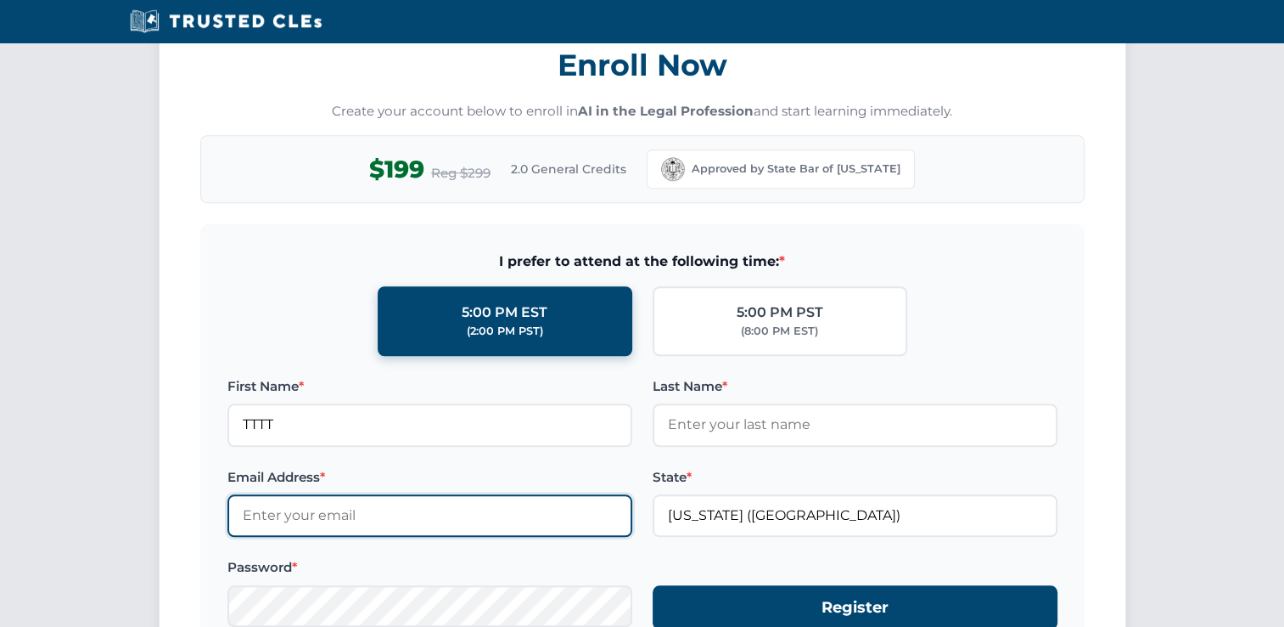
click at [600, 494] on input "Email Address *" at bounding box center [430, 515] width 405 height 42
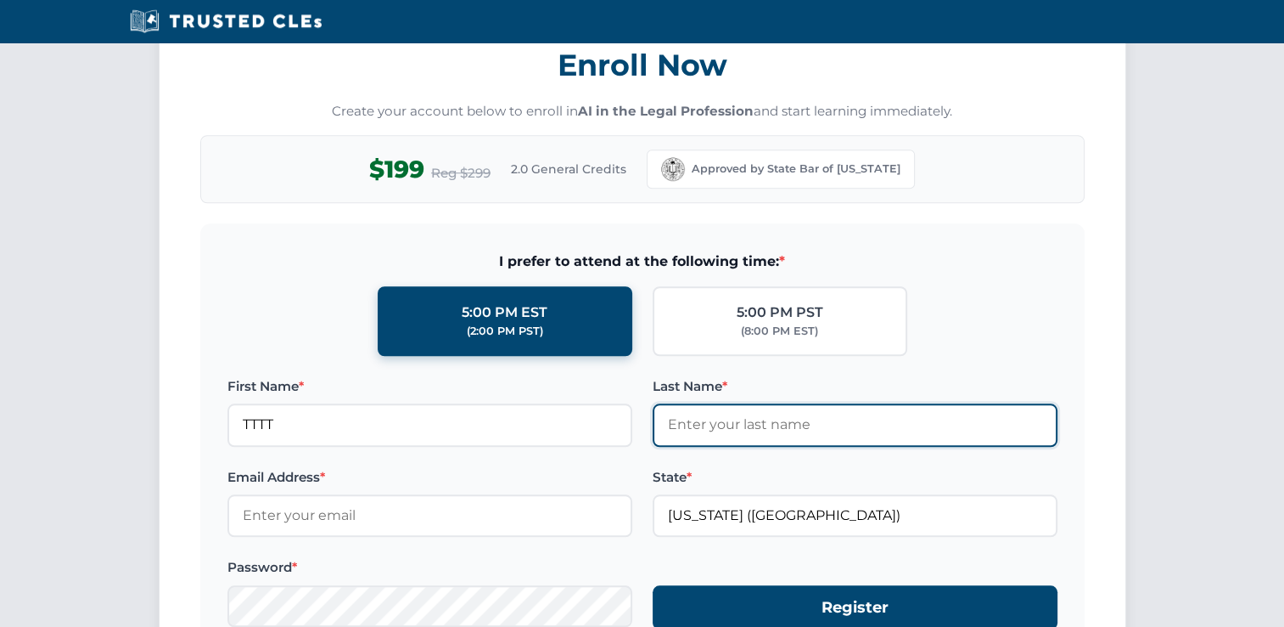
click at [714, 436] on input "Last Name *" at bounding box center [855, 424] width 405 height 42
type input "T"
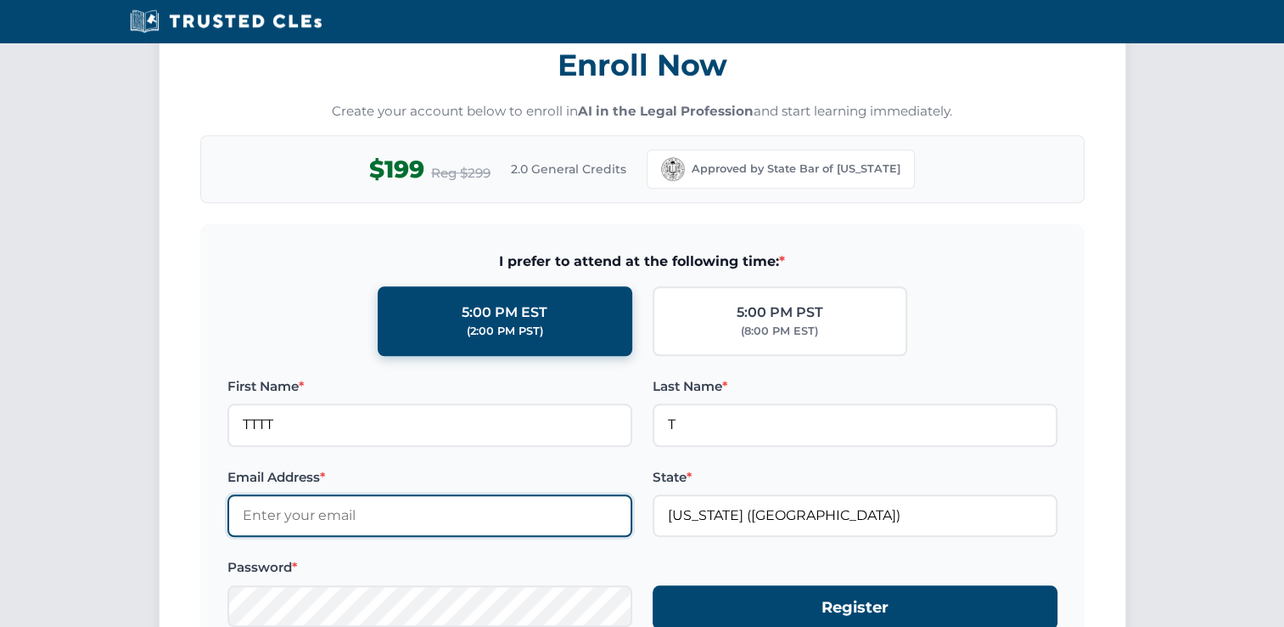
click at [576, 494] on input "Email Address *" at bounding box center [430, 515] width 405 height 42
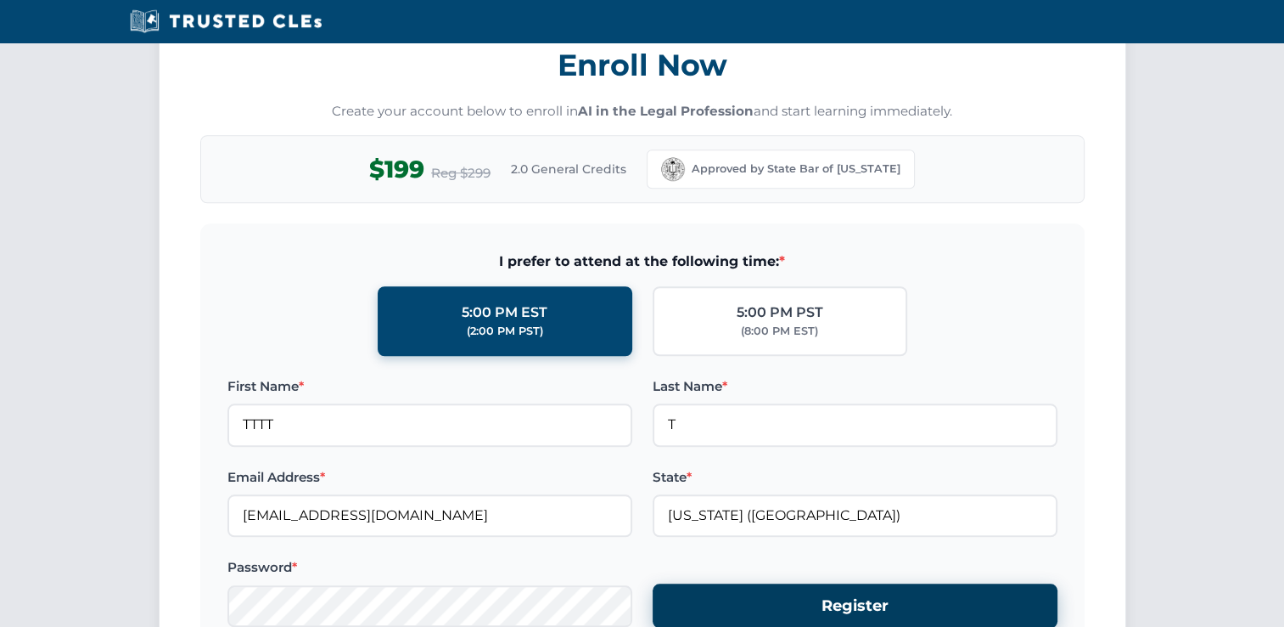
click at [849, 604] on button "Register" at bounding box center [855, 605] width 405 height 45
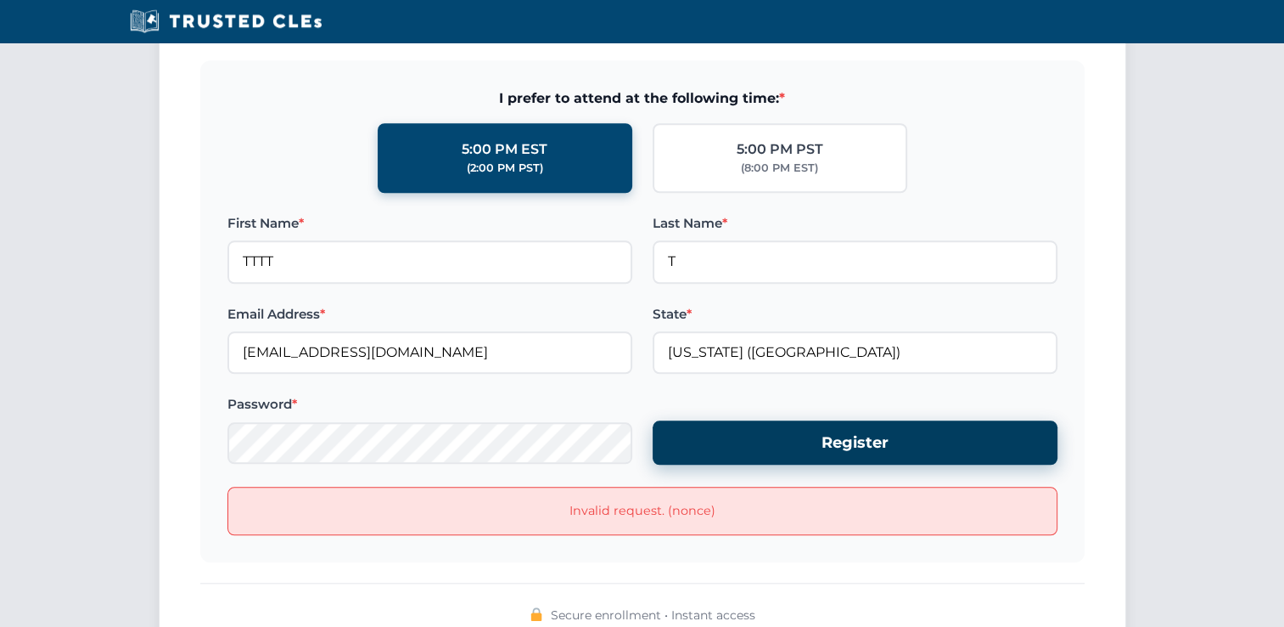
scroll to position [1638, 0]
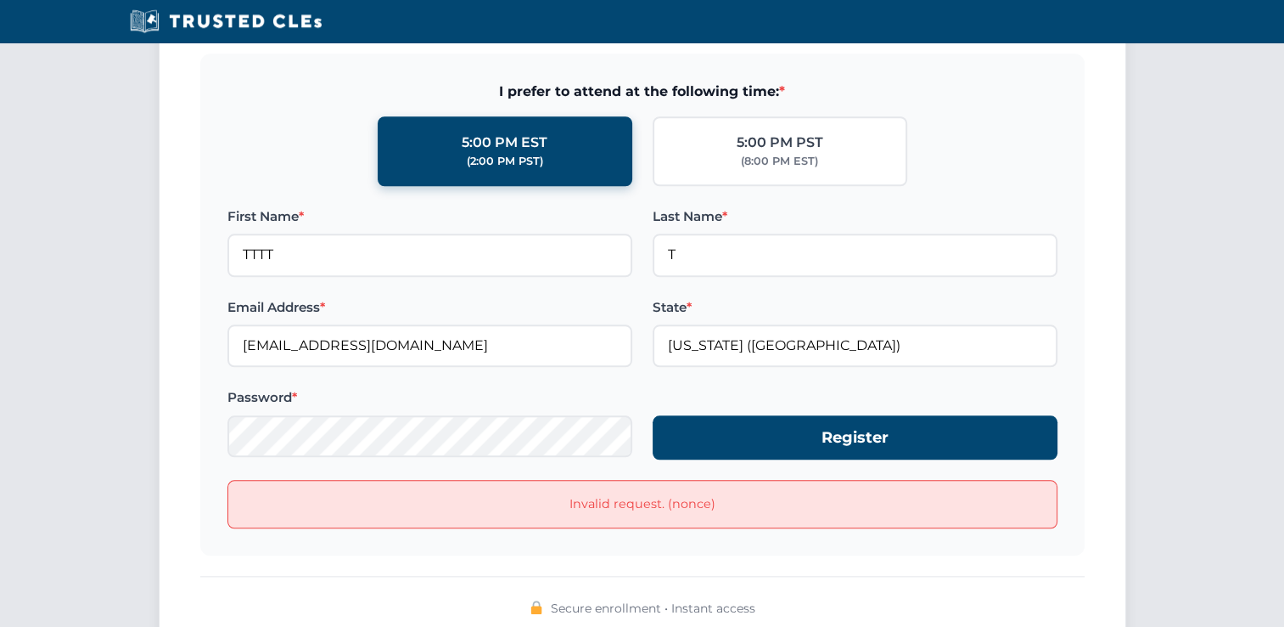
click at [638, 481] on div "Invalid request. (nonce)" at bounding box center [643, 504] width 830 height 48
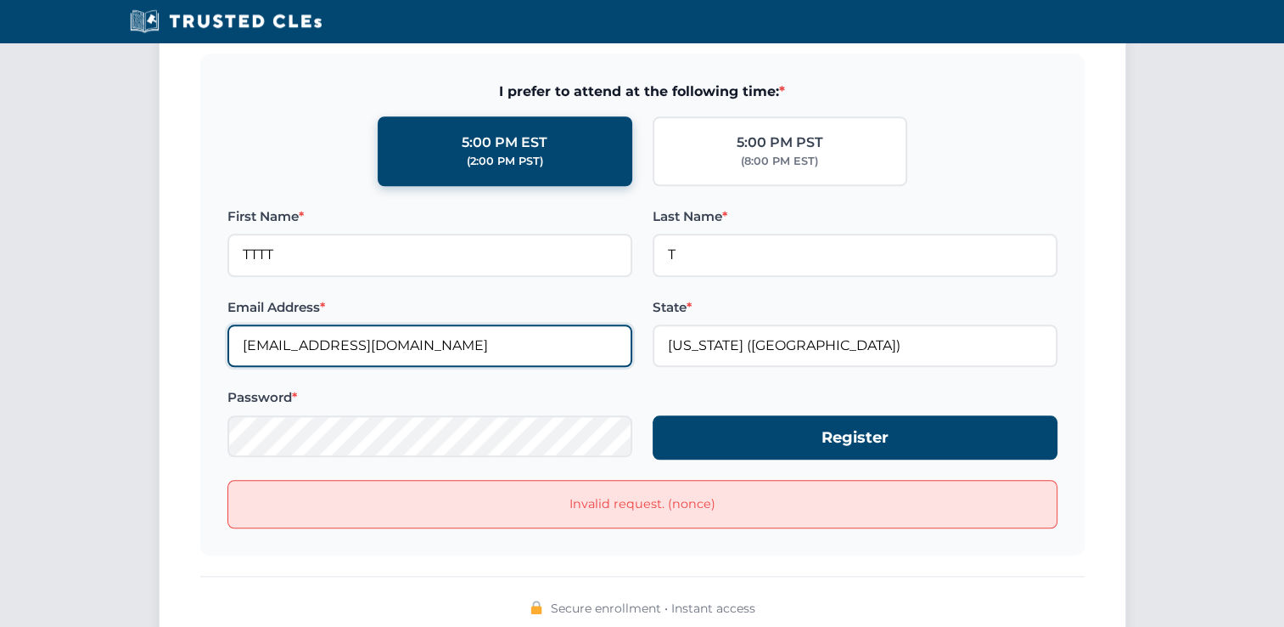
click at [301, 339] on input "TTTTT@T.COM" at bounding box center [430, 345] width 405 height 42
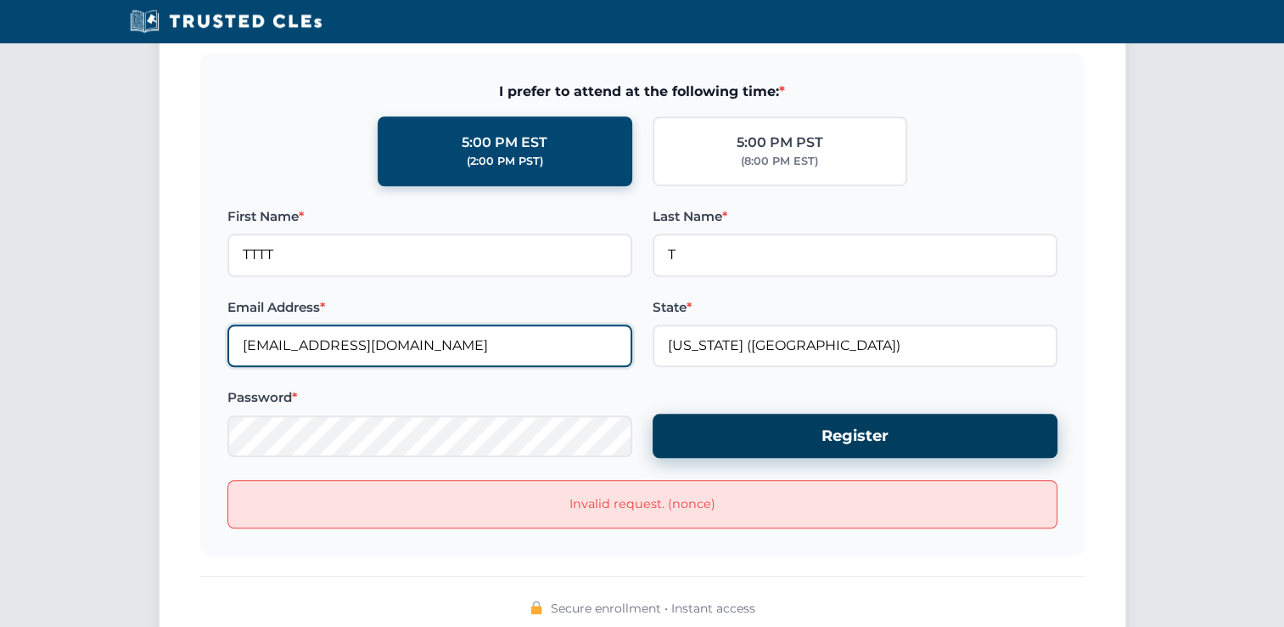
type input "TTTTT@gmail.COM"
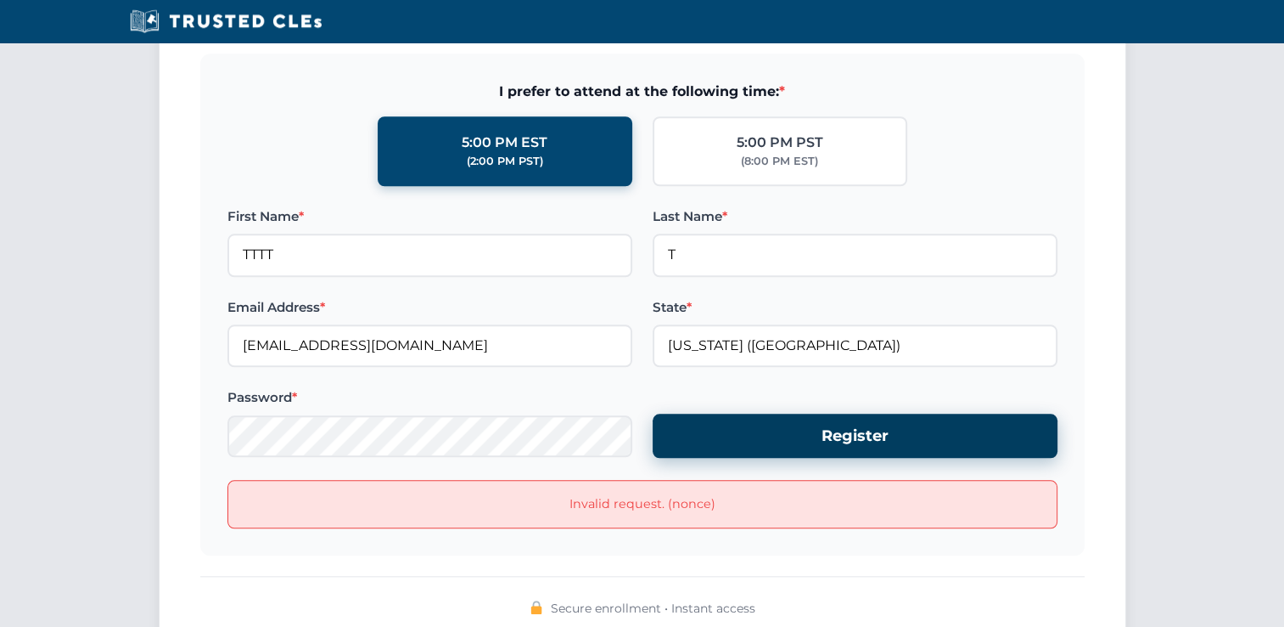
click at [738, 415] on button "Register" at bounding box center [855, 435] width 405 height 45
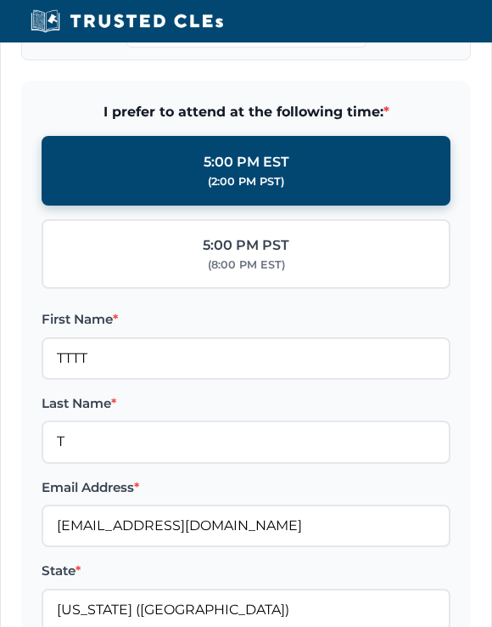
scroll to position [2307, 0]
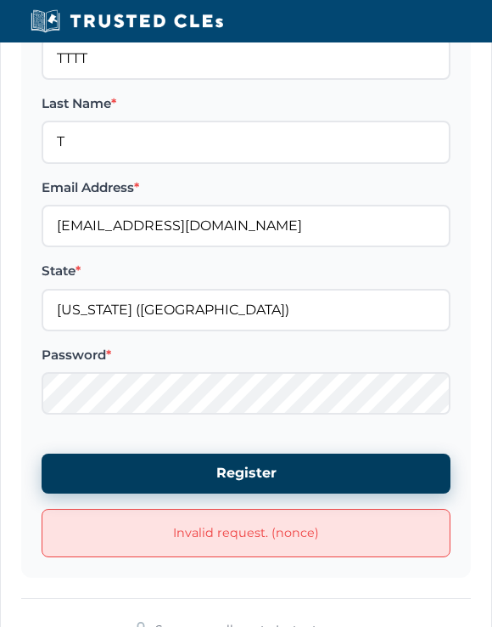
click at [232, 466] on button "Register" at bounding box center [246, 472] width 409 height 39
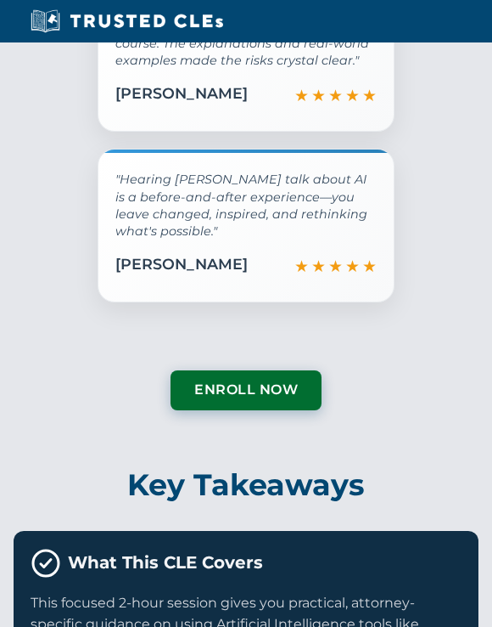
scroll to position [4014, 0]
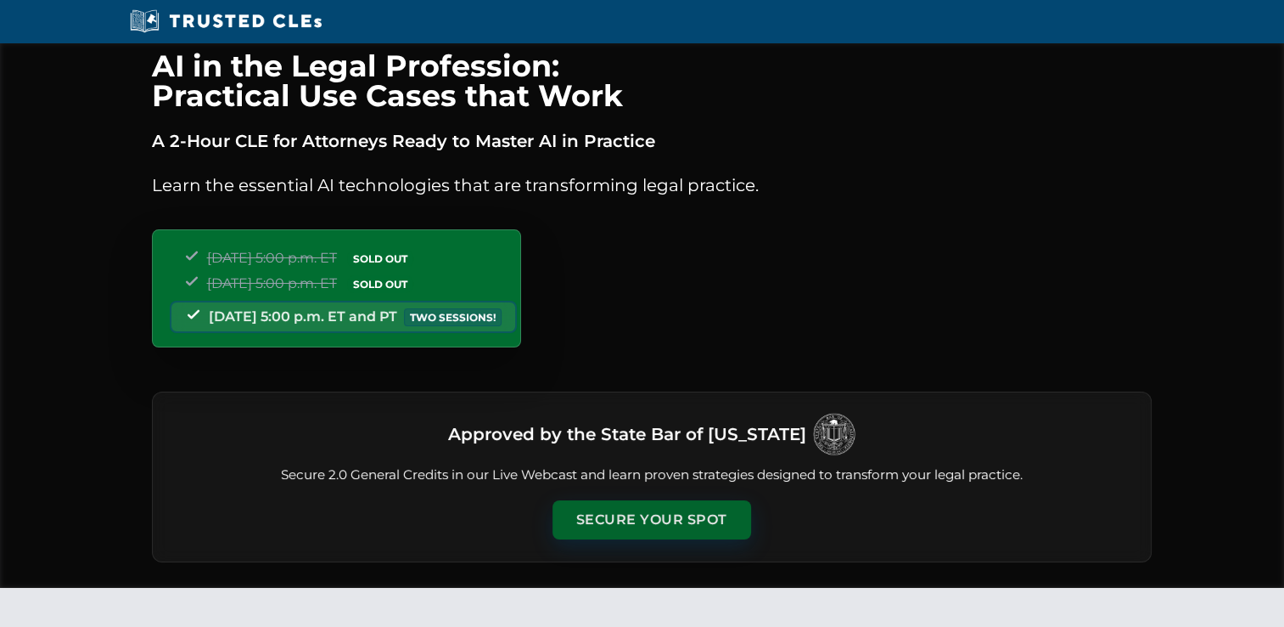
click at [591, 509] on button "Secure Your Spot" at bounding box center [652, 519] width 199 height 39
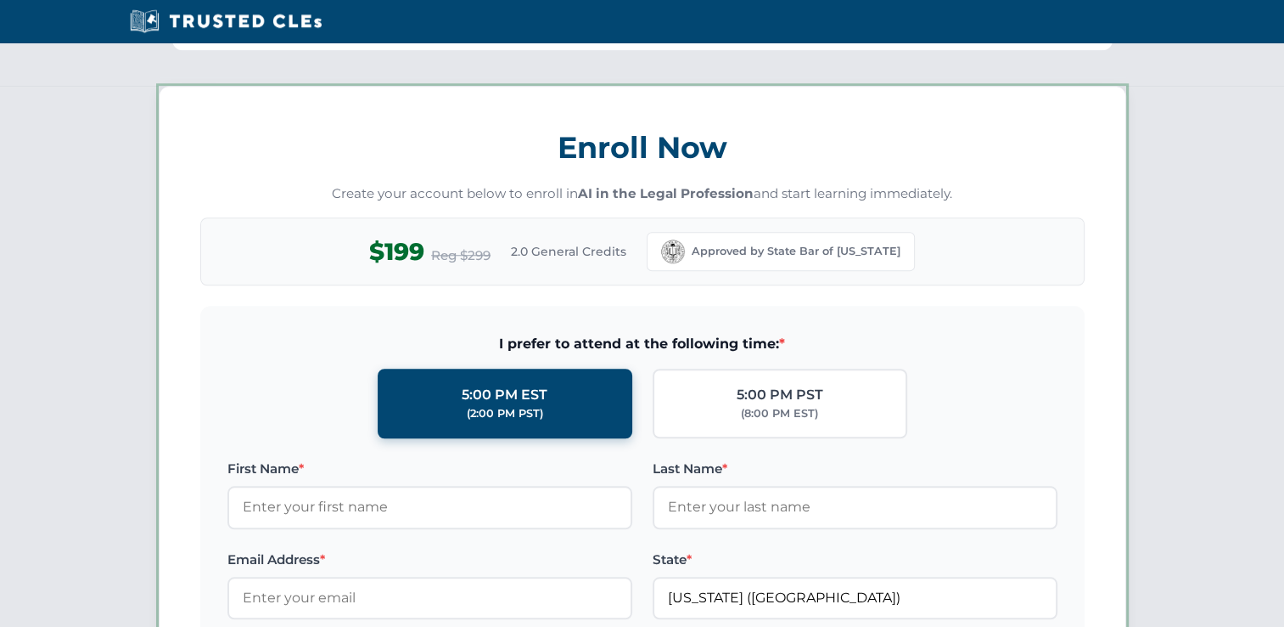
scroll to position [1468, 0]
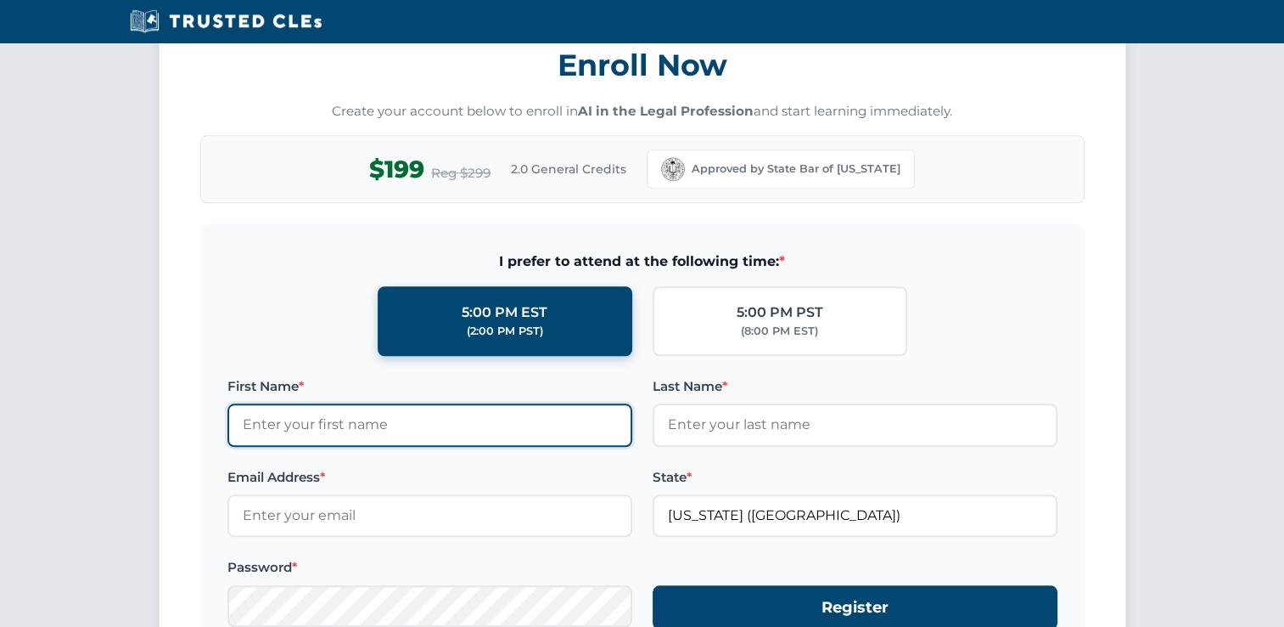
click at [378, 415] on input "First Name *" at bounding box center [430, 424] width 405 height 42
type input "test"
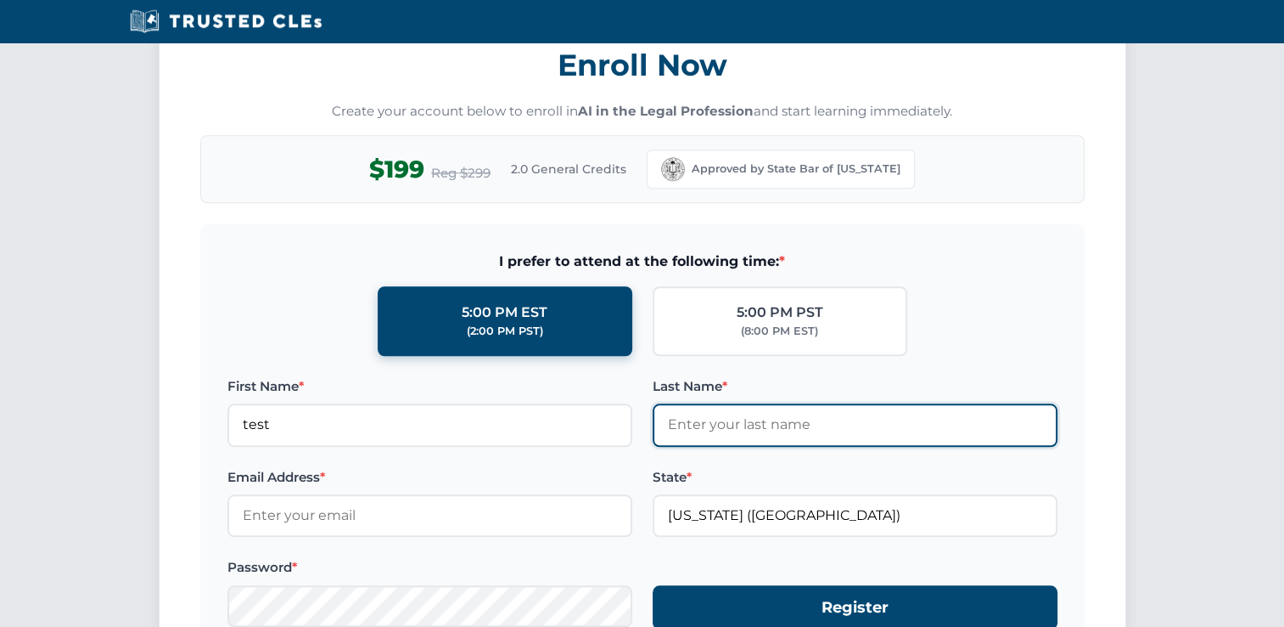
click at [703, 408] on input "Last Name *" at bounding box center [855, 424] width 405 height 42
type input "test"
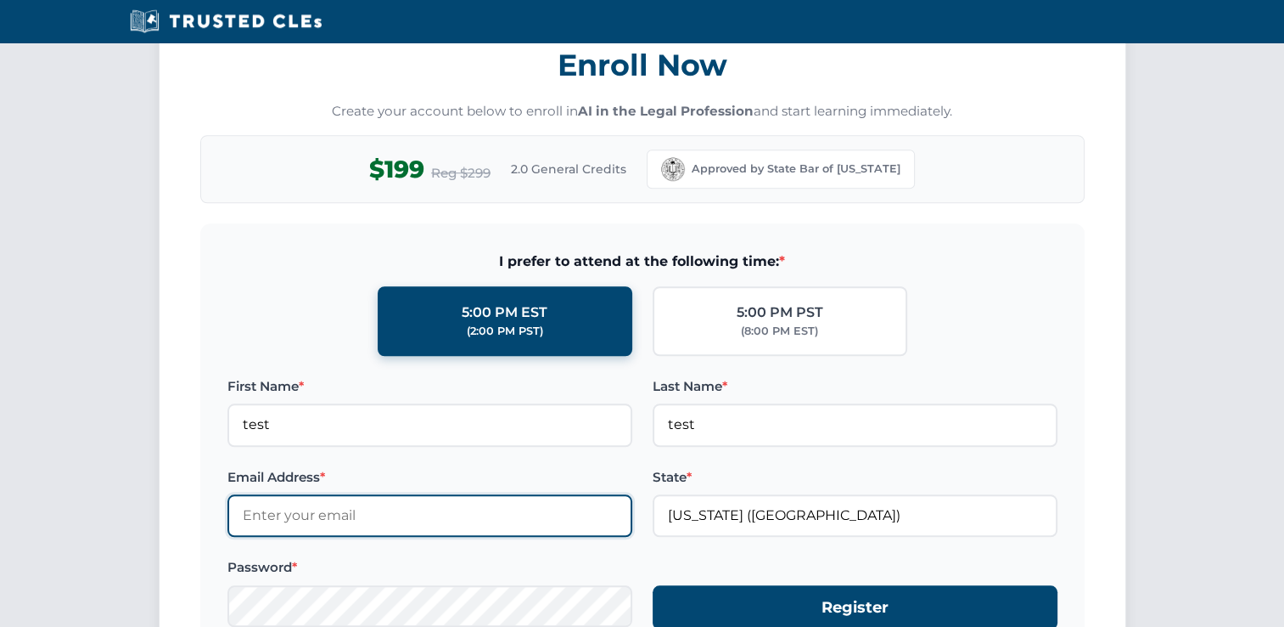
click at [380, 494] on input "Email Address *" at bounding box center [430, 515] width 405 height 42
type input "test1234@tes.com"
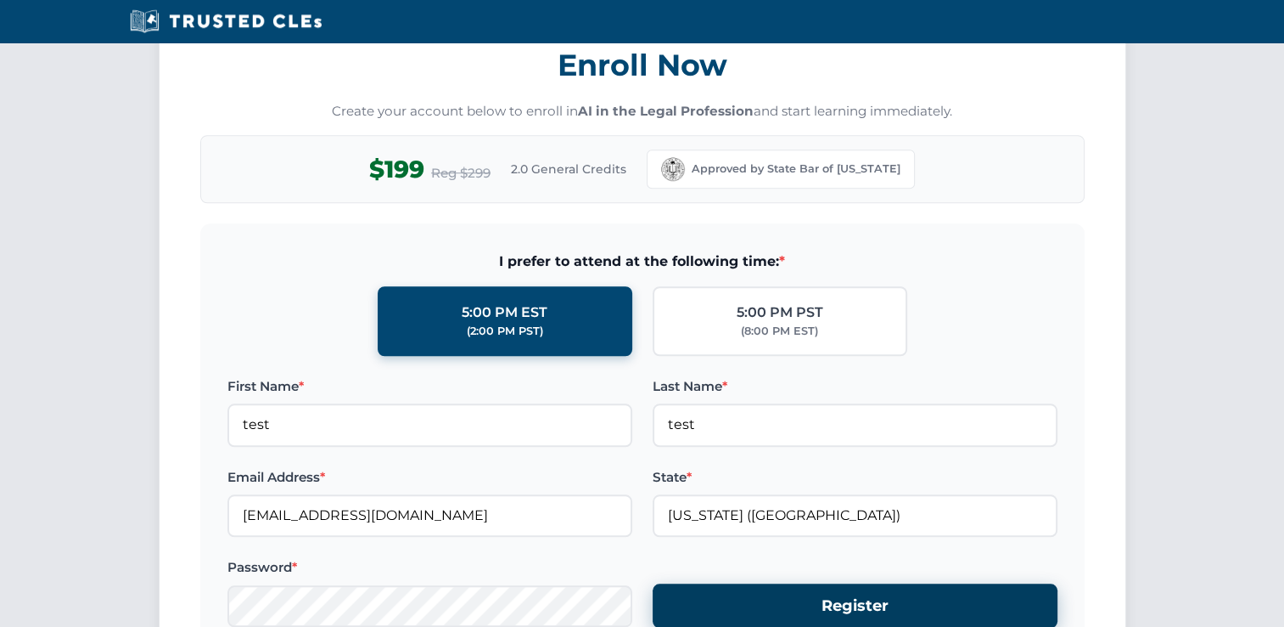
click at [782, 599] on button "Register" at bounding box center [855, 605] width 405 height 45
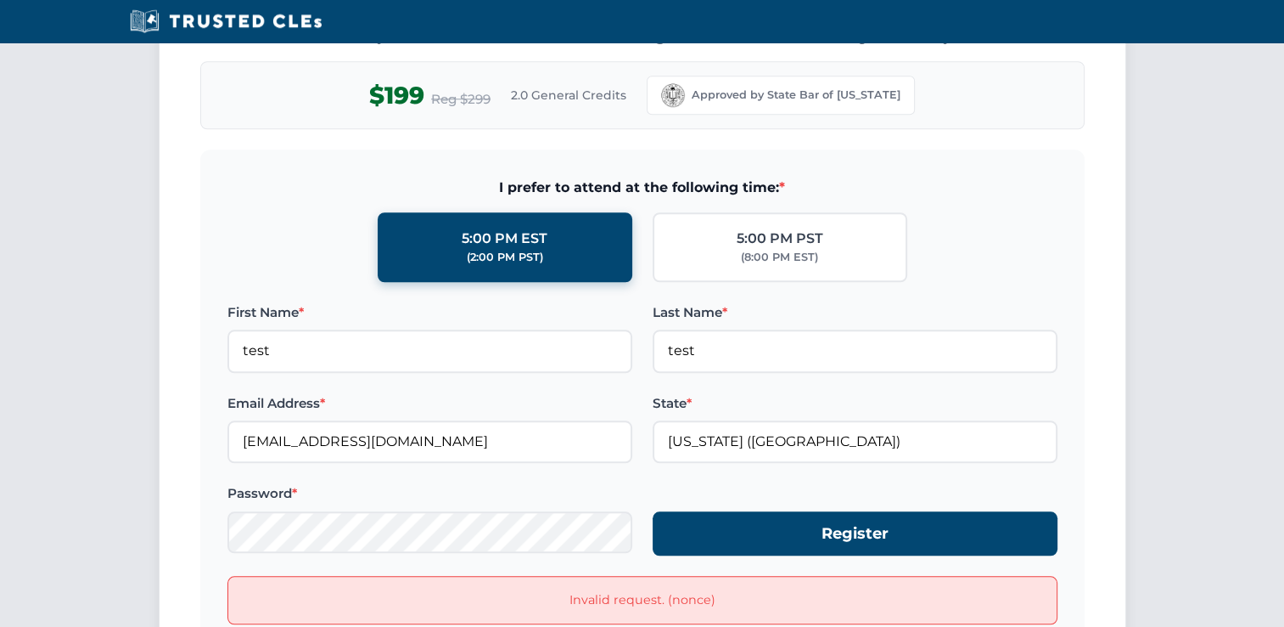
scroll to position [1638, 0]
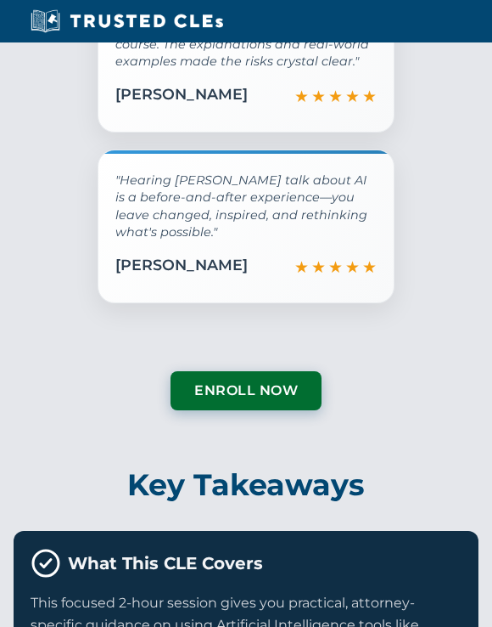
scroll to position [4014, 0]
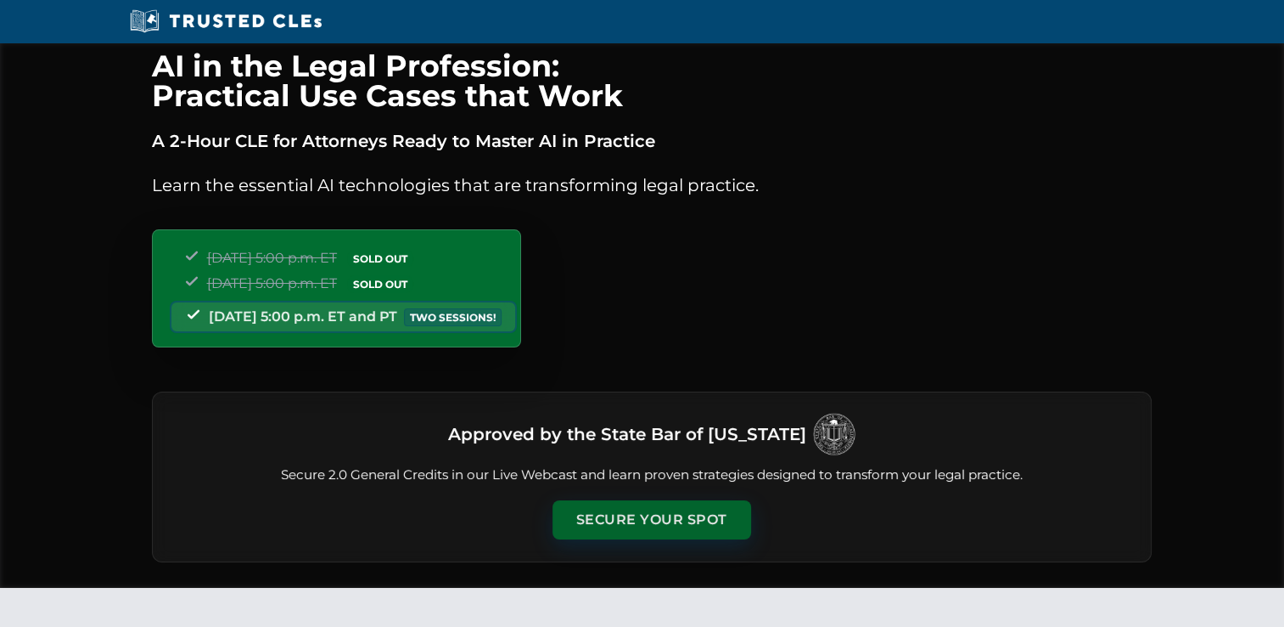
click at [649, 515] on button "Secure Your Spot" at bounding box center [652, 519] width 199 height 39
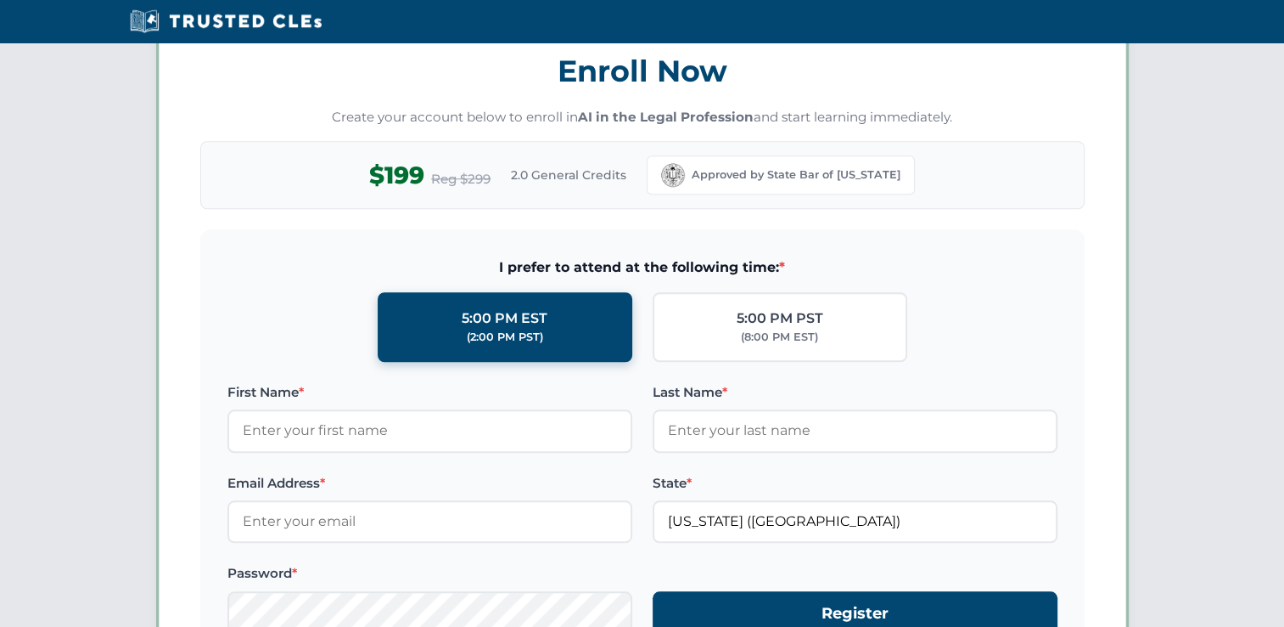
scroll to position [1468, 0]
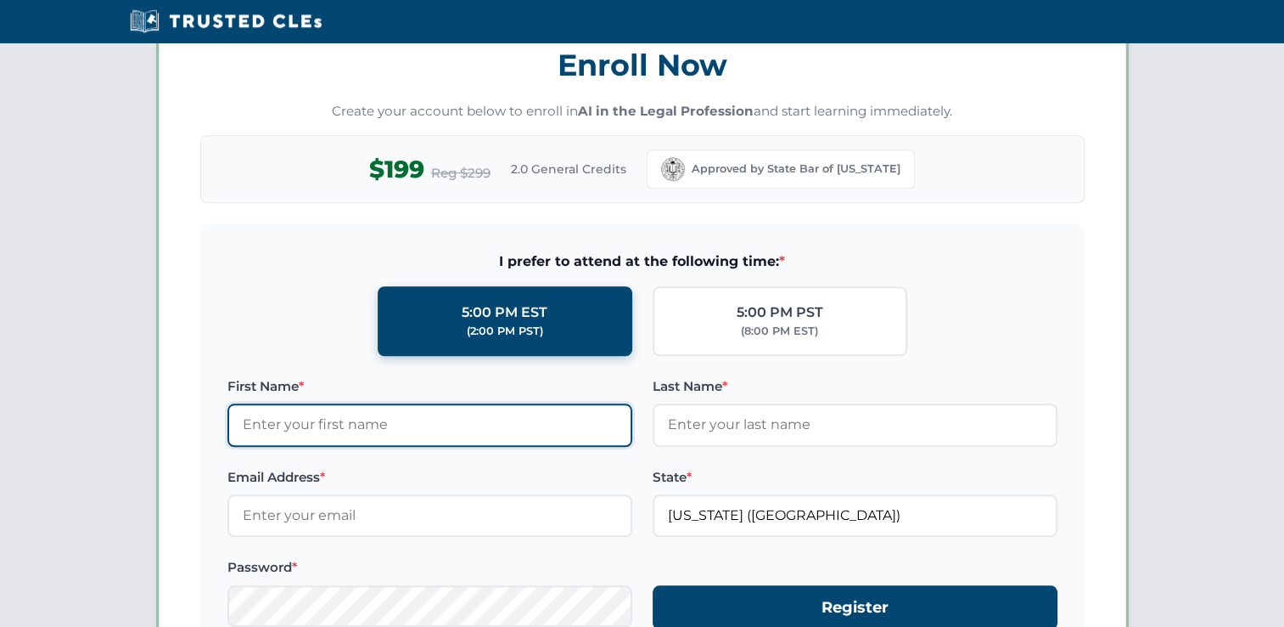
click at [485, 406] on input "First Name *" at bounding box center [430, 424] width 405 height 42
type input "[PERSON_NAME]"
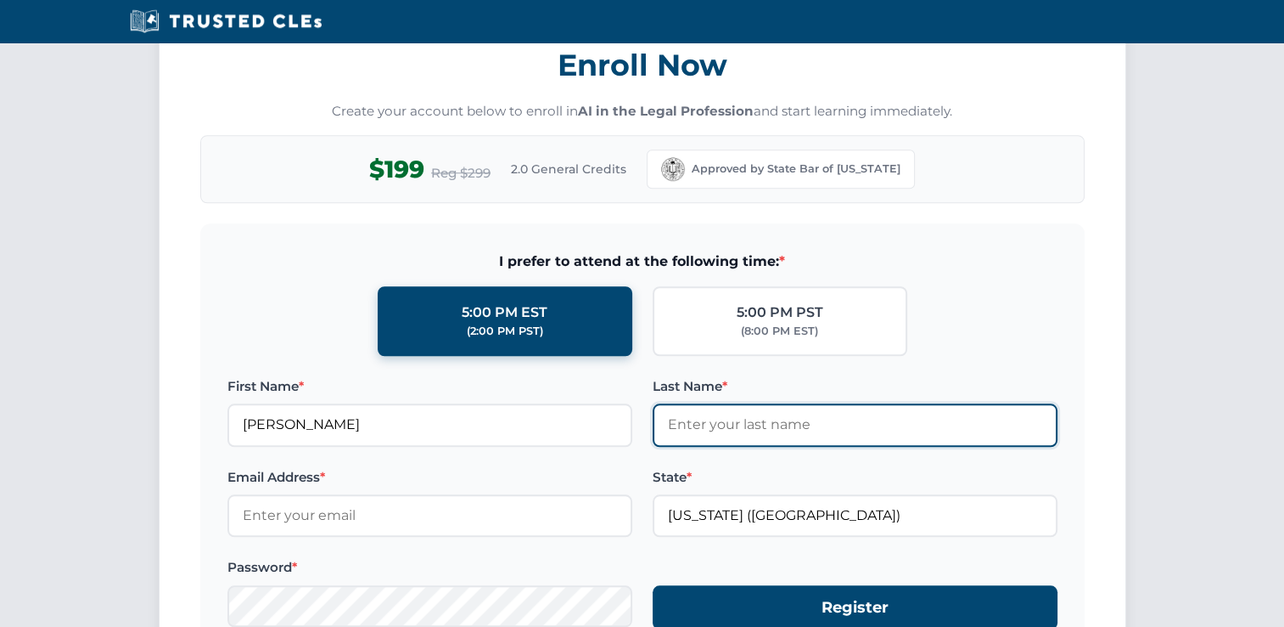
click at [682, 420] on input "Last Name *" at bounding box center [855, 424] width 405 height 42
type input "[PERSON_NAME]"
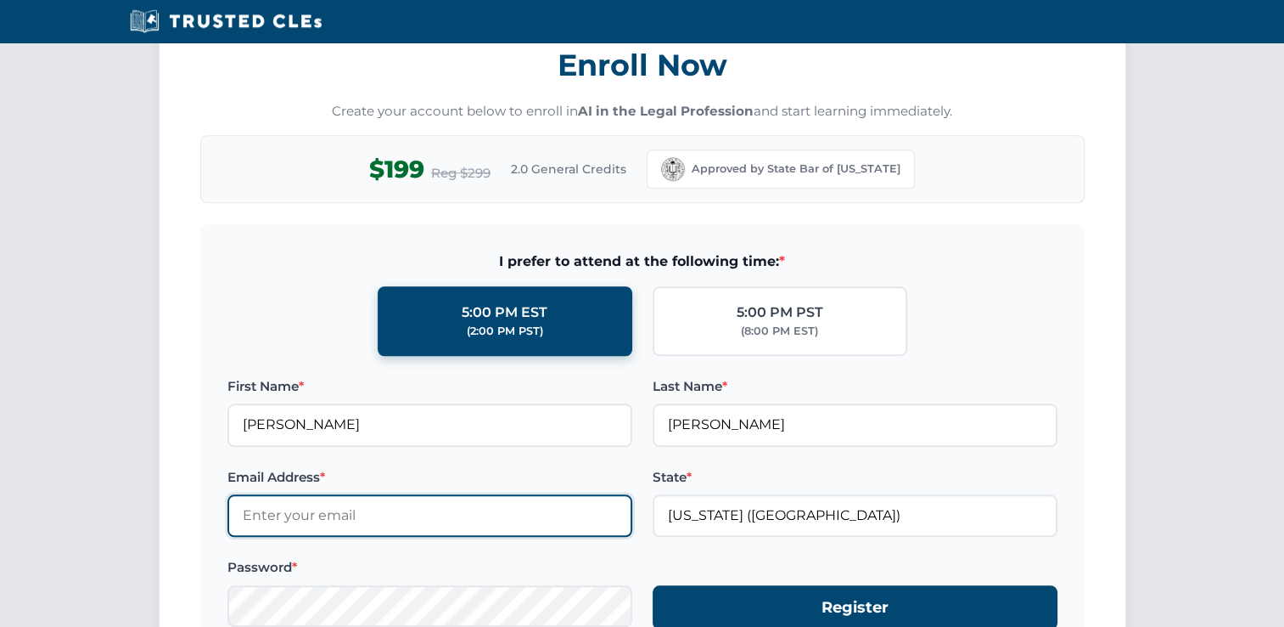
click at [360, 520] on input "Email Address *" at bounding box center [430, 515] width 405 height 42
type input "[PERSON_NAME][EMAIL_ADDRESS][PERSON_NAME][DOMAIN_NAME]"
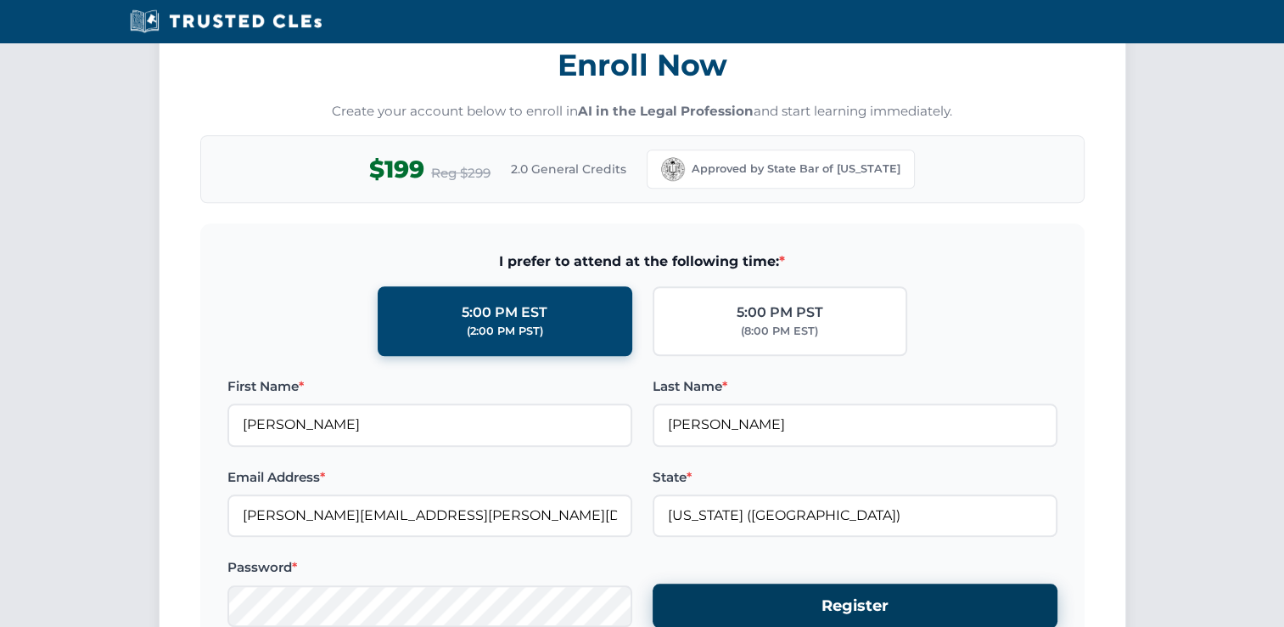
click at [806, 604] on button "Register" at bounding box center [855, 605] width 405 height 45
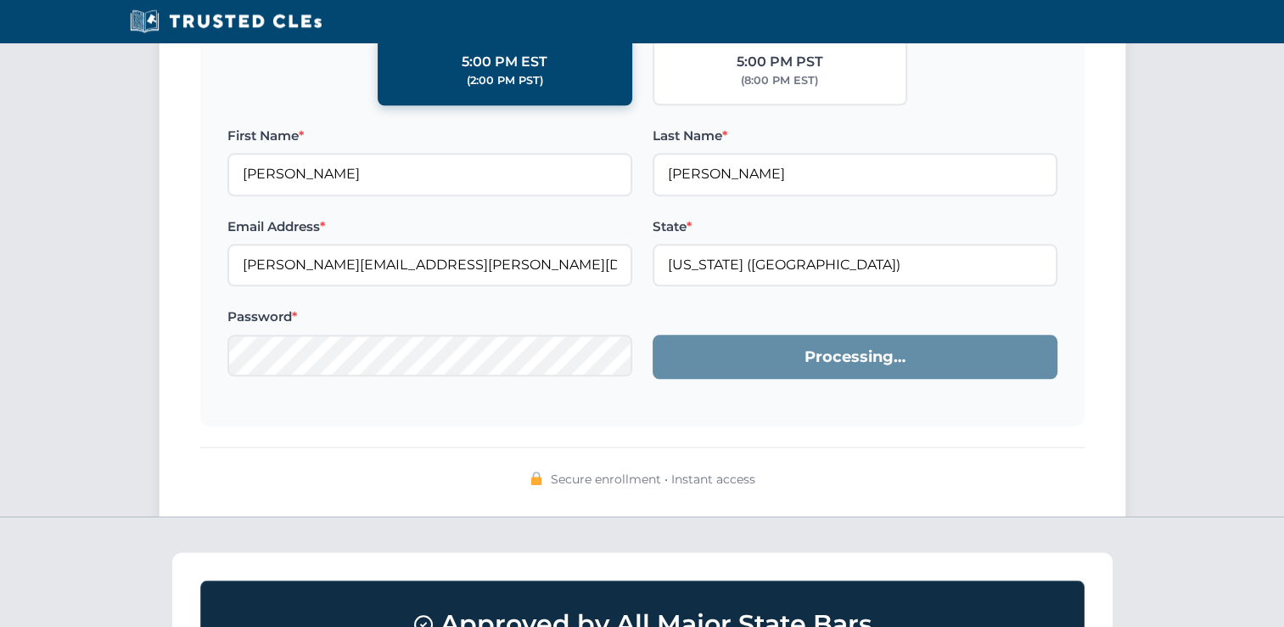
scroll to position [1723, 0]
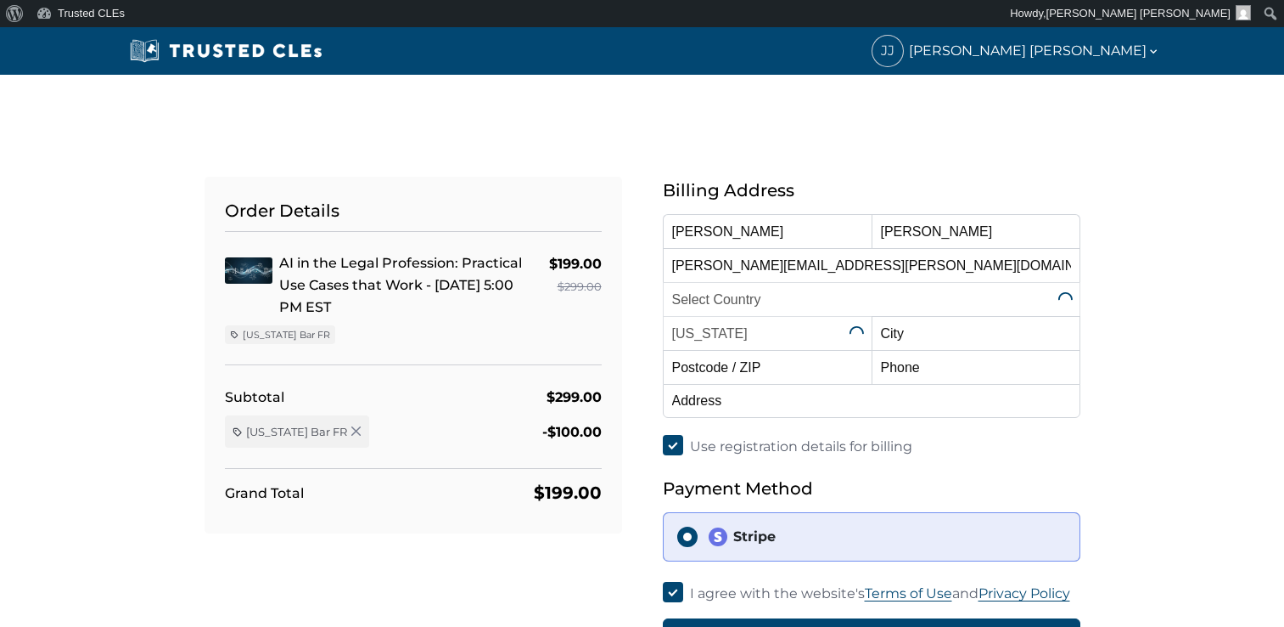
select select "[GEOGRAPHIC_DATA]"
select select "[US_STATE]"
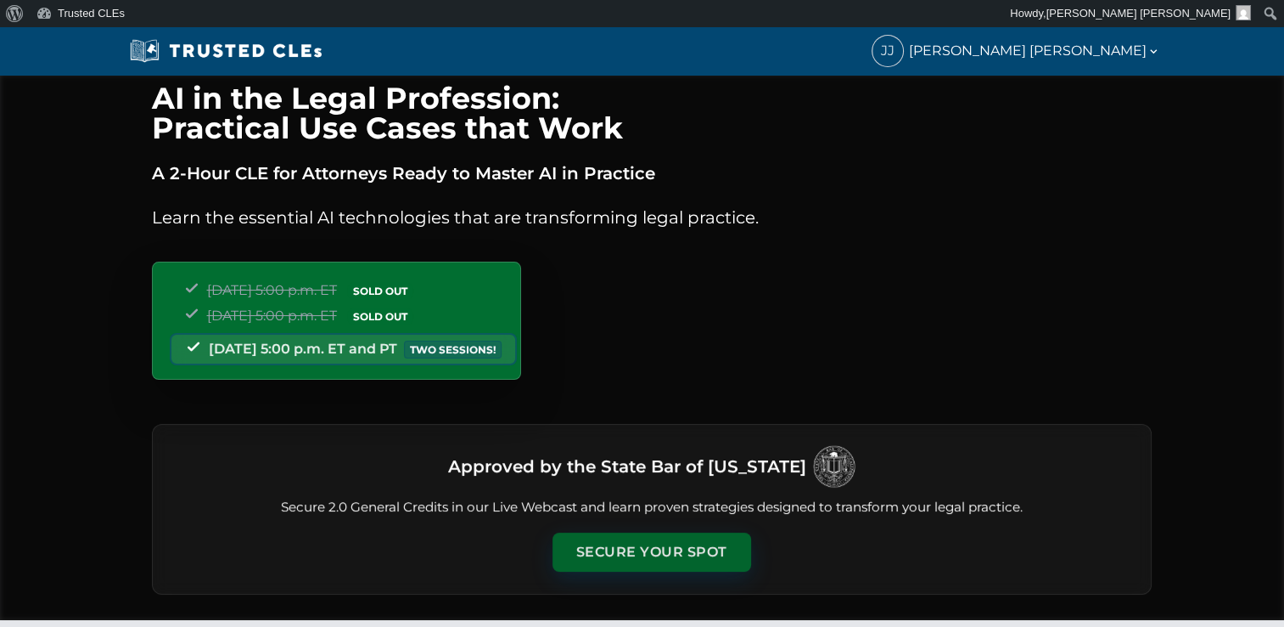
click at [680, 556] on button "Secure Your Spot" at bounding box center [652, 551] width 199 height 39
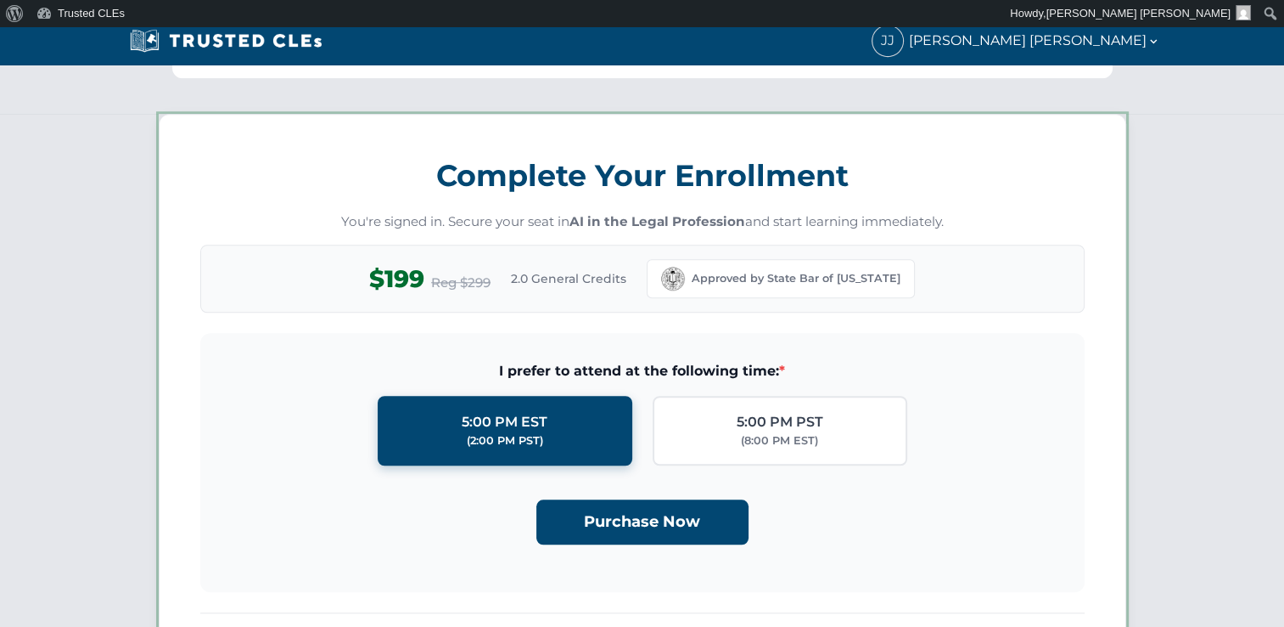
scroll to position [1474, 0]
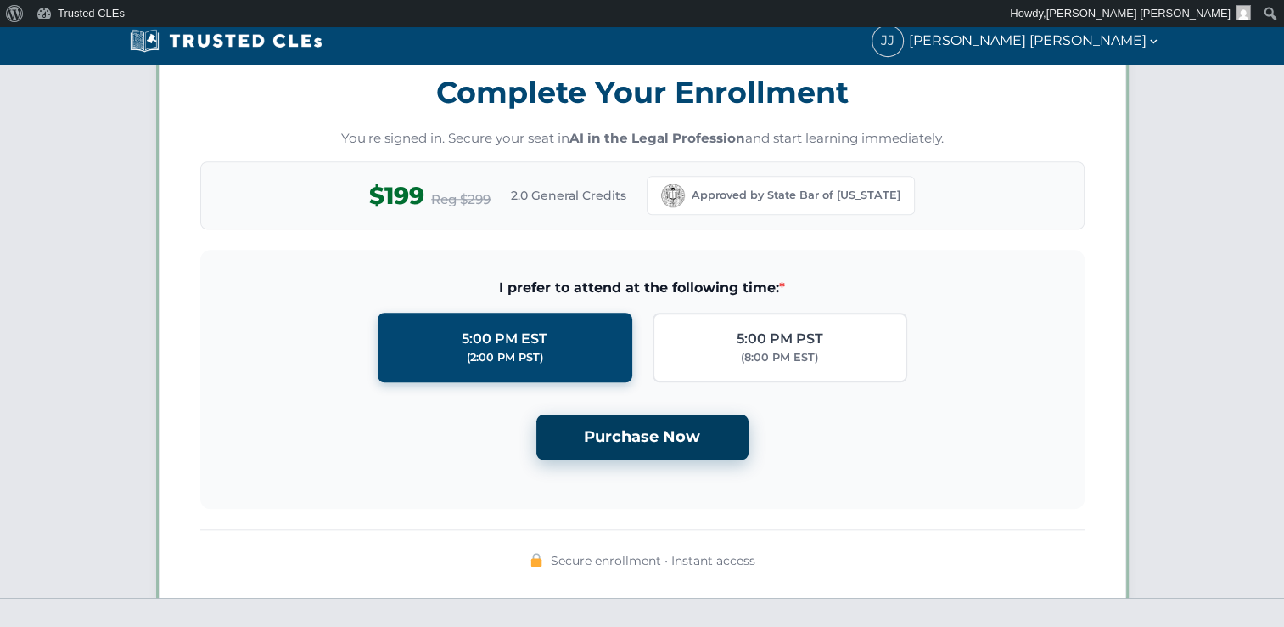
click at [658, 430] on button "Purchase Now" at bounding box center [643, 436] width 212 height 45
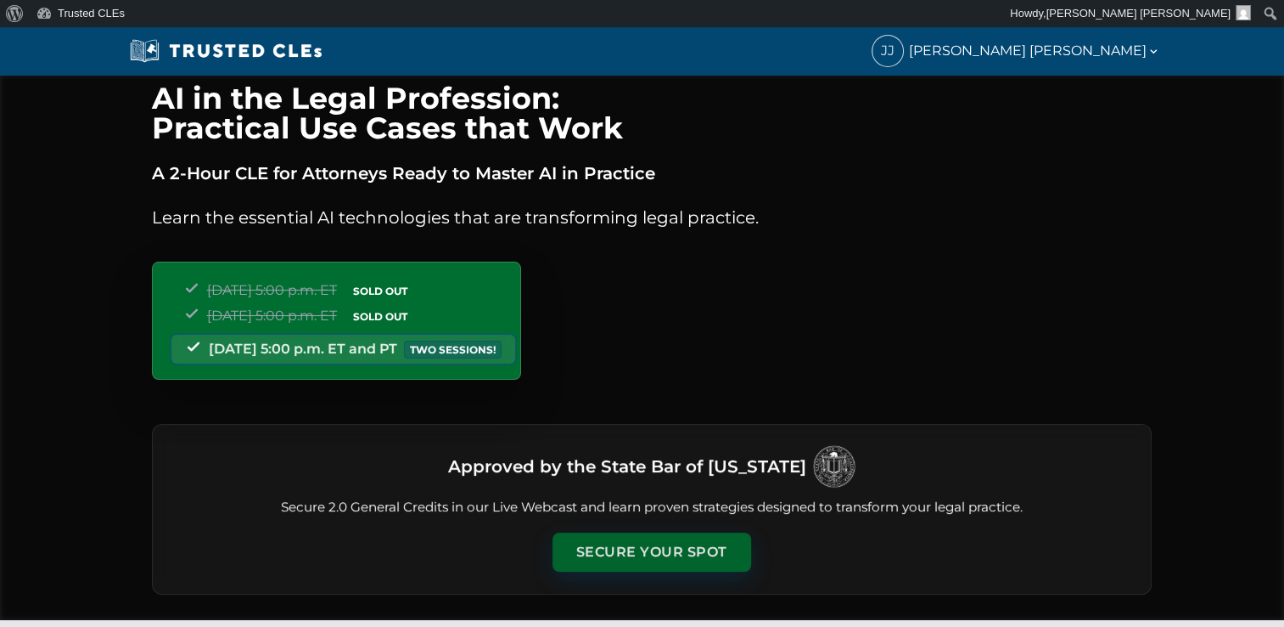
click at [637, 552] on button "Secure Your Spot" at bounding box center [652, 551] width 199 height 39
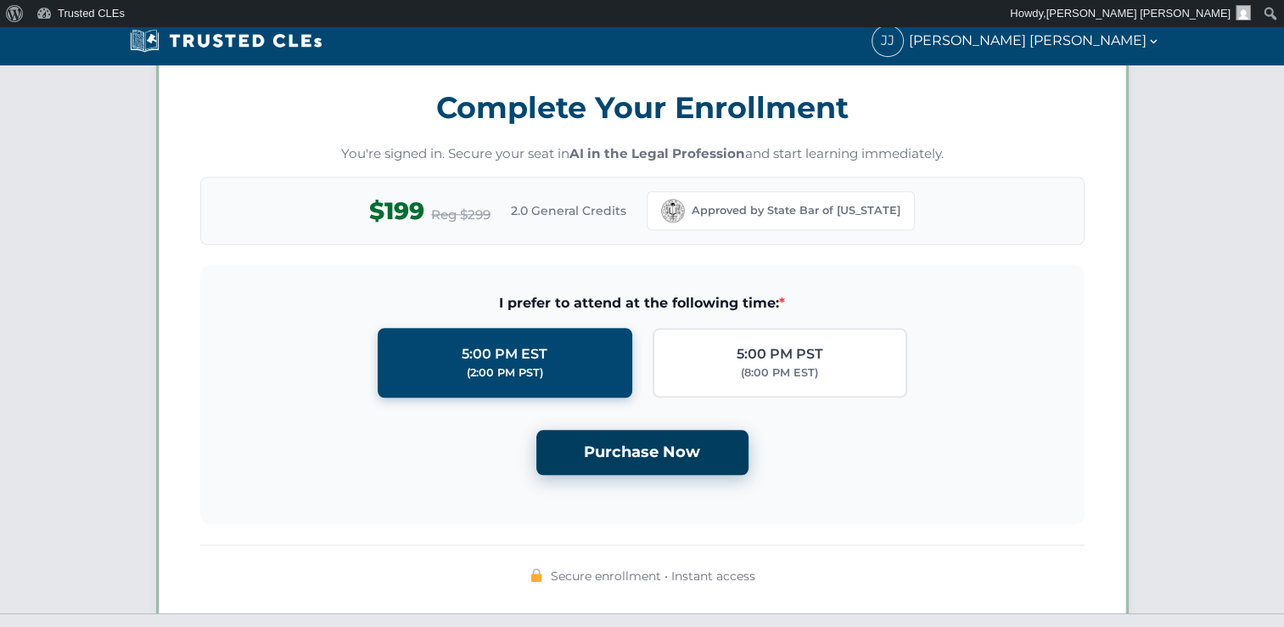
scroll to position [1474, 0]
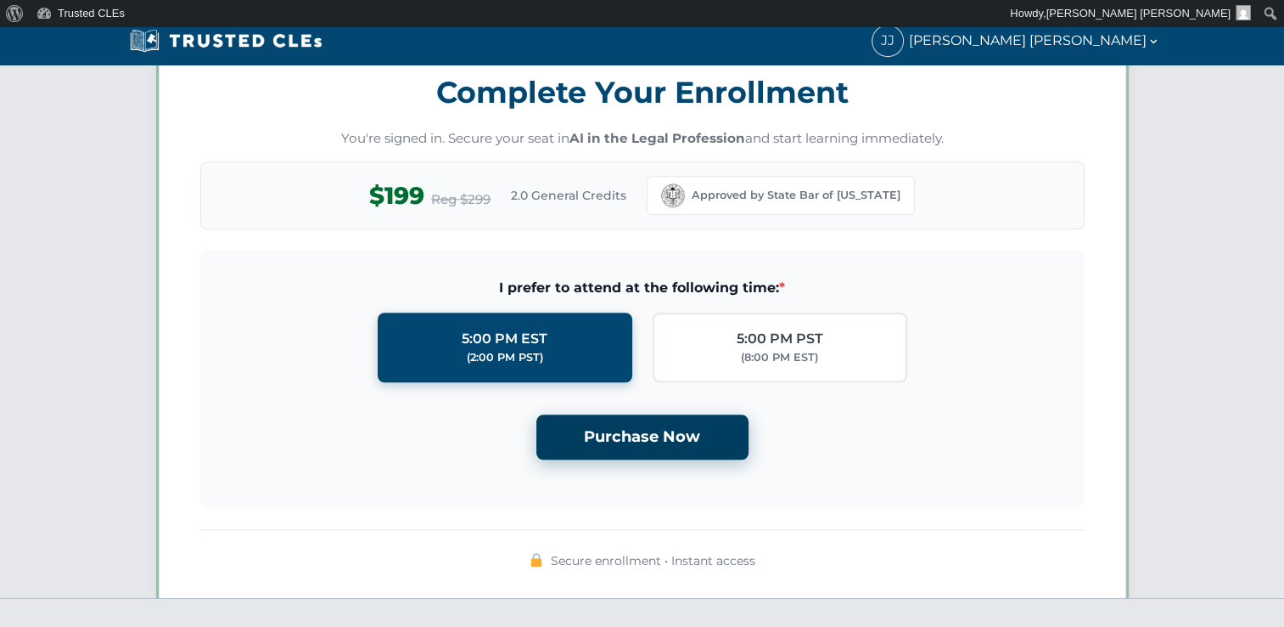
click at [656, 417] on button "Purchase Now" at bounding box center [643, 436] width 212 height 45
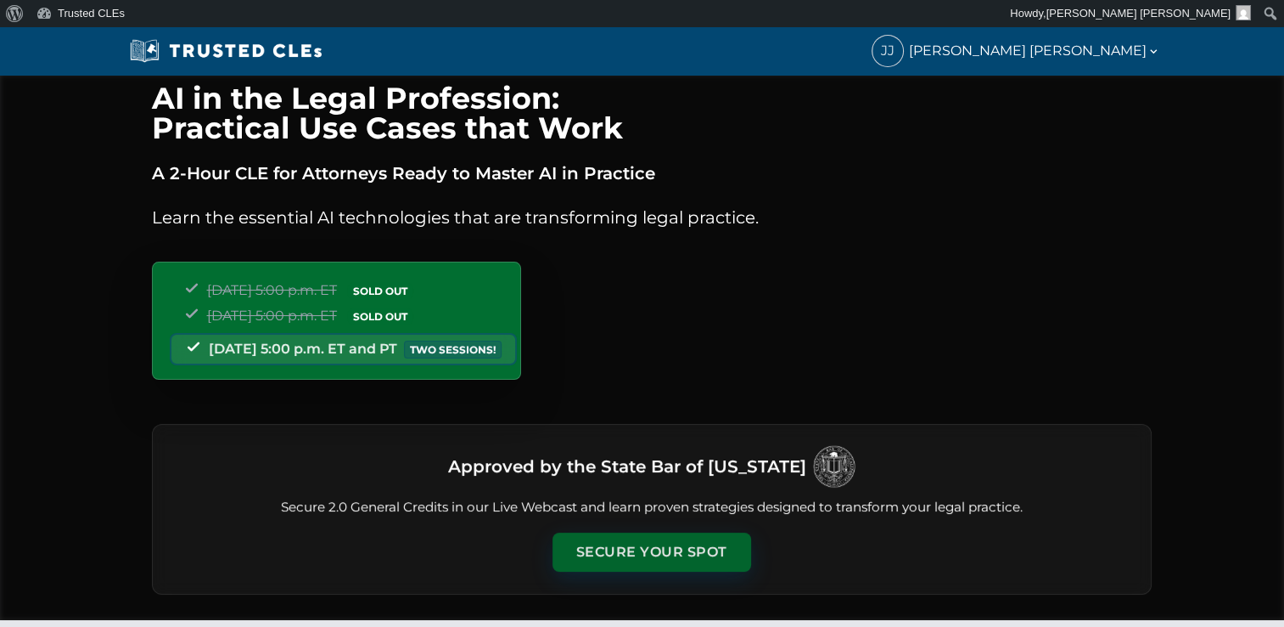
click at [674, 533] on button "Secure Your Spot" at bounding box center [652, 551] width 199 height 39
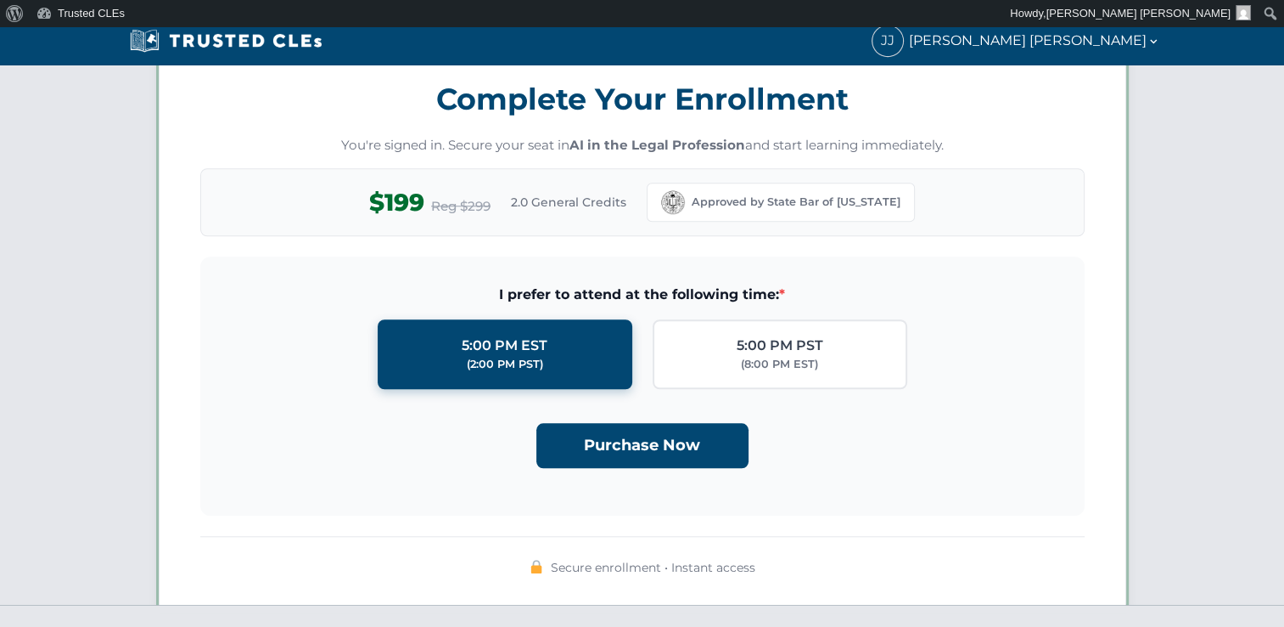
scroll to position [1474, 0]
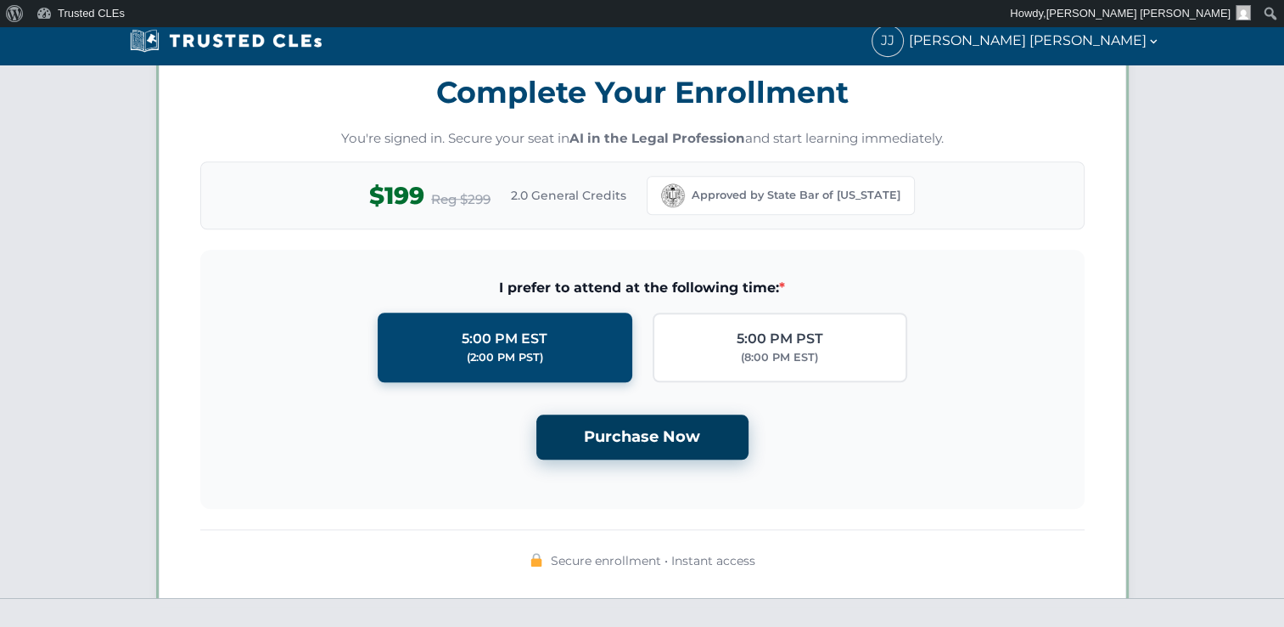
click at [648, 414] on button "Purchase Now" at bounding box center [643, 436] width 212 height 45
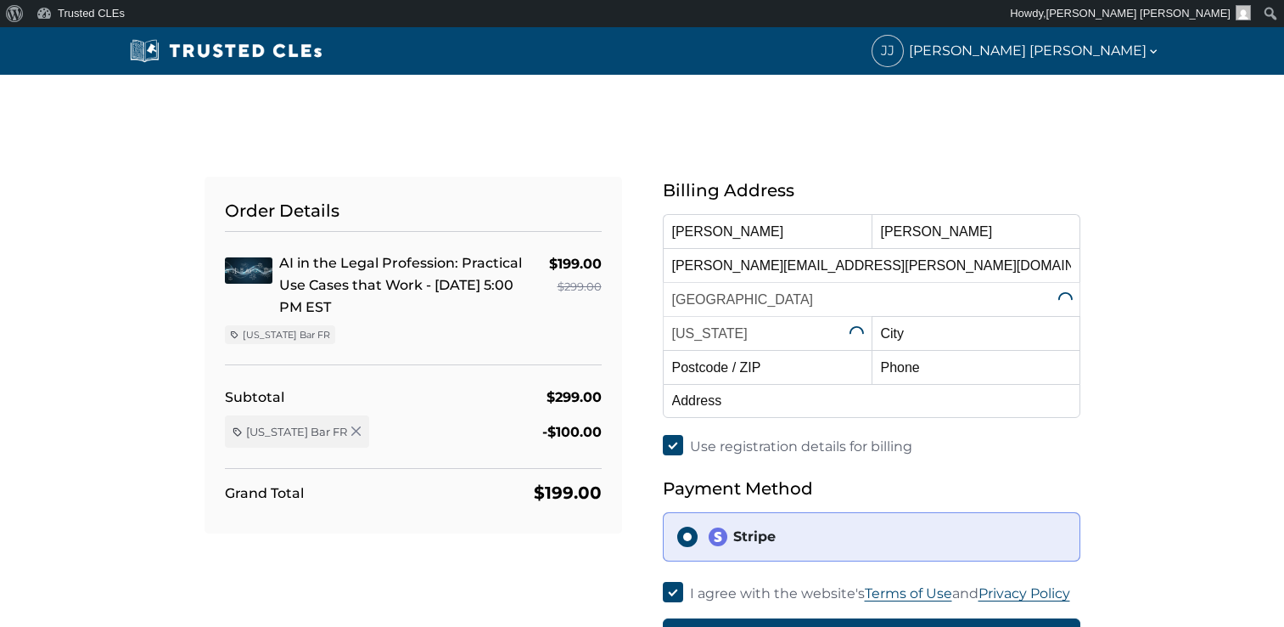
select select "[US_STATE]"
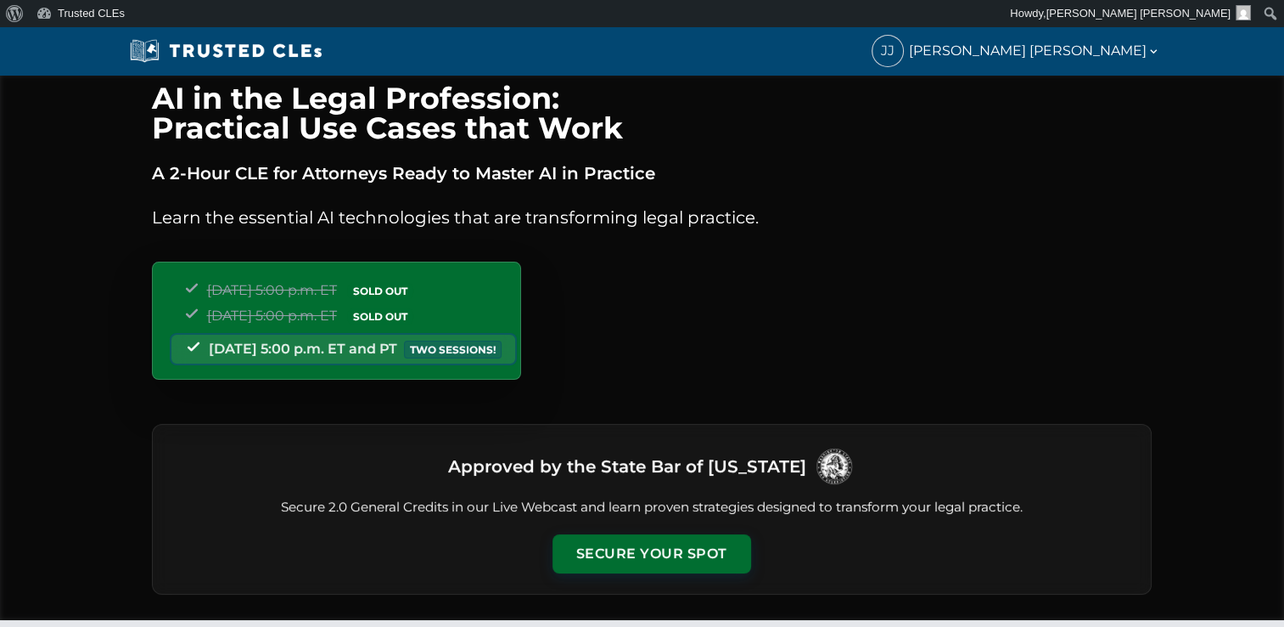
click at [651, 524] on div "Approved by the State Bar of Washington Secure 2.0 General Credits in our Live …" at bounding box center [652, 509] width 1000 height 171
click at [645, 535] on button "Secure Your Spot" at bounding box center [652, 551] width 199 height 39
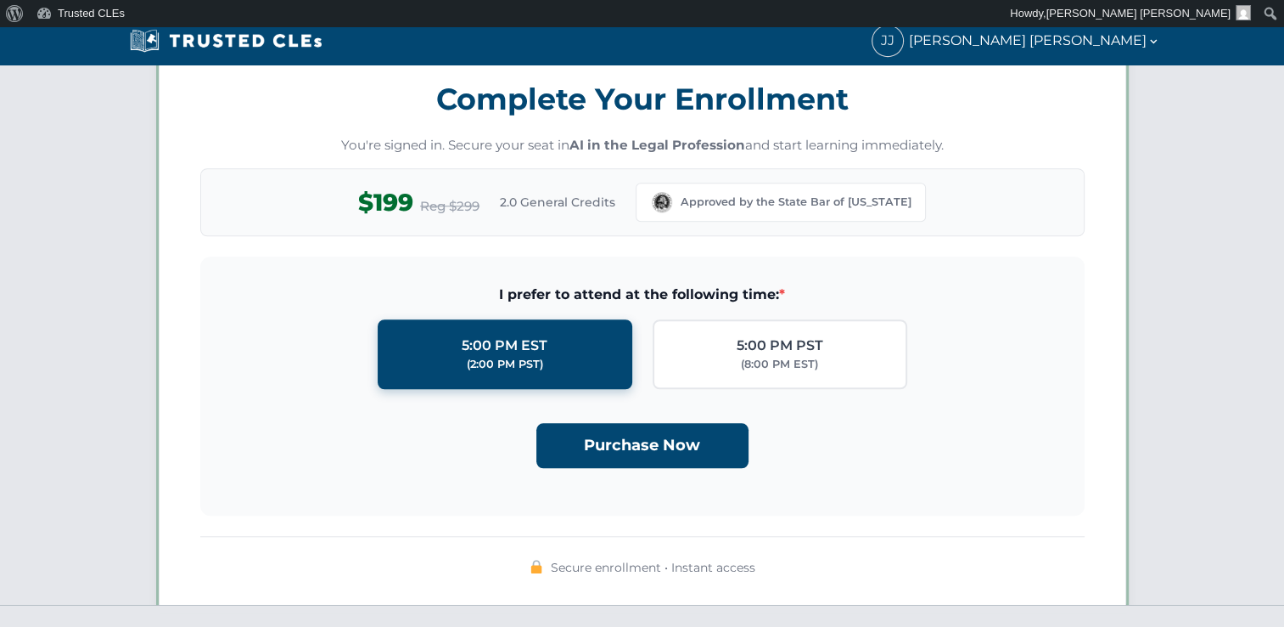
scroll to position [1474, 0]
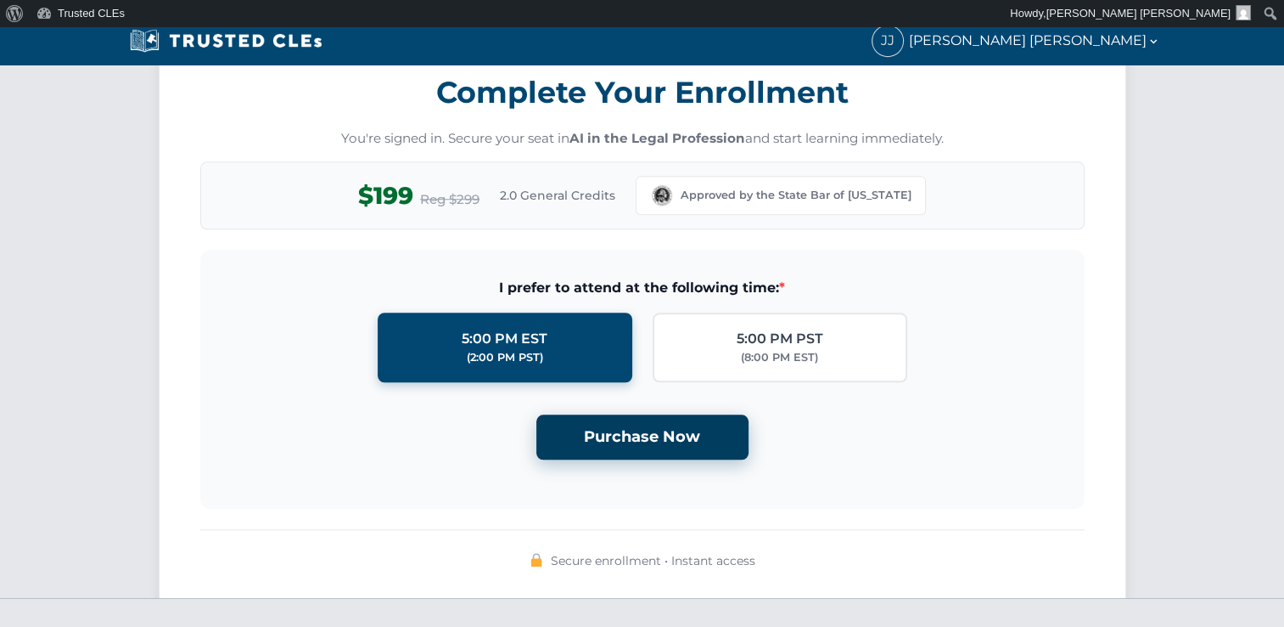
click at [645, 435] on button "Purchase Now" at bounding box center [643, 436] width 212 height 45
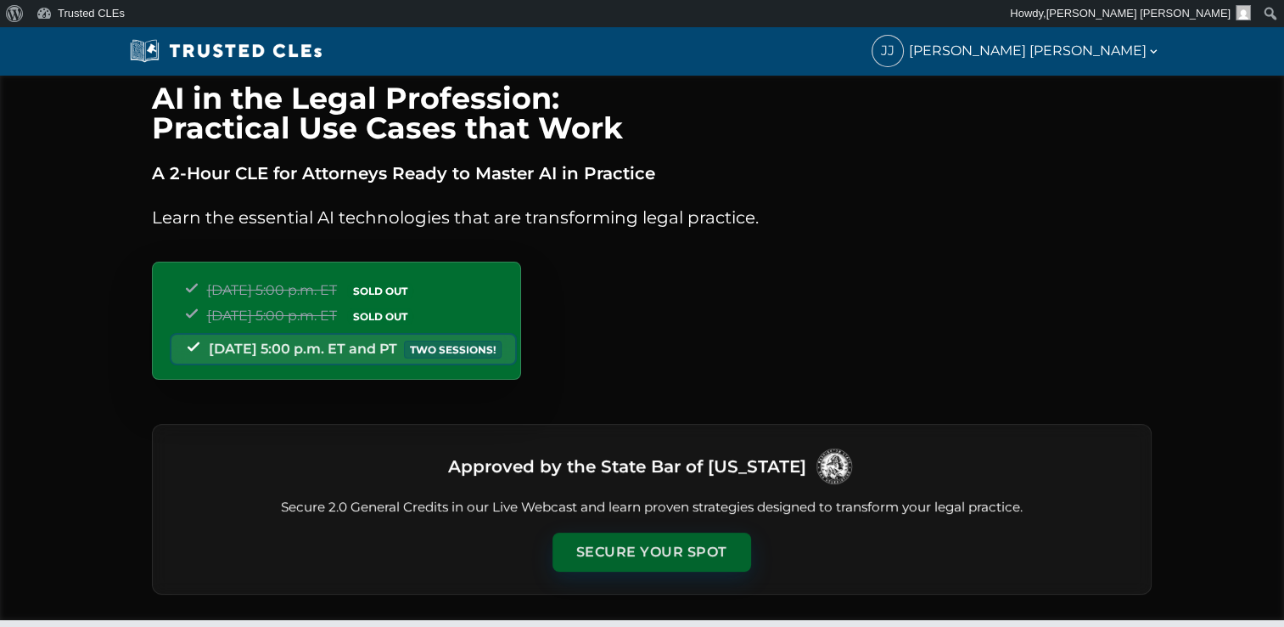
click at [666, 550] on button "Secure Your Spot" at bounding box center [652, 551] width 199 height 39
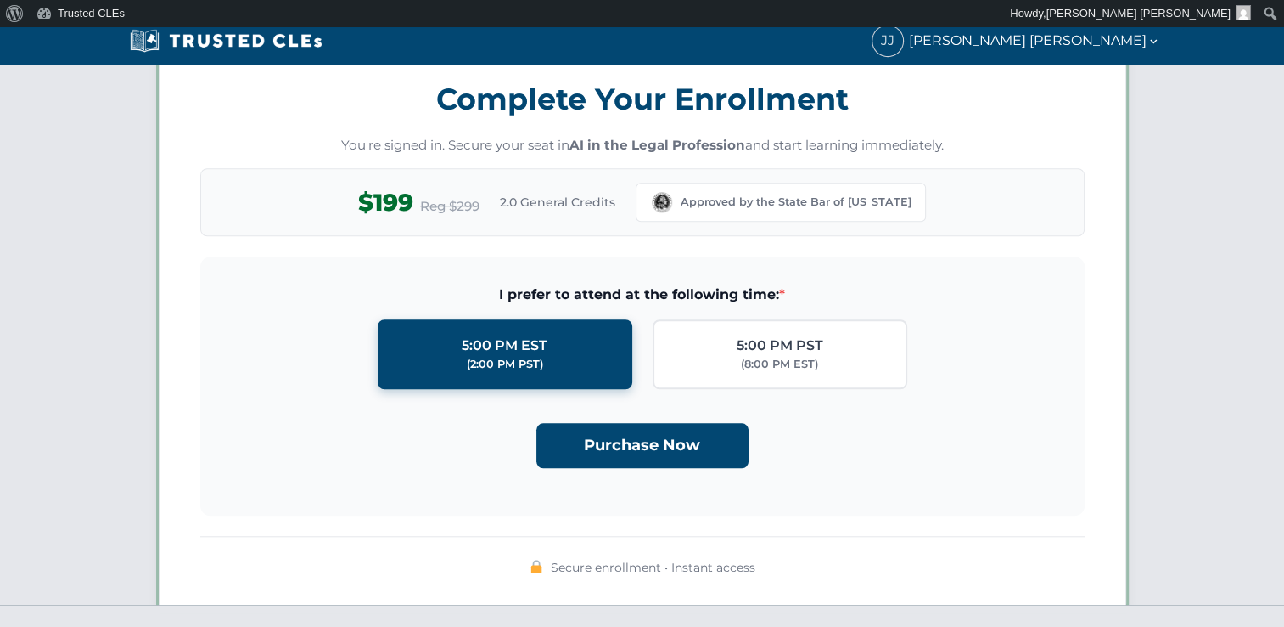
scroll to position [1474, 0]
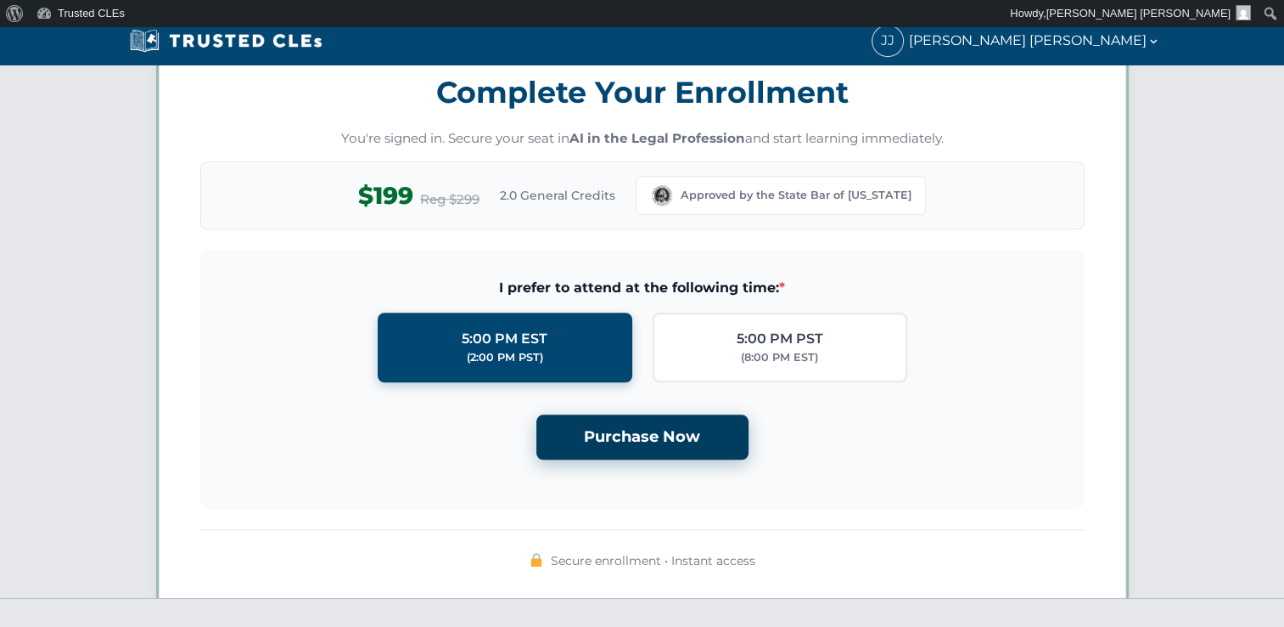
click at [658, 441] on button "Purchase Now" at bounding box center [643, 436] width 212 height 45
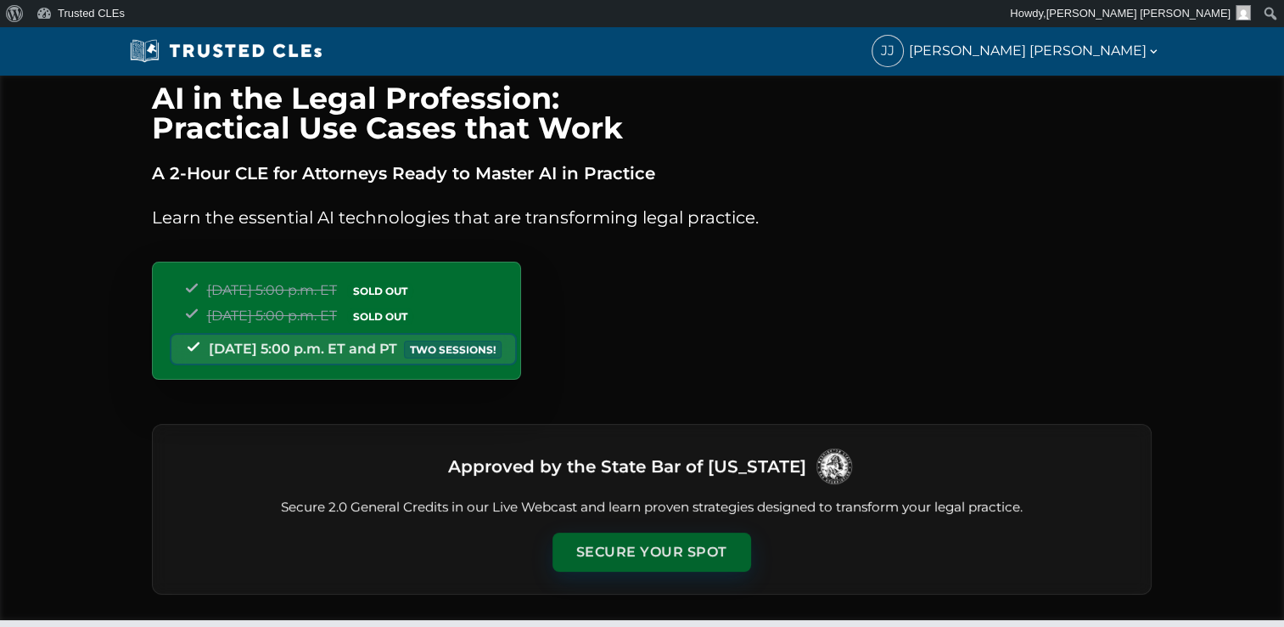
click at [632, 538] on button "Secure Your Spot" at bounding box center [652, 551] width 199 height 39
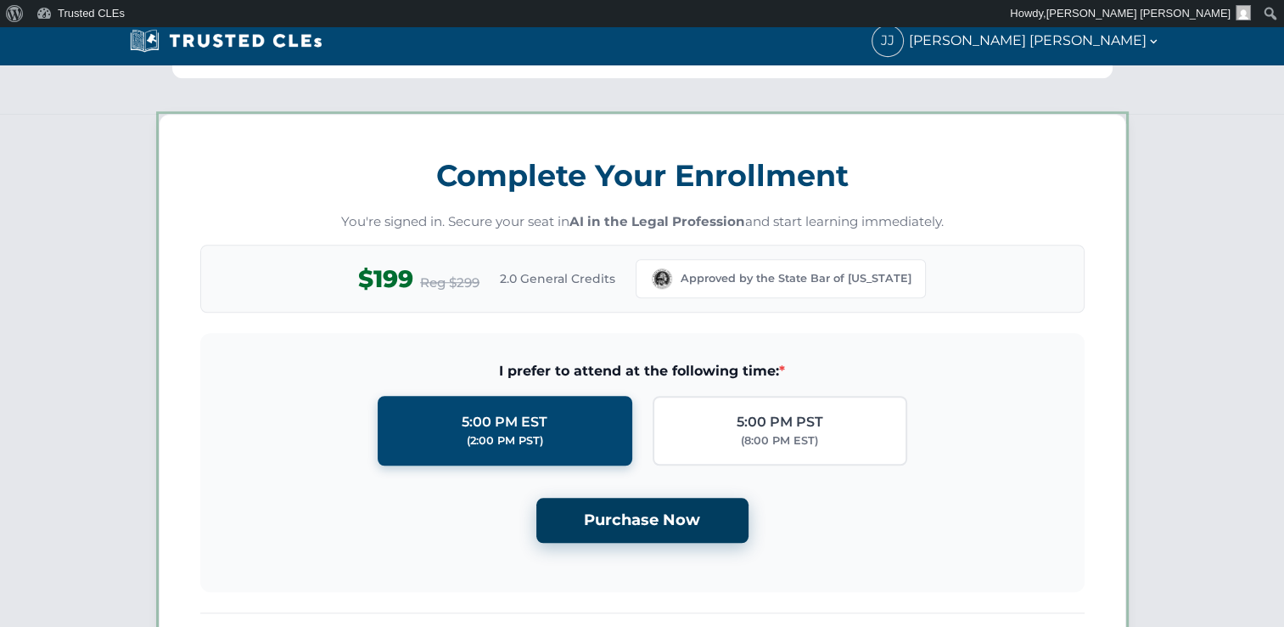
scroll to position [1474, 0]
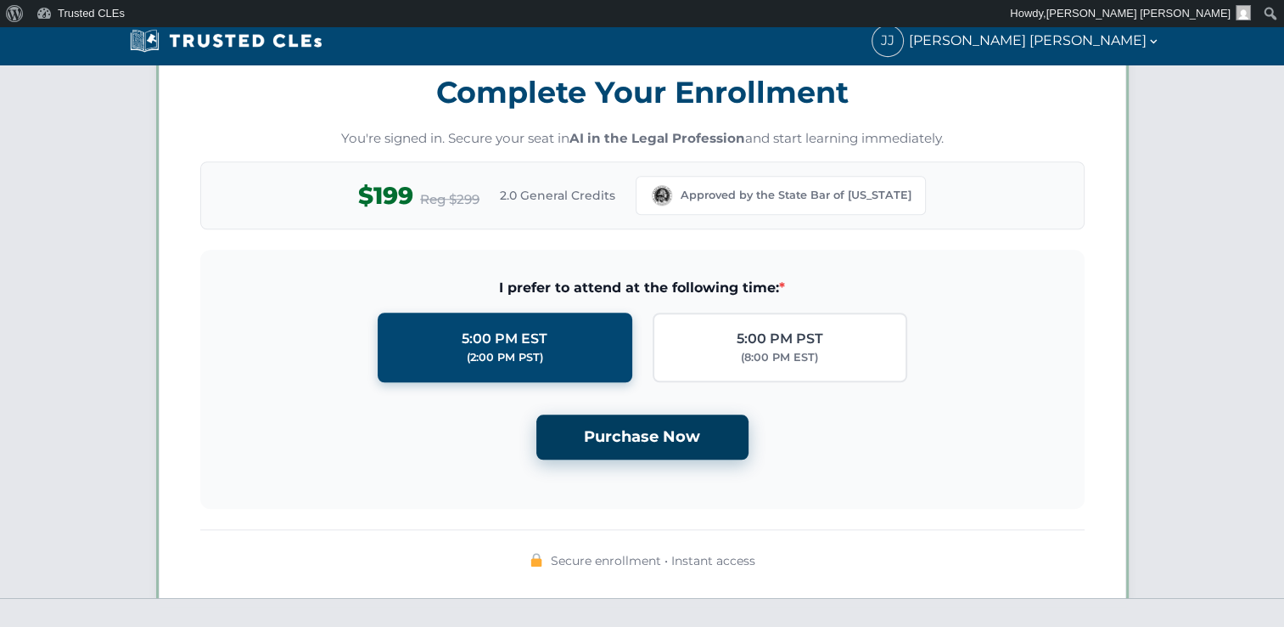
click at [657, 430] on button "Purchase Now" at bounding box center [643, 436] width 212 height 45
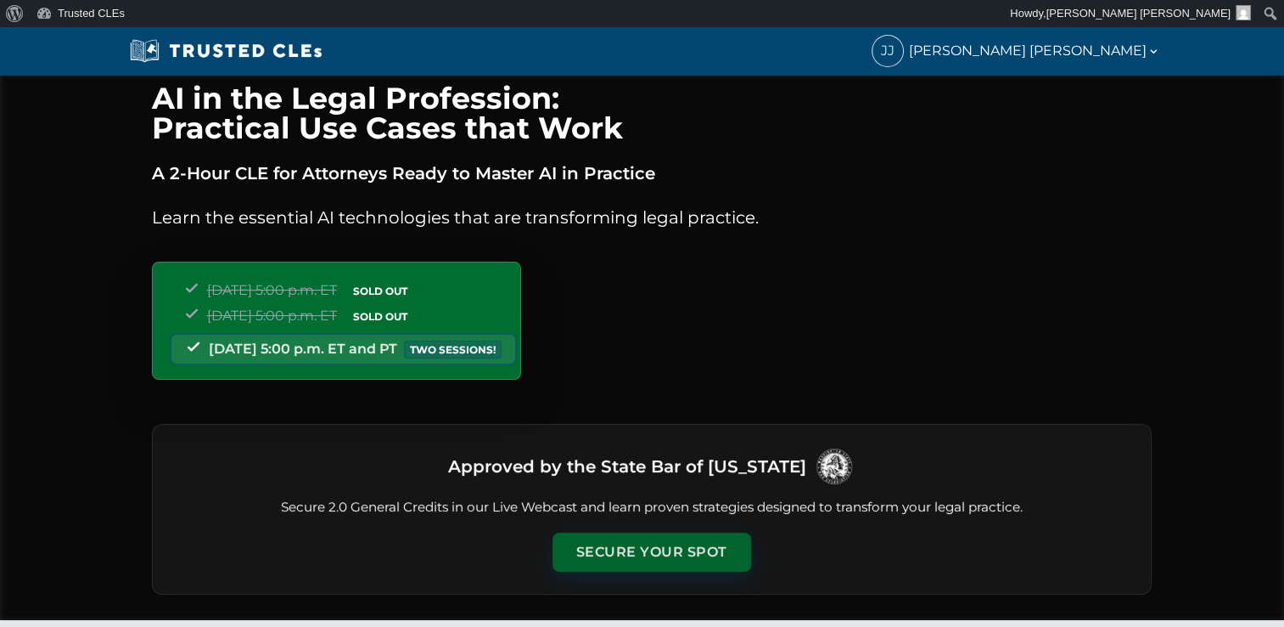
click at [656, 555] on button "Secure Your Spot" at bounding box center [652, 551] width 199 height 39
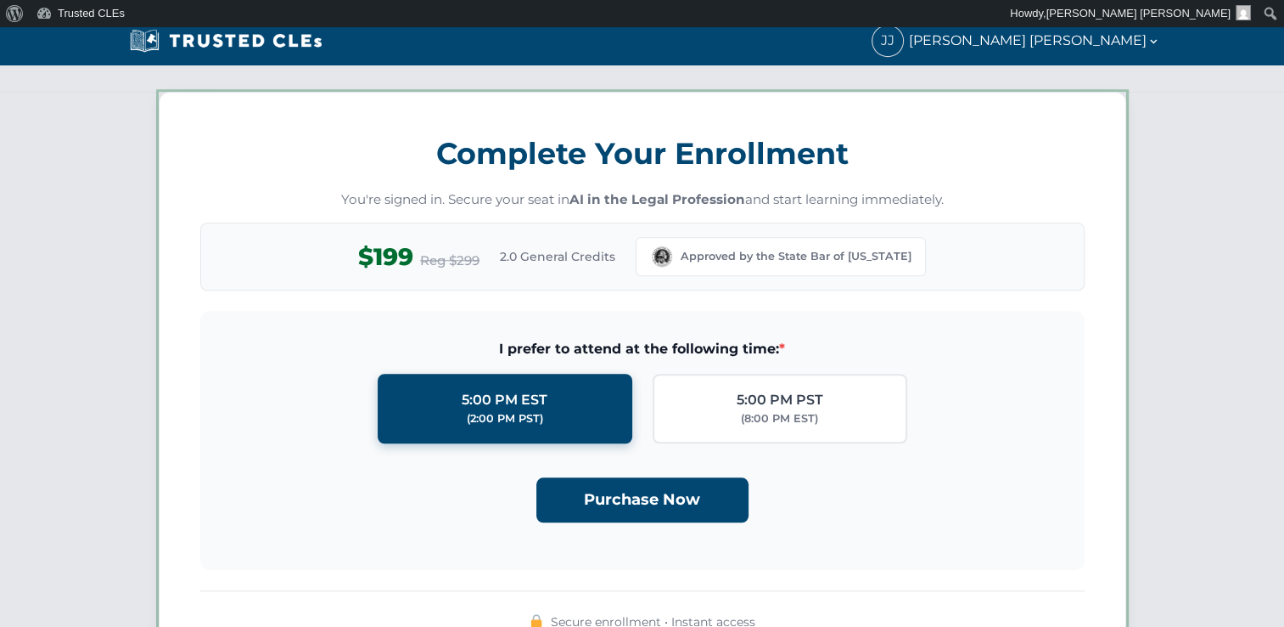
scroll to position [1474, 0]
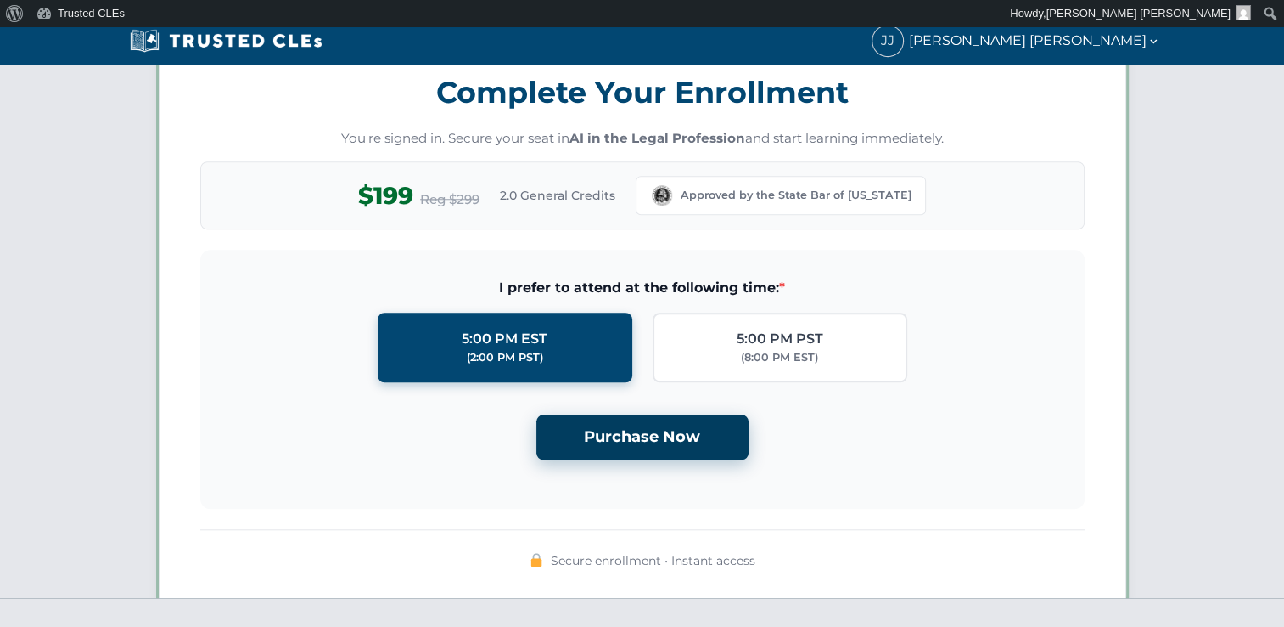
click at [671, 433] on button "Purchase Now" at bounding box center [643, 436] width 212 height 45
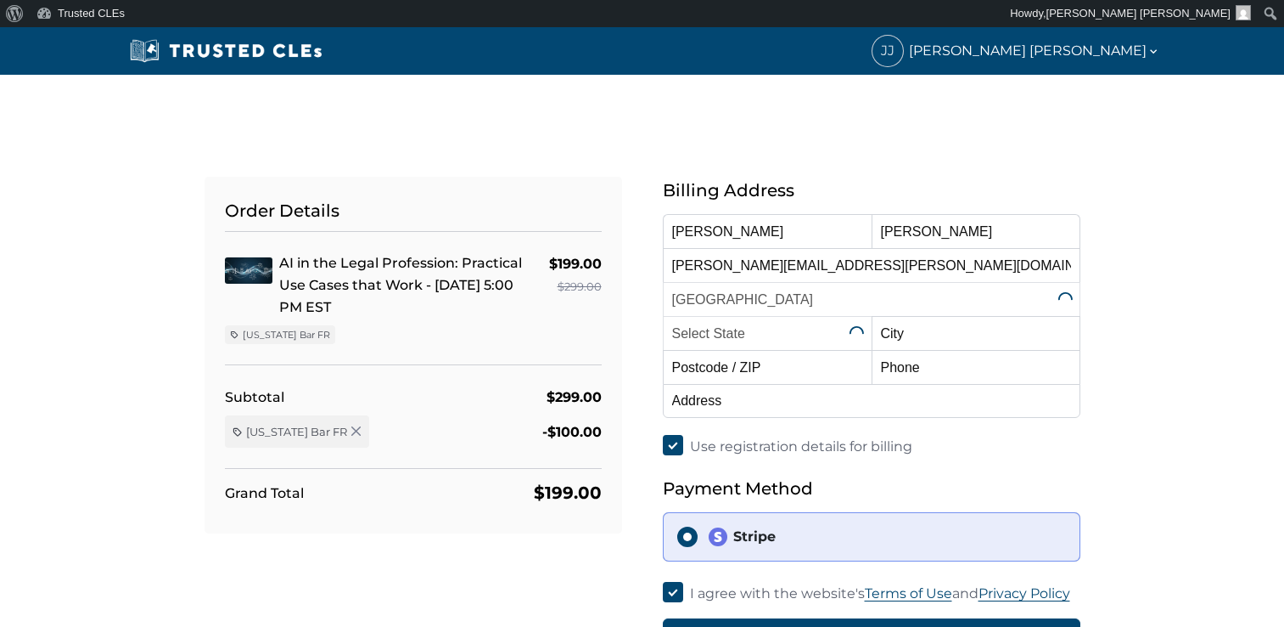
select select "[US_STATE]"
